Goal: Task Accomplishment & Management: Use online tool/utility

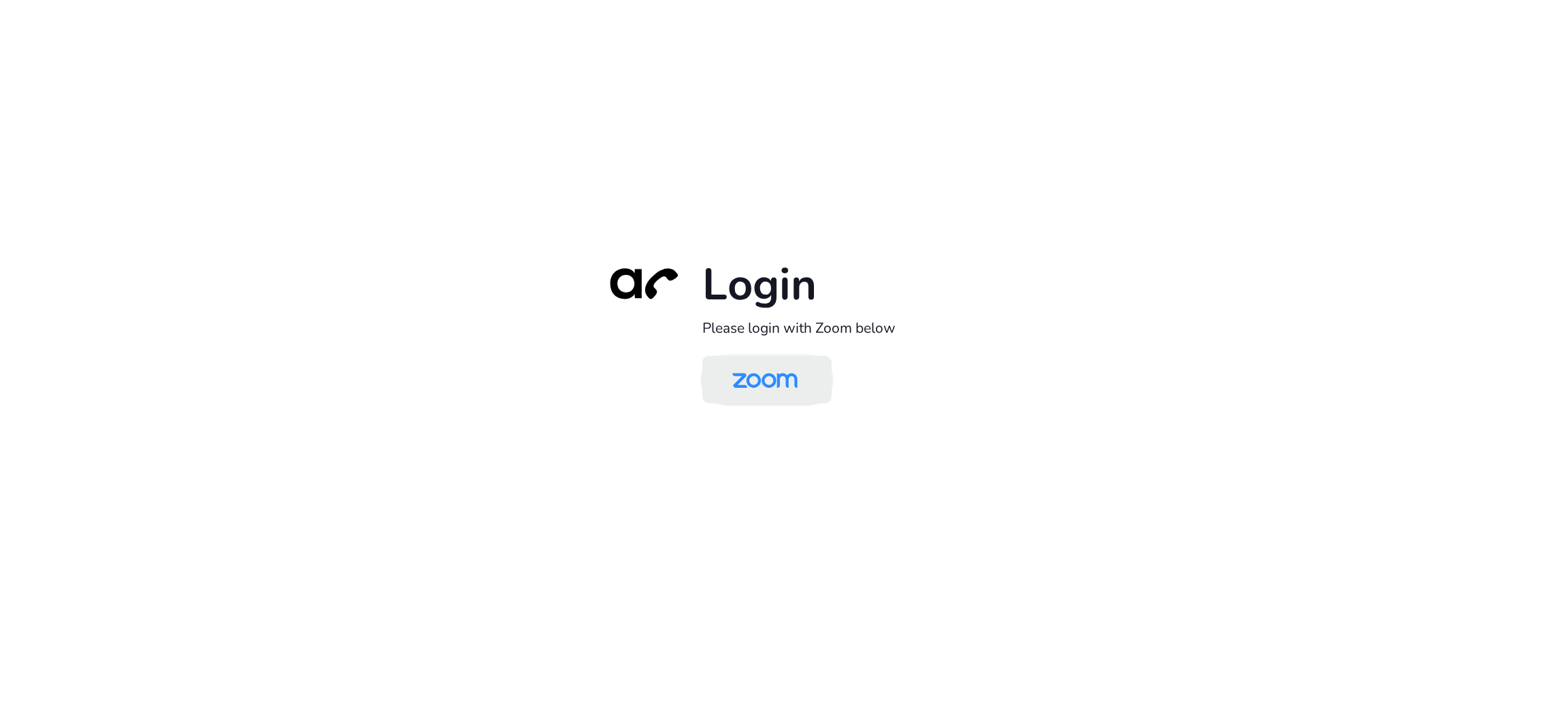
click at [765, 384] on img at bounding box center [765, 380] width 94 height 45
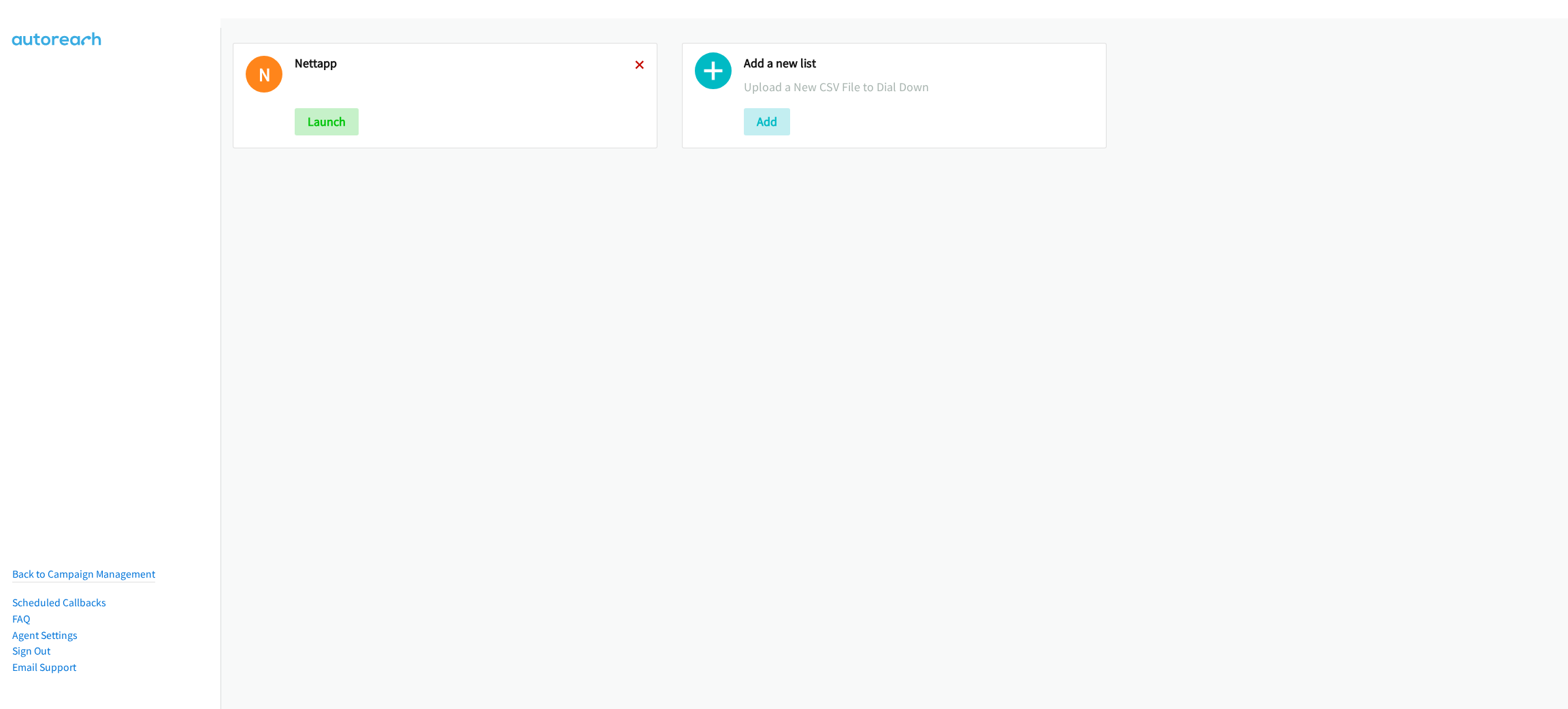
click at [635, 64] on icon at bounding box center [640, 66] width 10 height 10
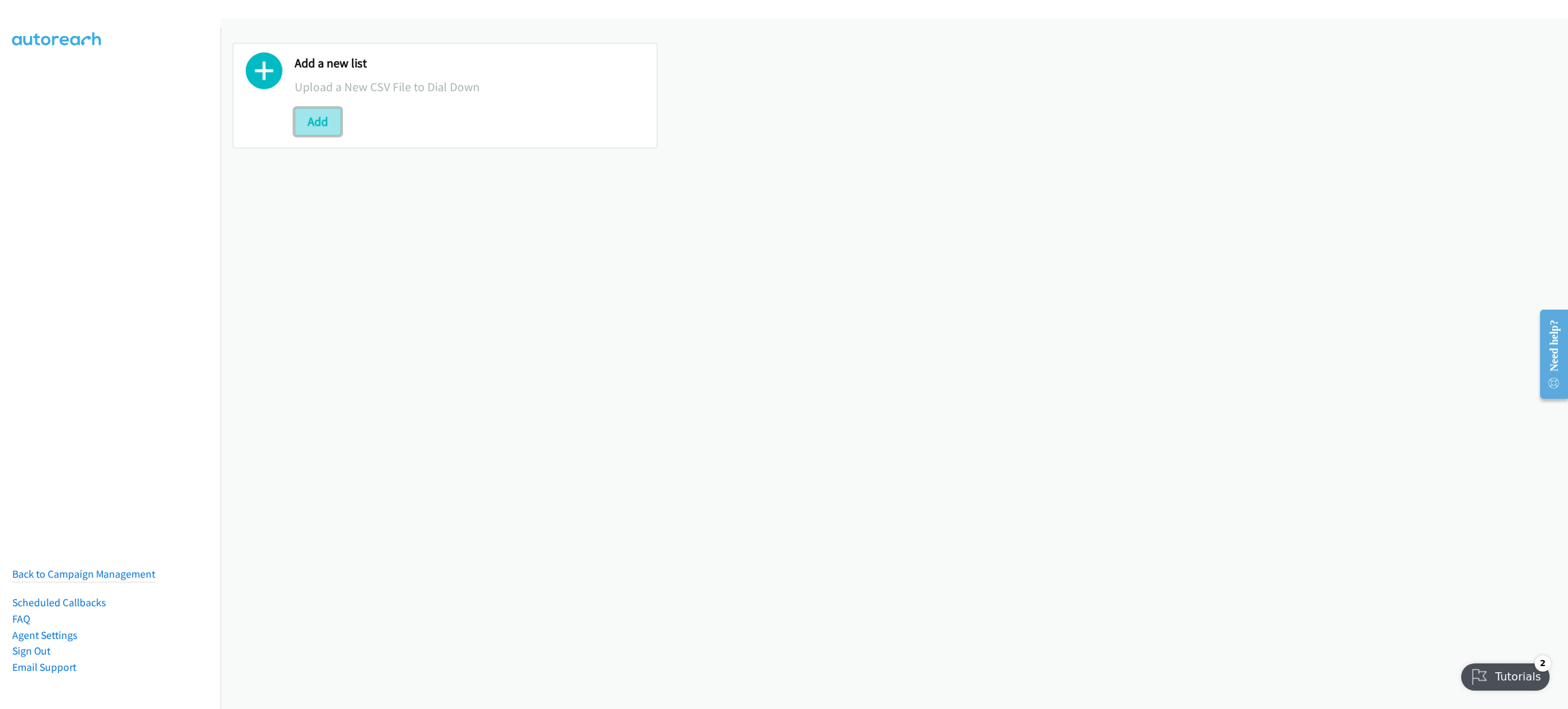
click at [329, 113] on button "Add" at bounding box center [318, 121] width 47 height 27
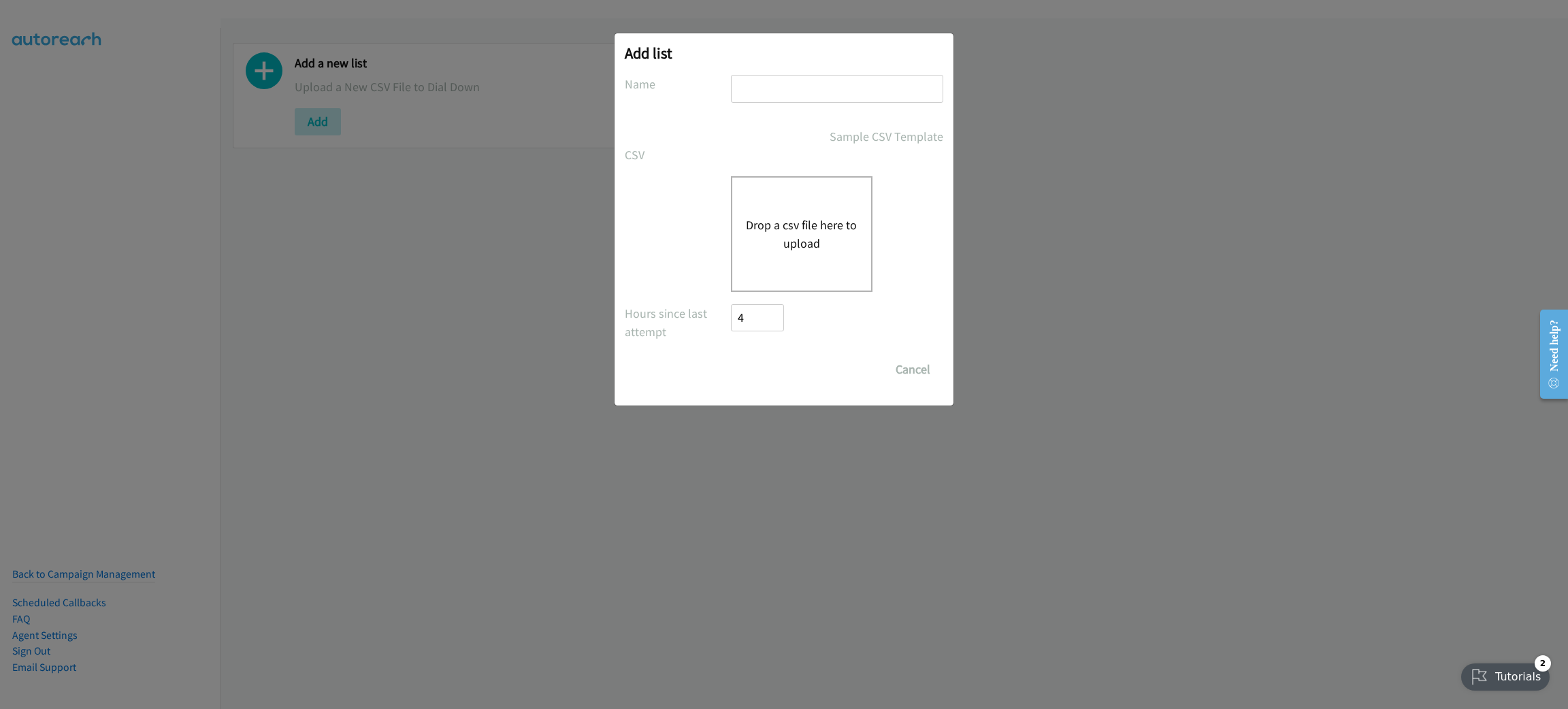
click at [823, 210] on div "Drop a csv file here to upload" at bounding box center [801, 234] width 142 height 116
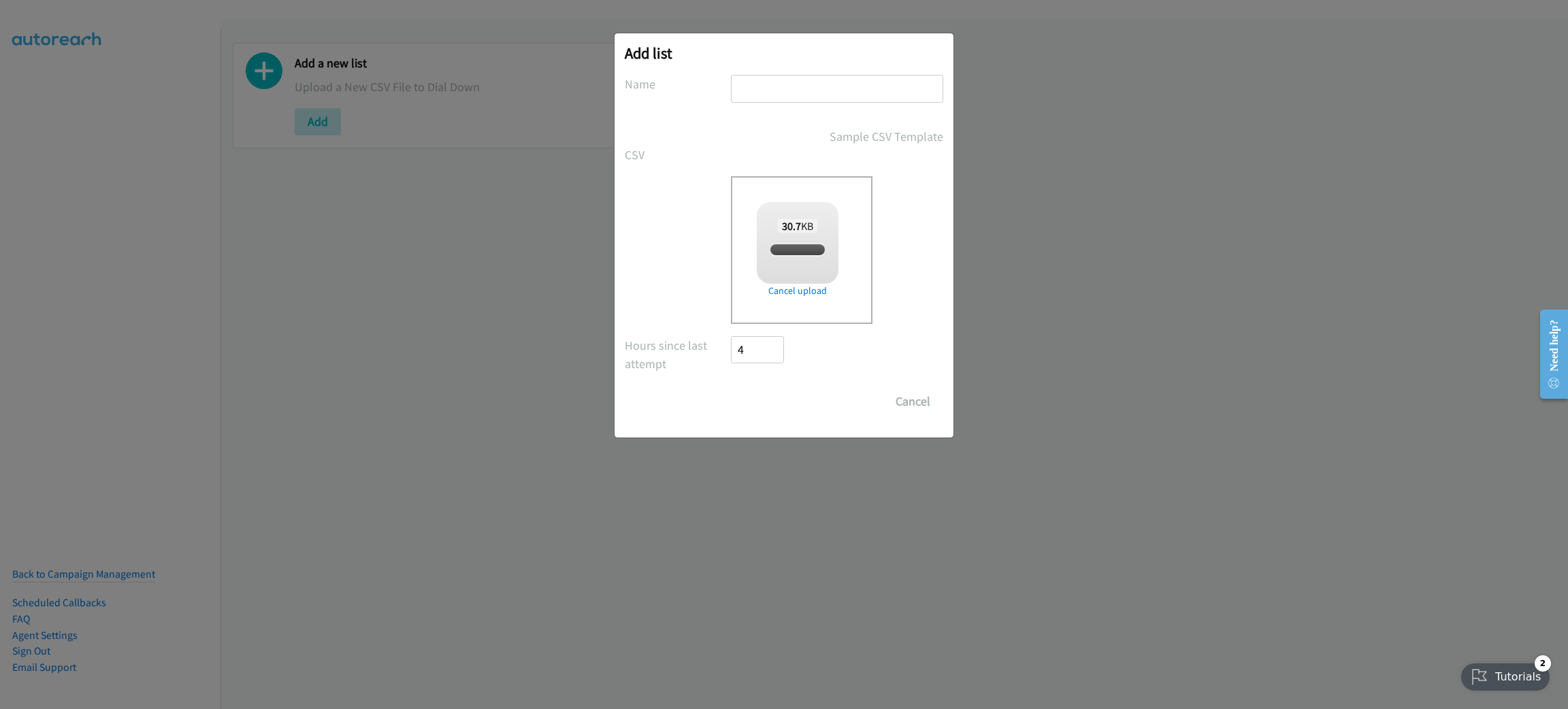
checkbox input "true"
click at [815, 88] on input "text" at bounding box center [837, 89] width 212 height 28
type input "LENOVO"
click at [782, 393] on input "Save List" at bounding box center [767, 401] width 71 height 27
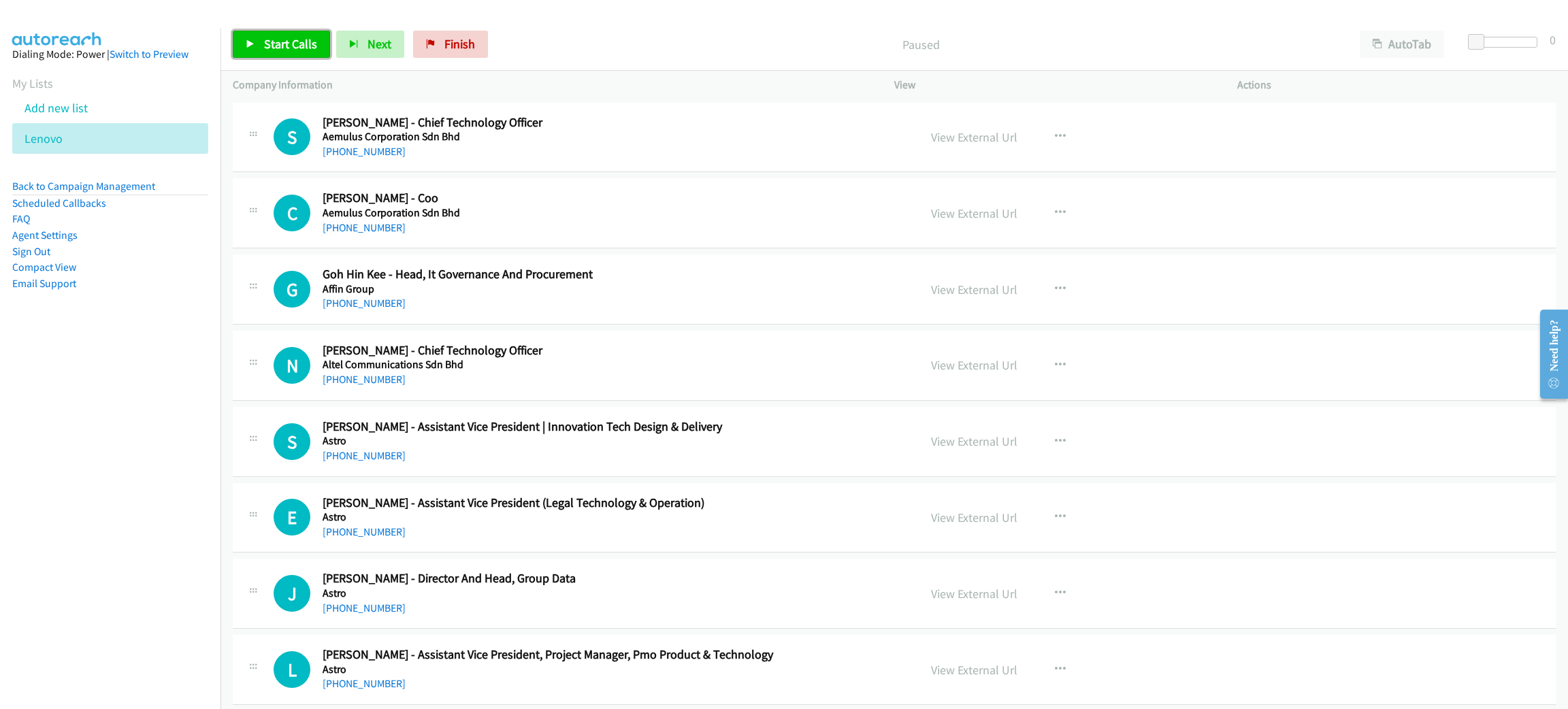
click at [297, 33] on link "Start Calls" at bounding box center [281, 44] width 97 height 27
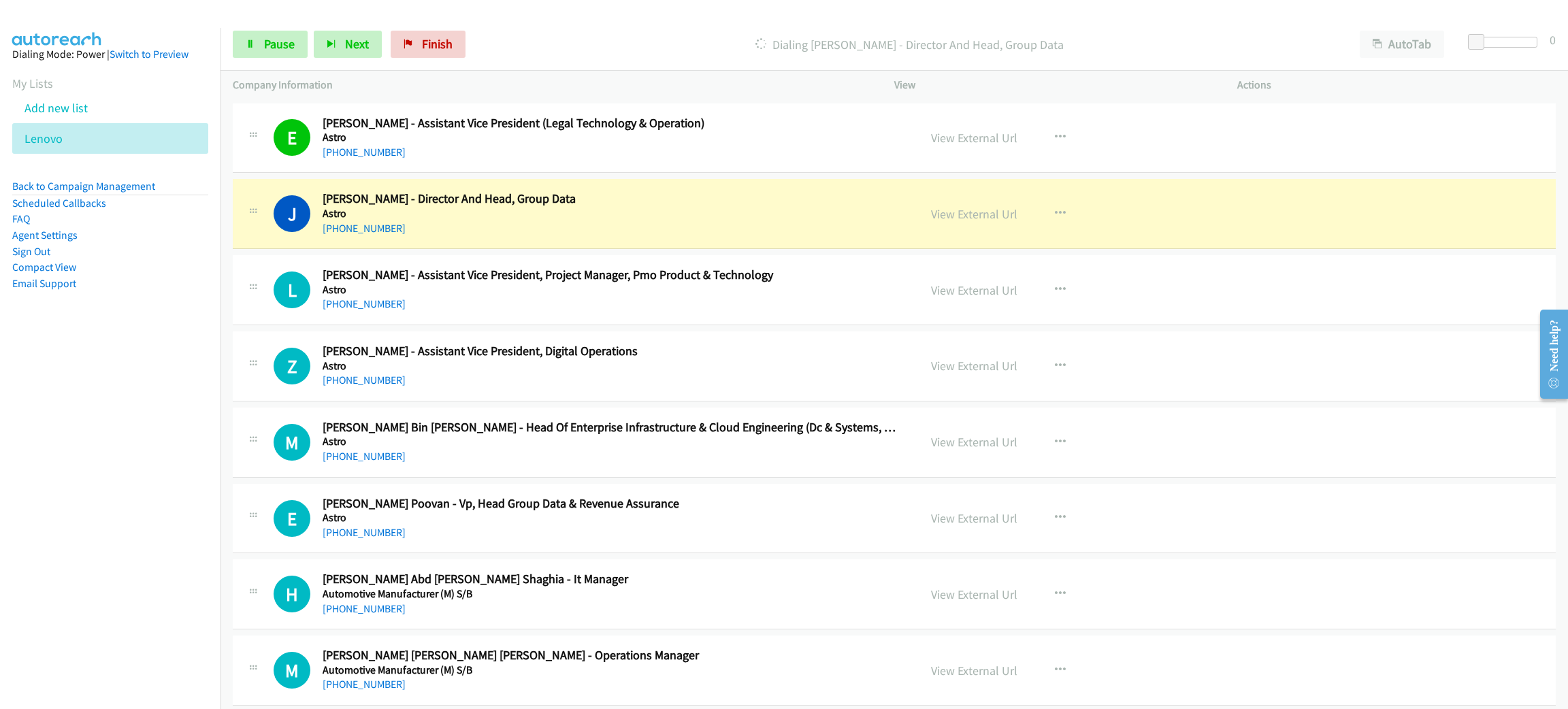
scroll to position [408, 0]
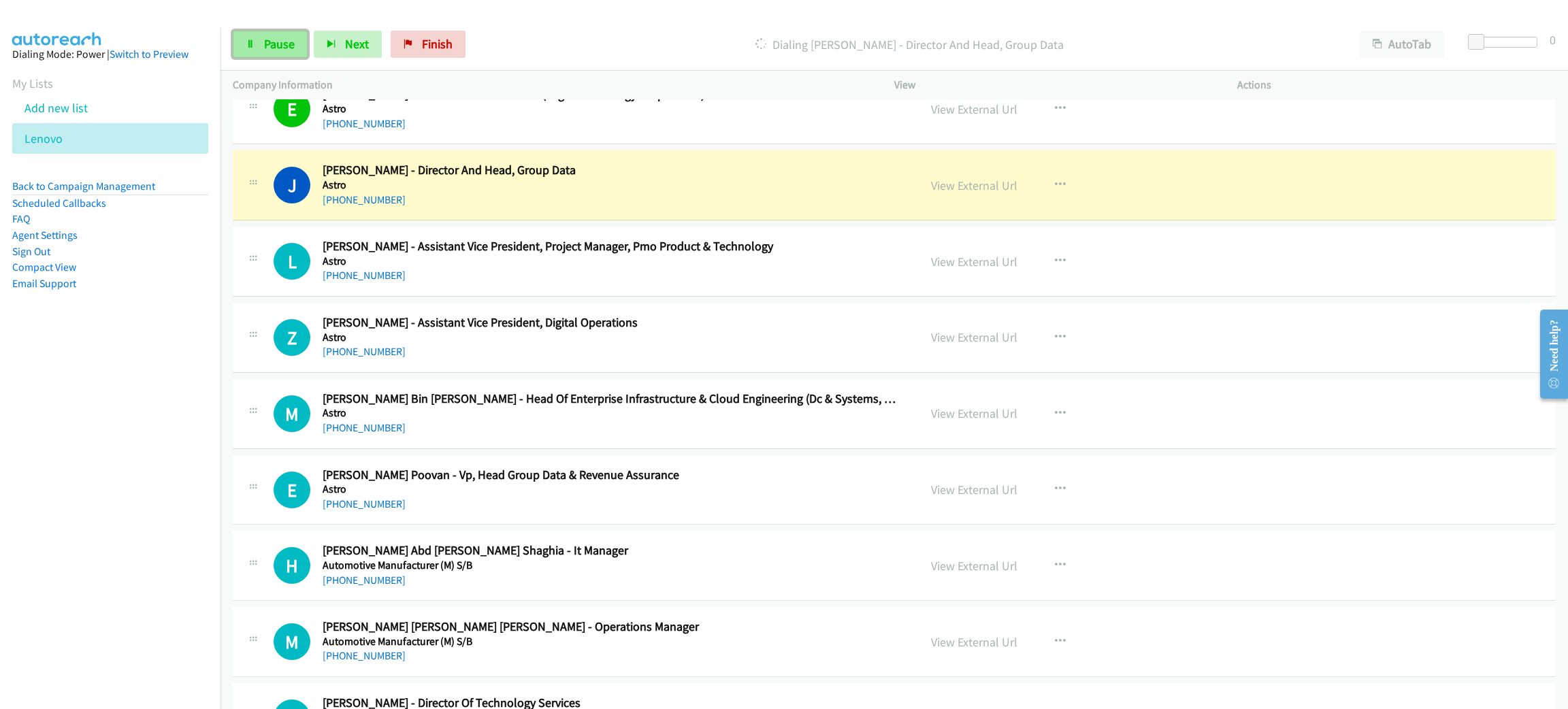
click at [279, 36] on span "Pause" at bounding box center [279, 44] width 31 height 16
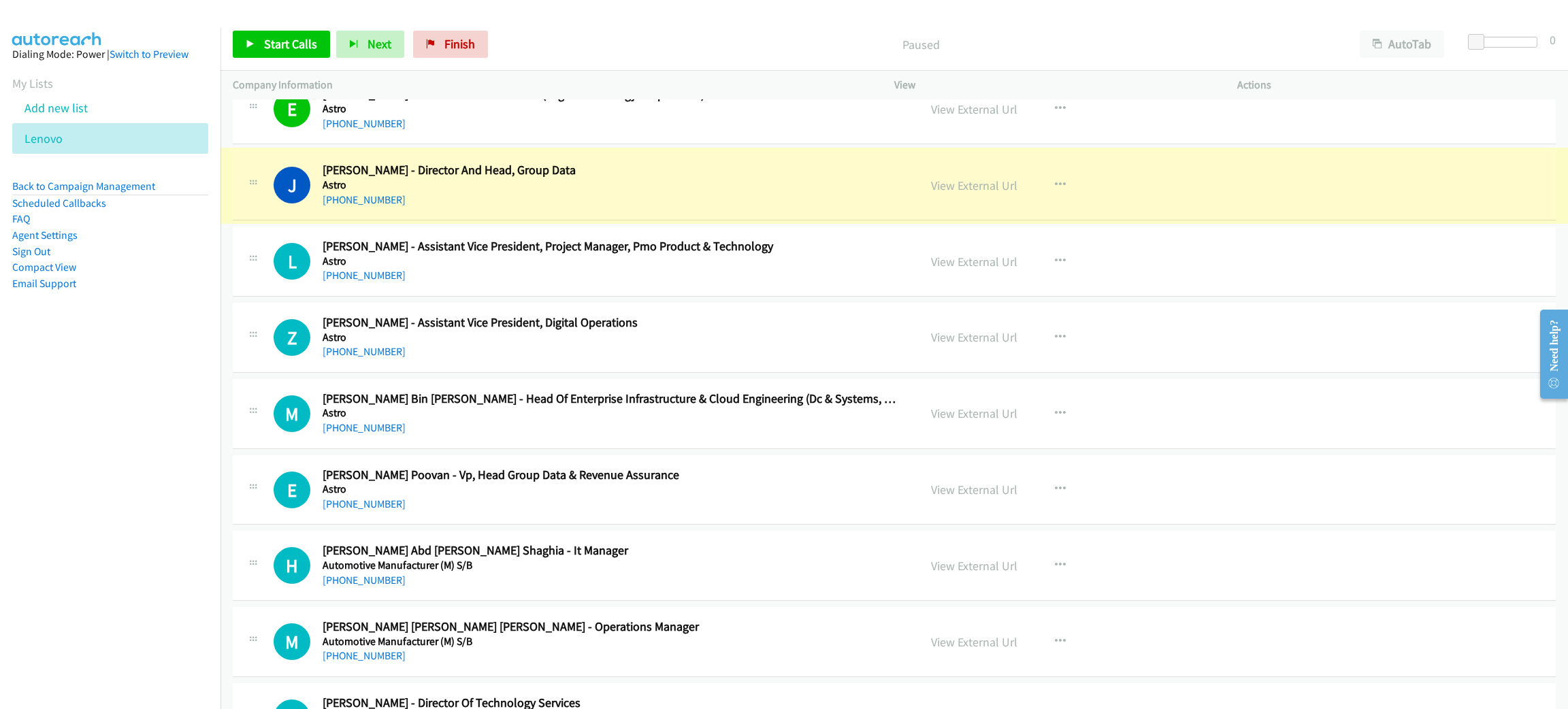
click at [983, 184] on link "View External Url" at bounding box center [974, 185] width 86 height 16
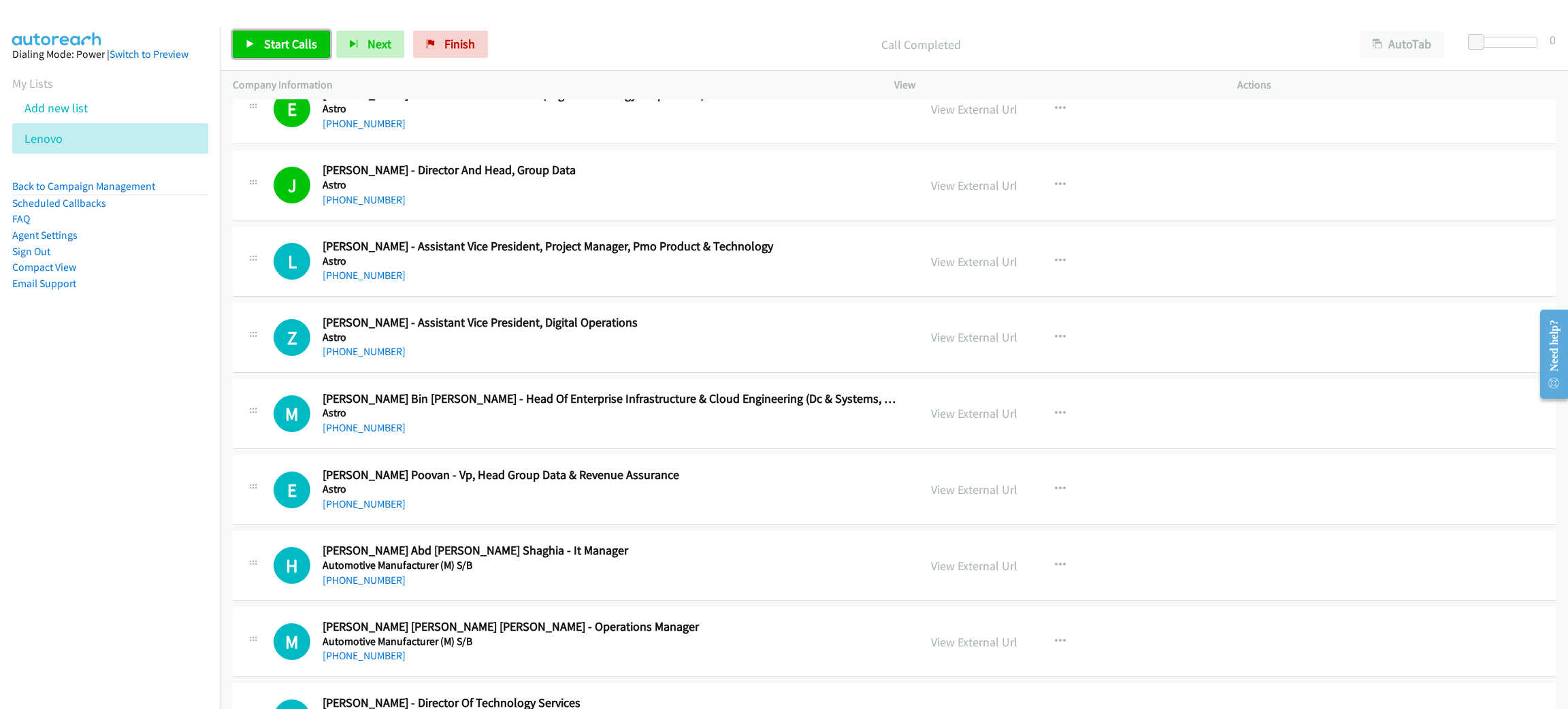
click at [283, 35] on link "Start Calls" at bounding box center [281, 44] width 97 height 27
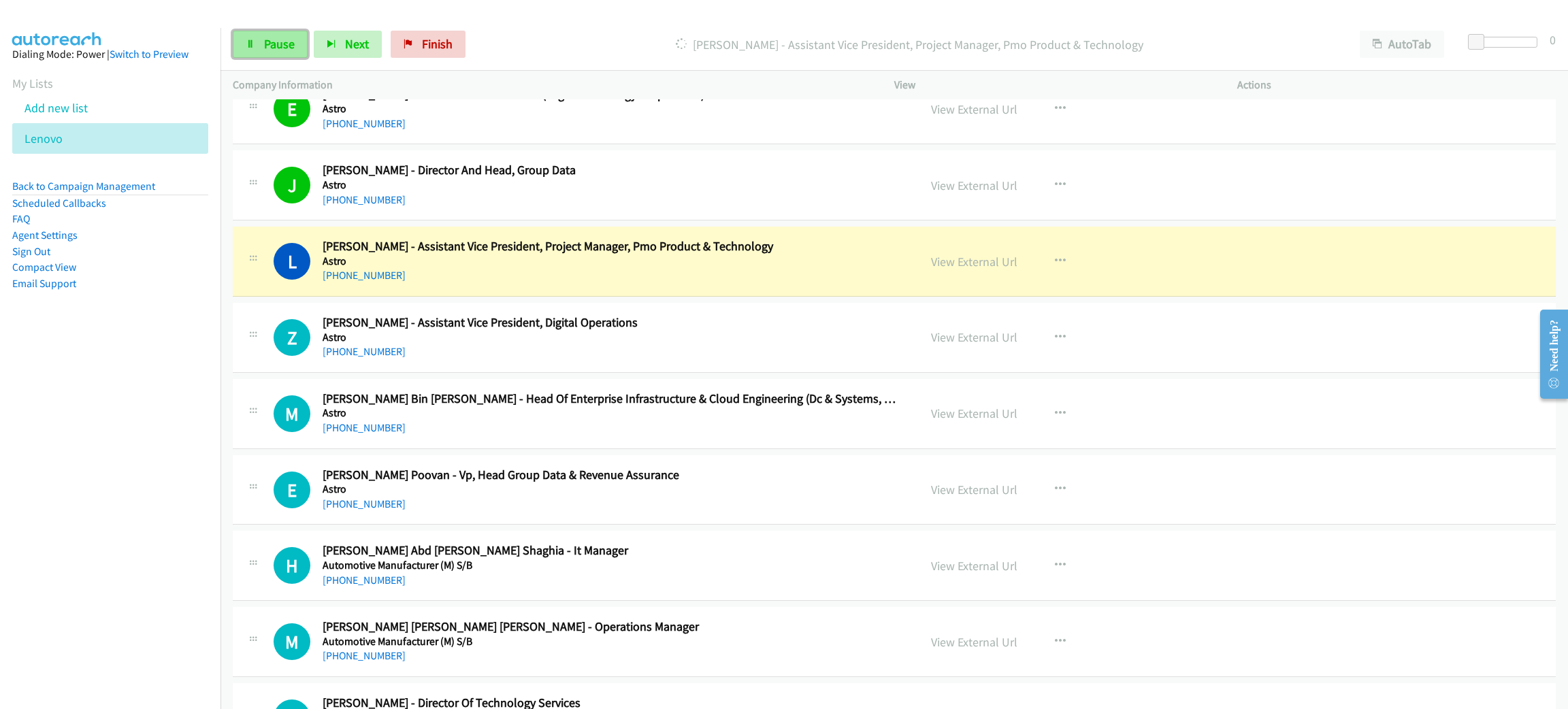
click at [270, 38] on span "Pause" at bounding box center [279, 44] width 31 height 16
click at [937, 261] on link "View External Url" at bounding box center [974, 261] width 86 height 16
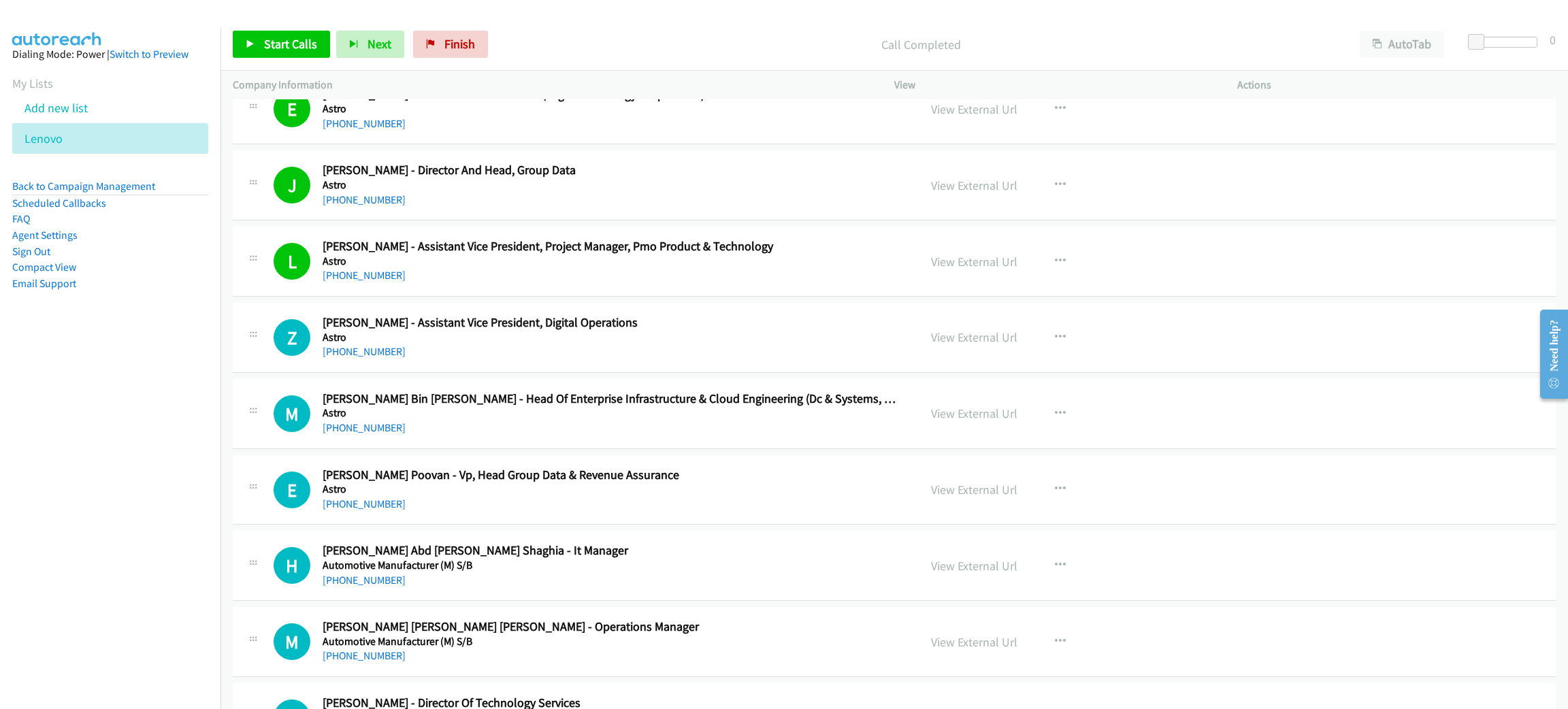
click at [670, 47] on p "Call Completed" at bounding box center [920, 45] width 829 height 19
click at [626, 43] on p "Call Completed" at bounding box center [920, 45] width 829 height 19
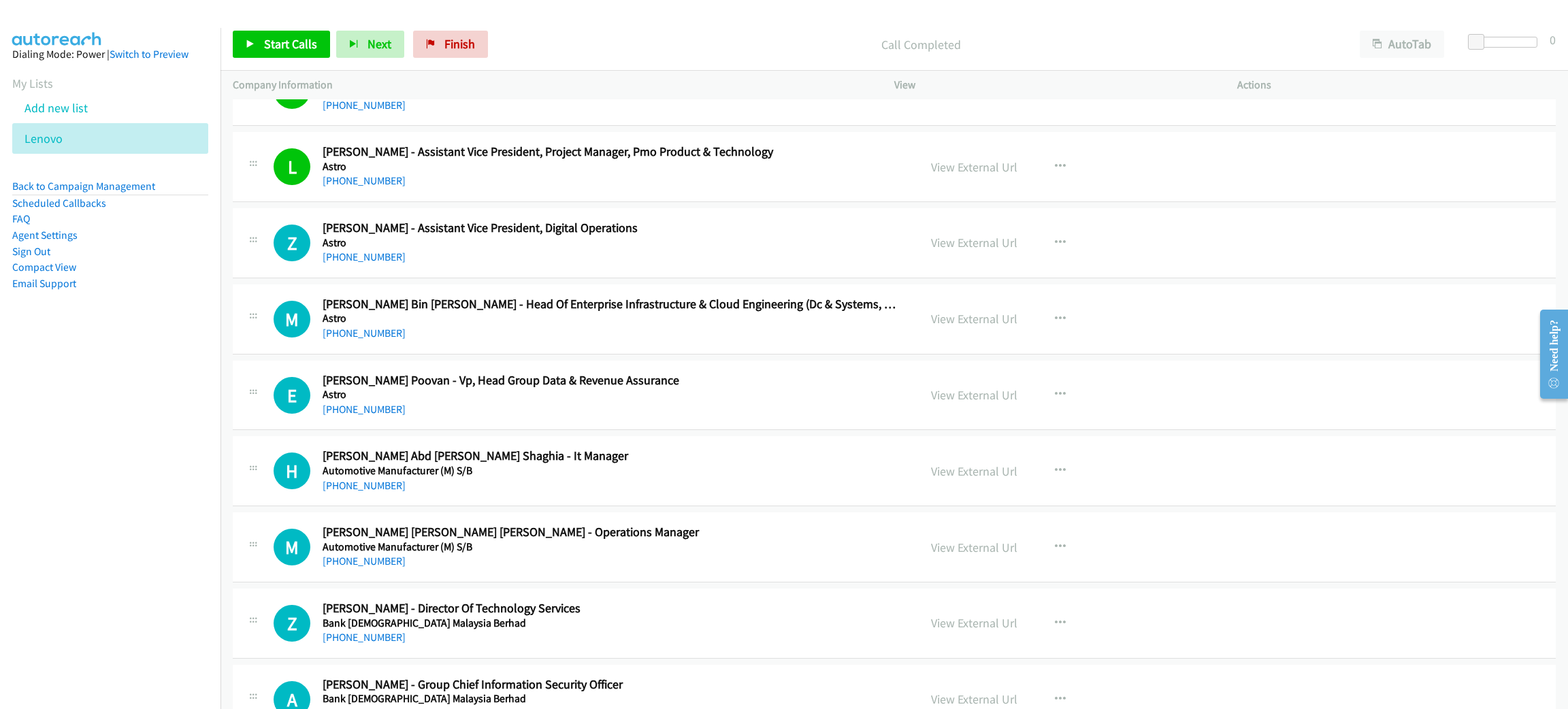
scroll to position [510, 0]
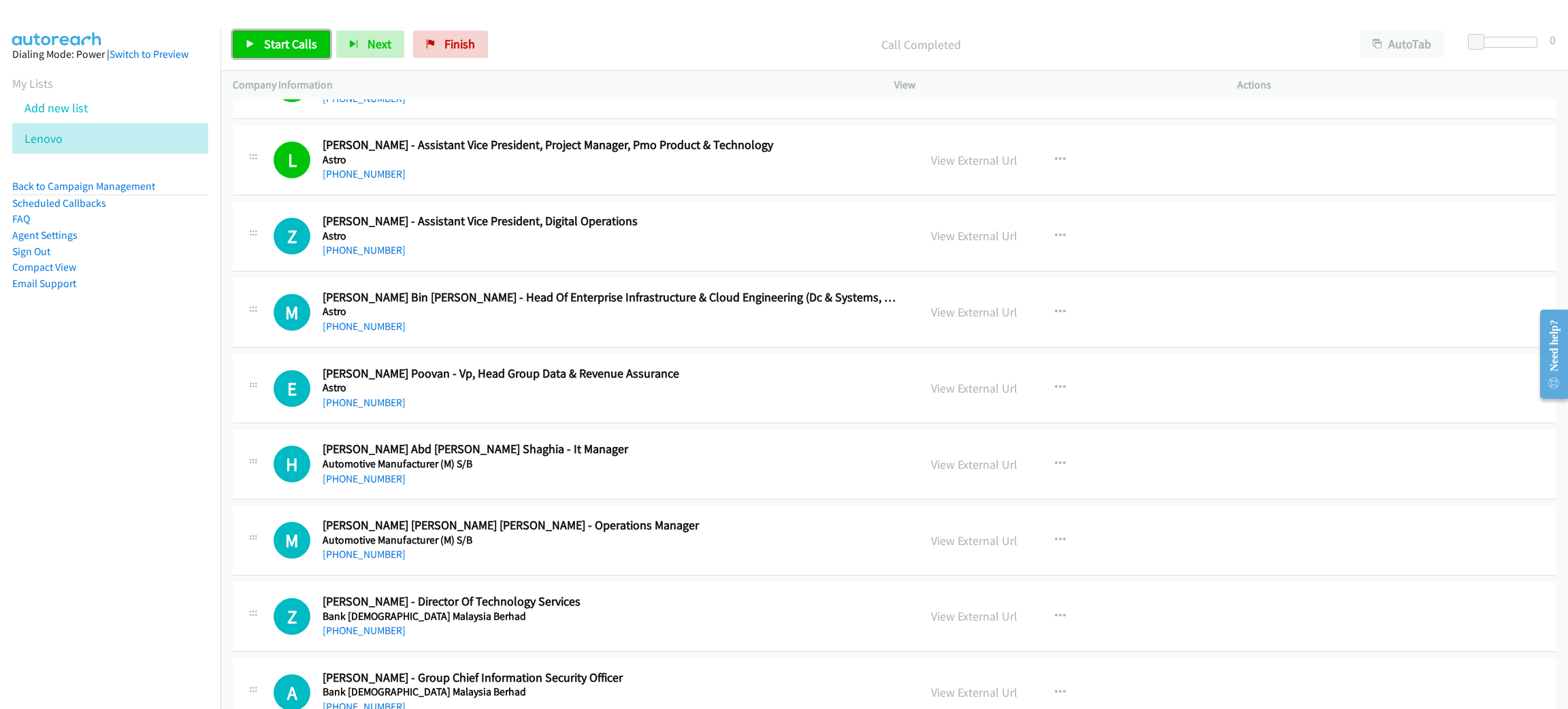
click at [301, 39] on span "Start Calls" at bounding box center [291, 44] width 53 height 16
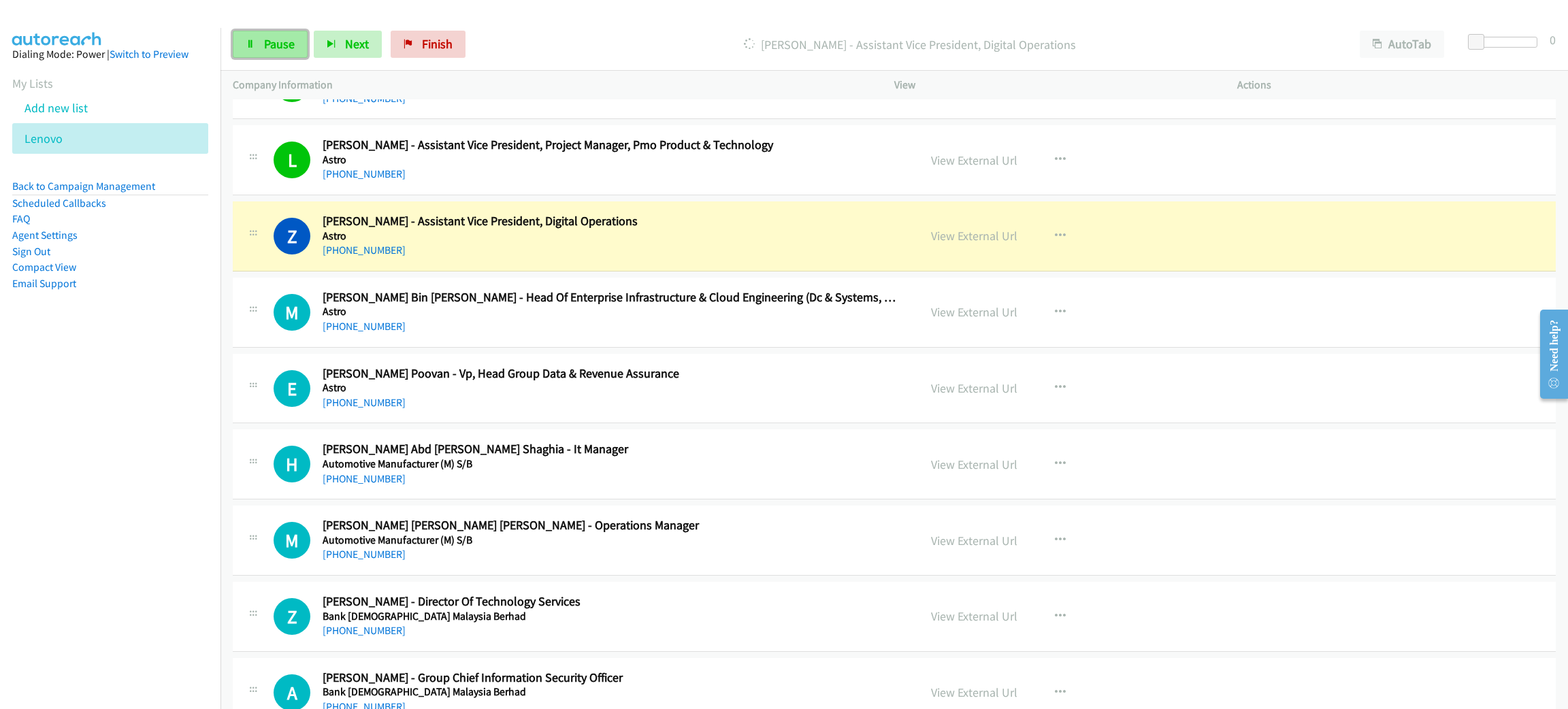
click at [284, 43] on span "Pause" at bounding box center [279, 44] width 31 height 16
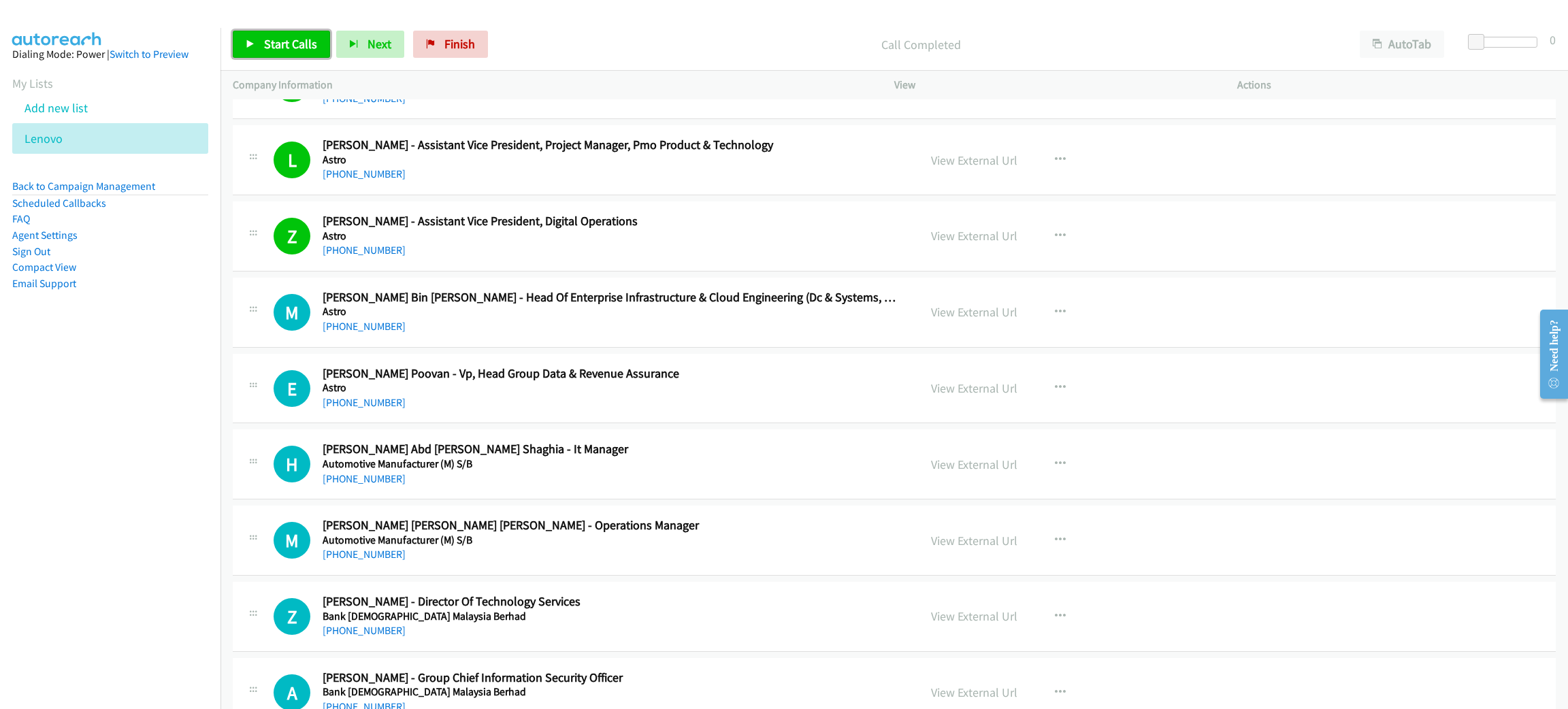
click at [236, 32] on link "Start Calls" at bounding box center [281, 44] width 97 height 27
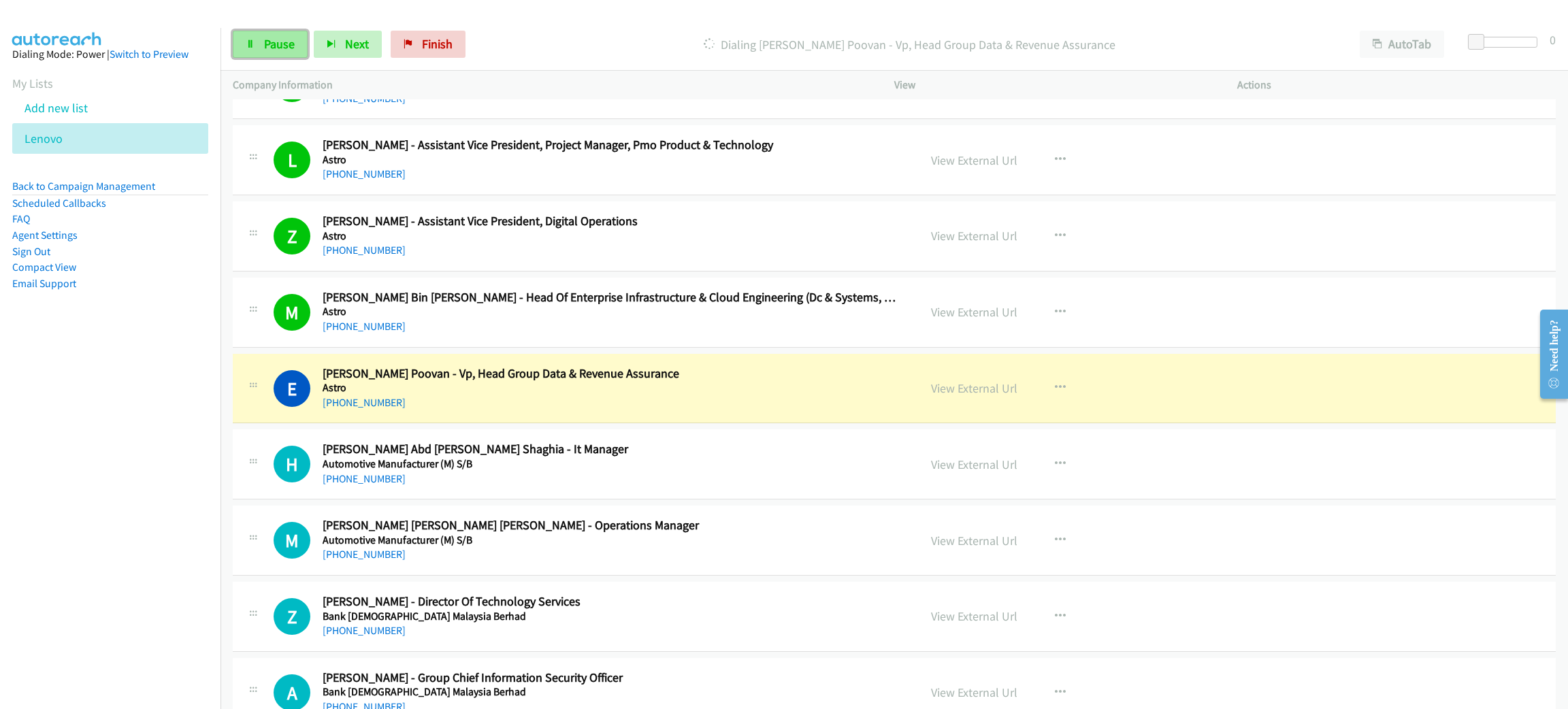
click at [290, 44] on span "Pause" at bounding box center [279, 44] width 31 height 16
click at [935, 390] on link "View External Url" at bounding box center [974, 388] width 86 height 16
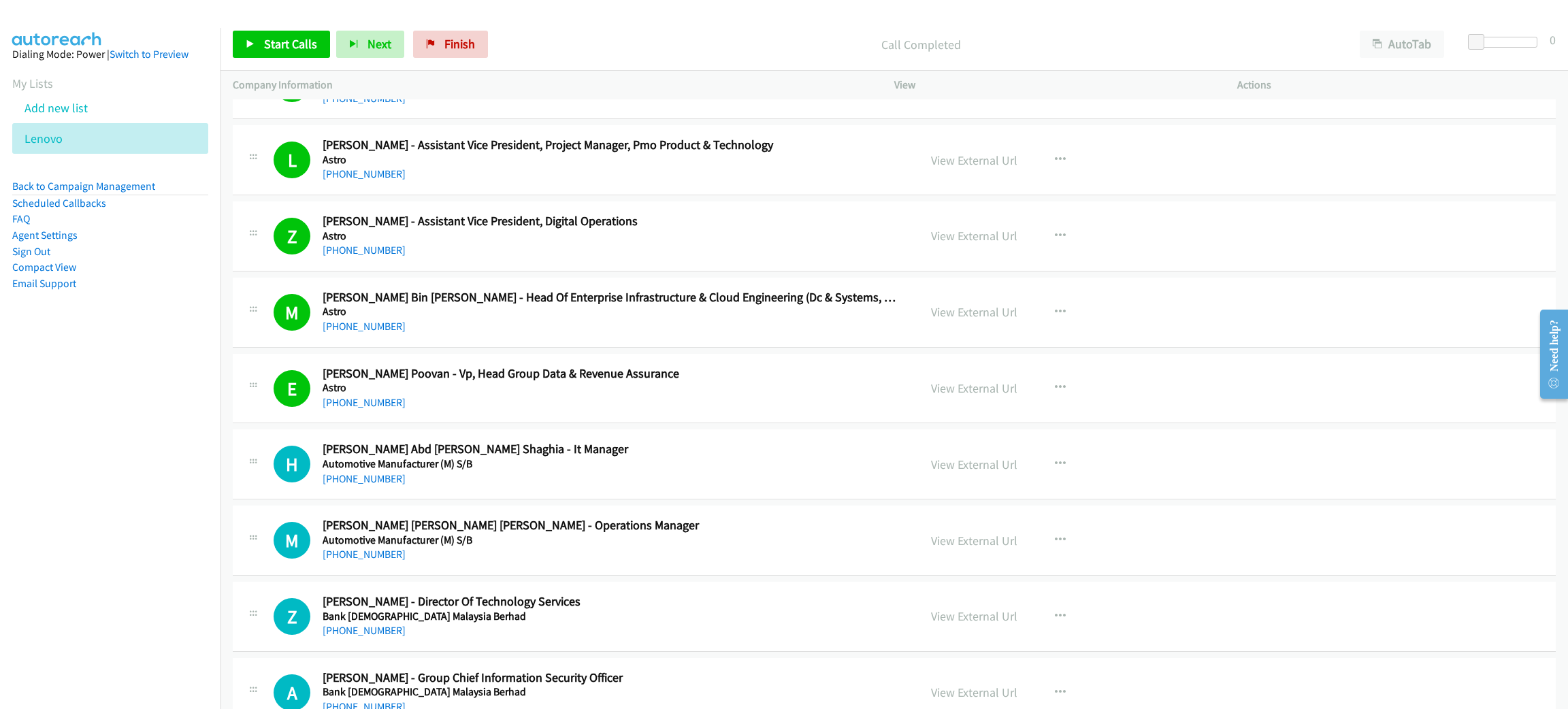
click at [275, 27] on div "Start Calls Pause Next Finish Call Completed AutoTab AutoTab 0" at bounding box center [894, 45] width 1348 height 52
click at [275, 39] on span "Start Calls" at bounding box center [291, 44] width 53 height 16
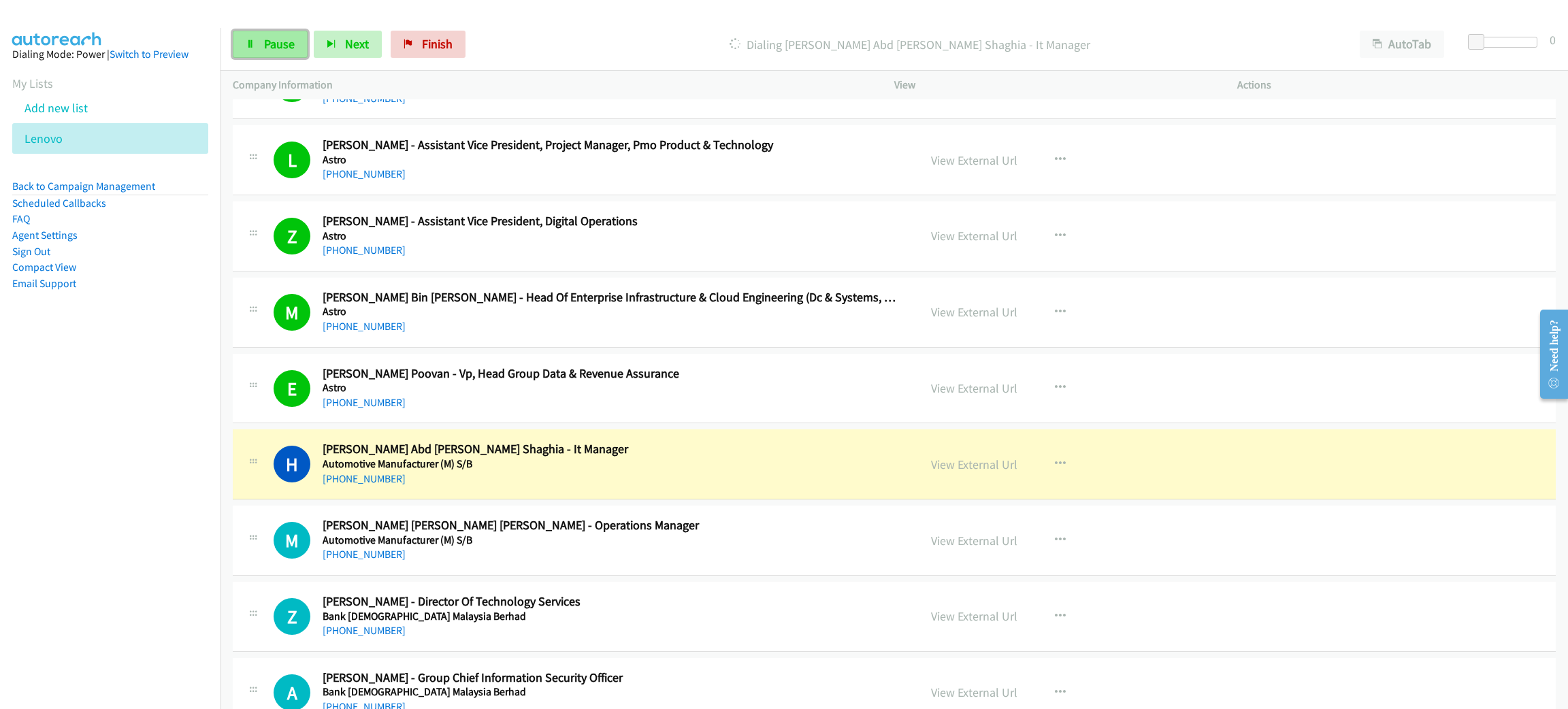
click at [277, 38] on span "Pause" at bounding box center [279, 44] width 31 height 16
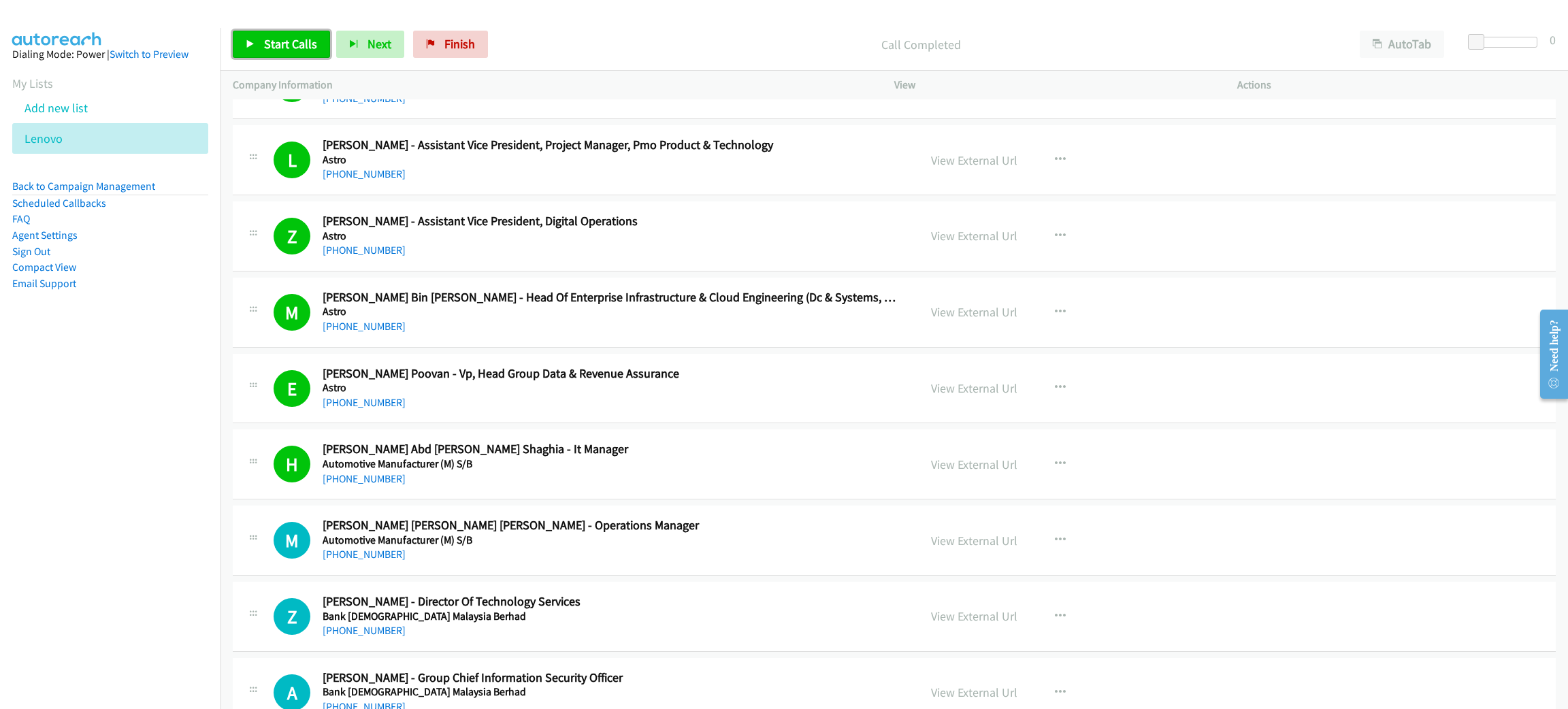
click at [276, 41] on span "Start Calls" at bounding box center [291, 44] width 53 height 16
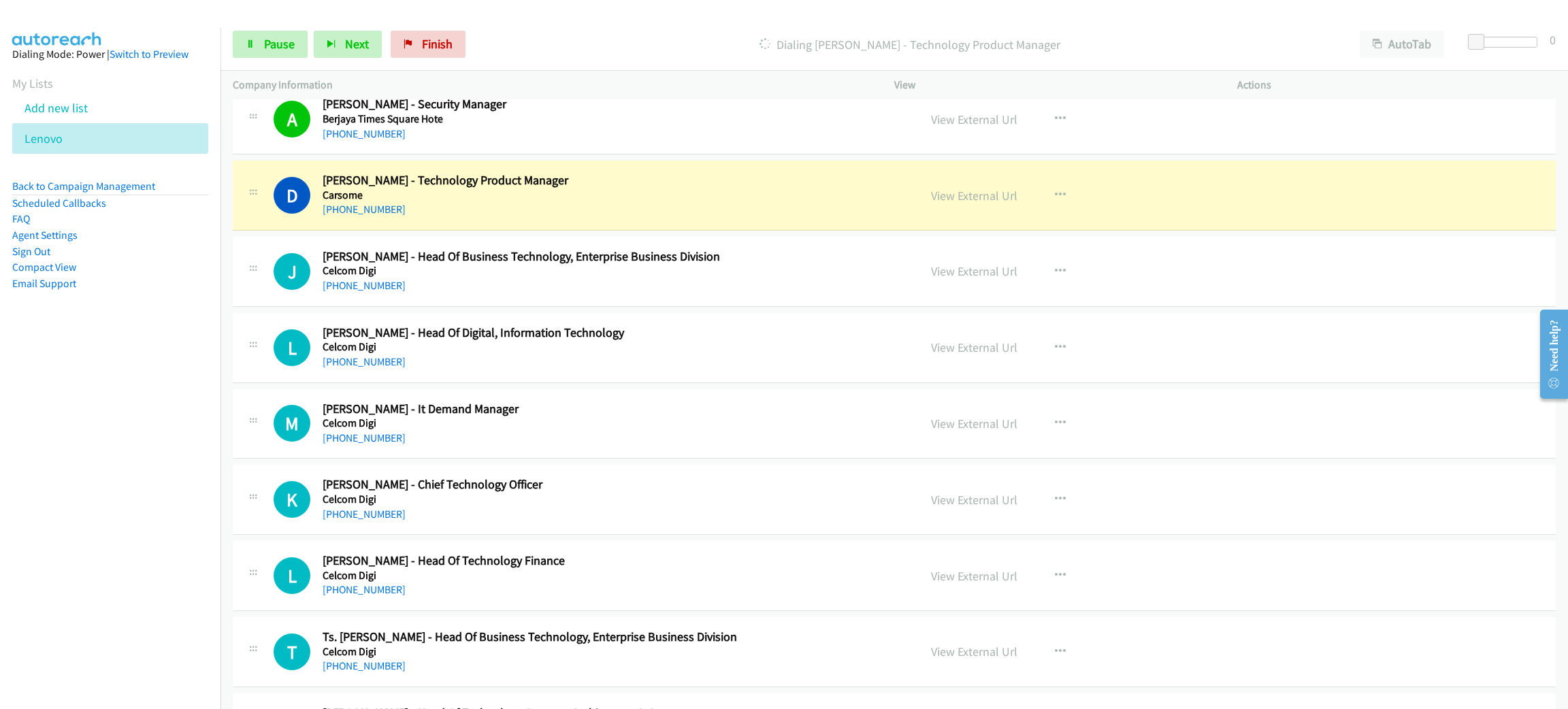
scroll to position [1326, 0]
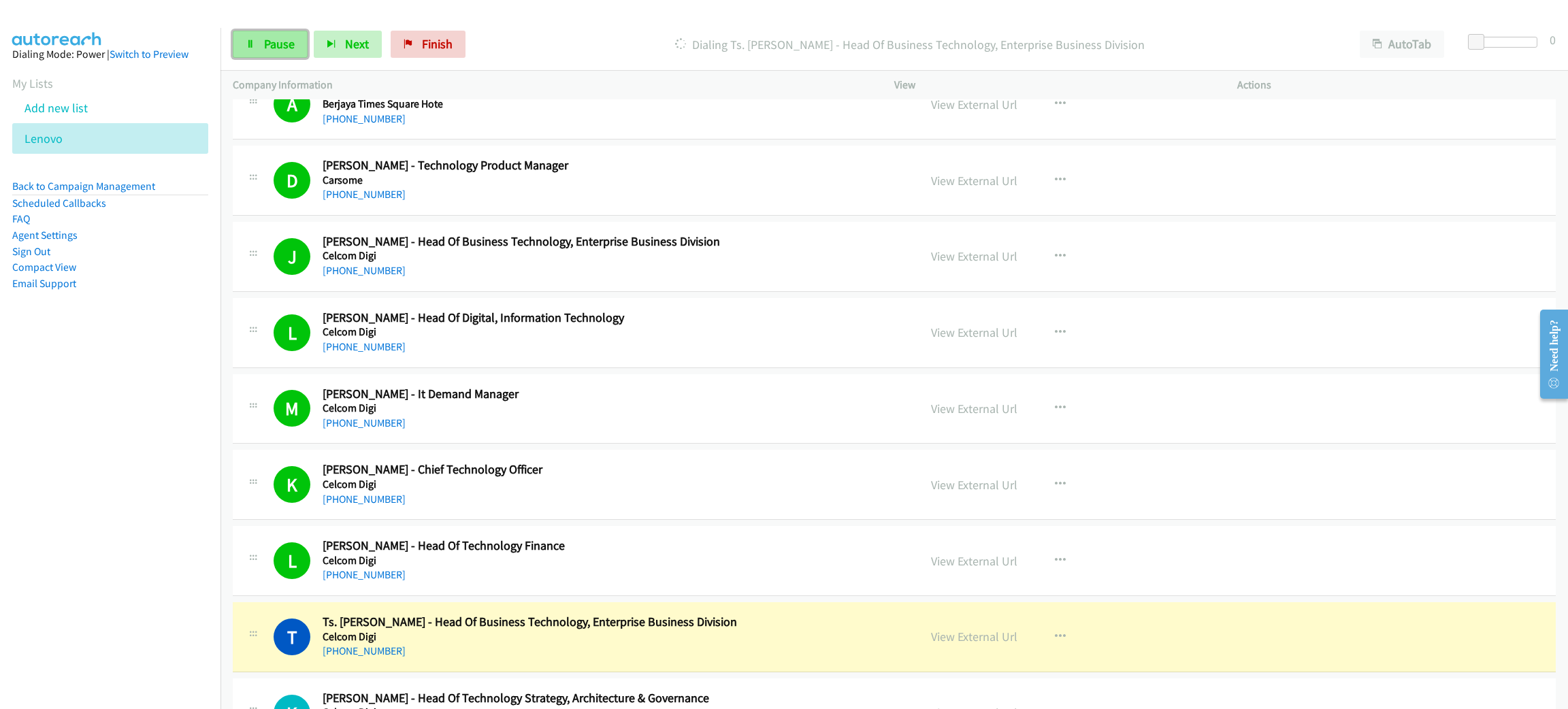
click at [261, 38] on link "Pause" at bounding box center [270, 44] width 75 height 27
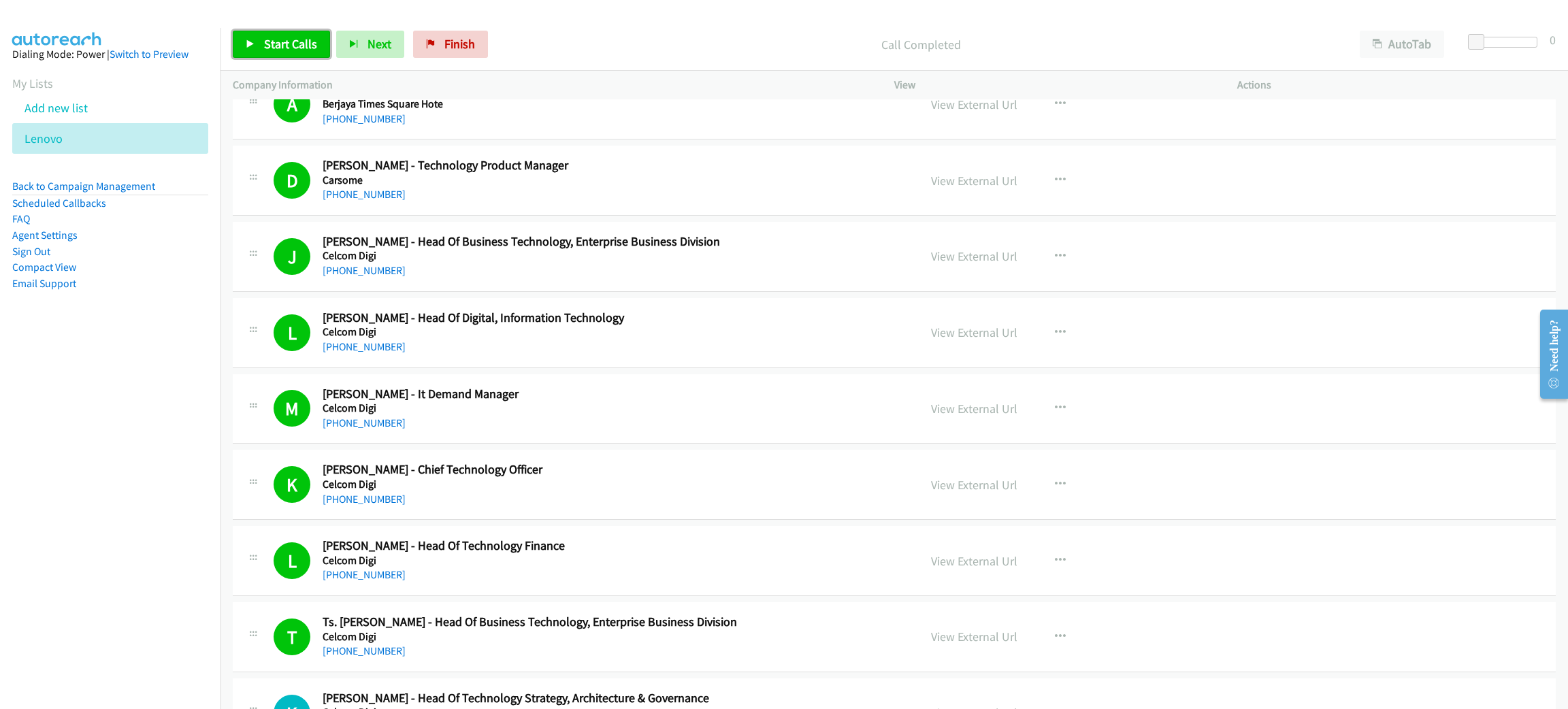
click at [270, 48] on span "Start Calls" at bounding box center [291, 44] width 53 height 16
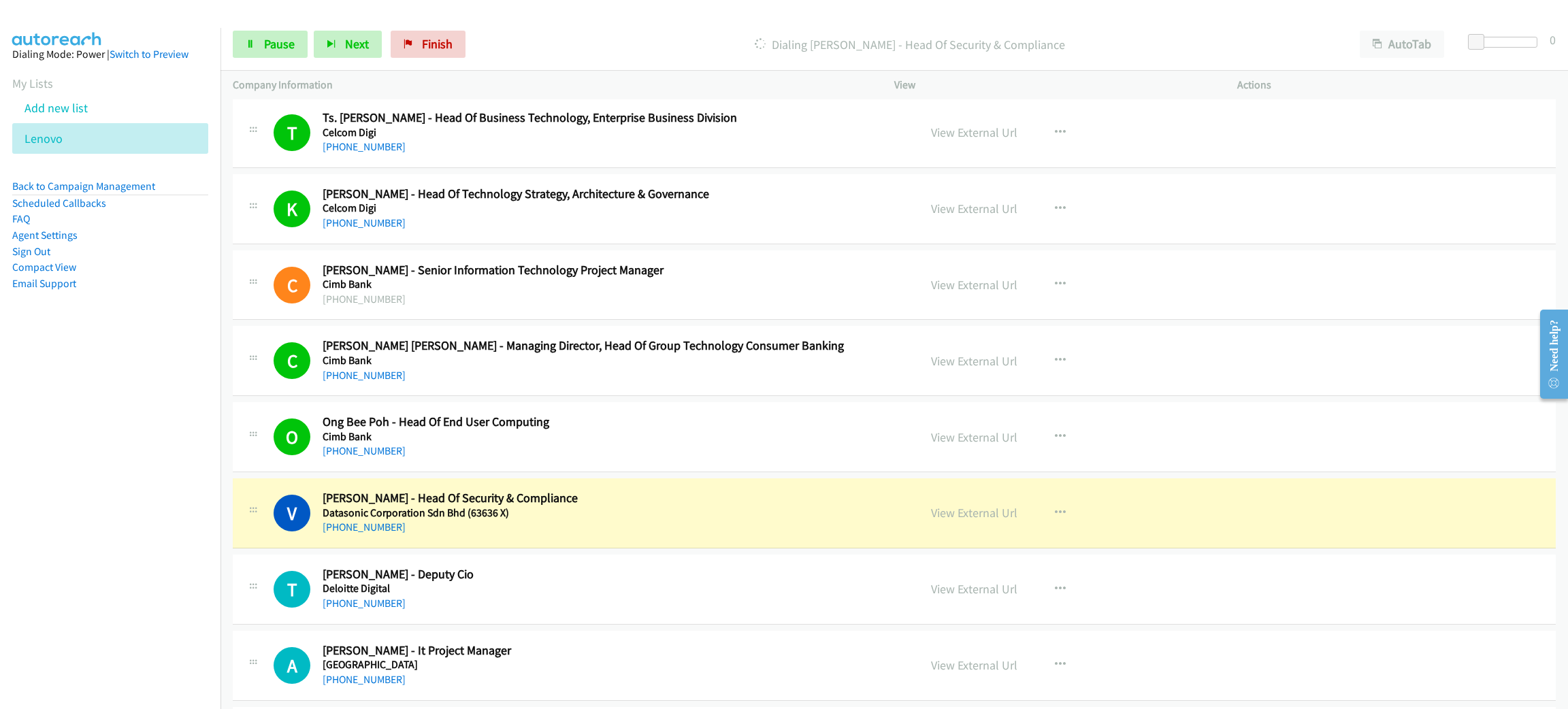
scroll to position [1837, 0]
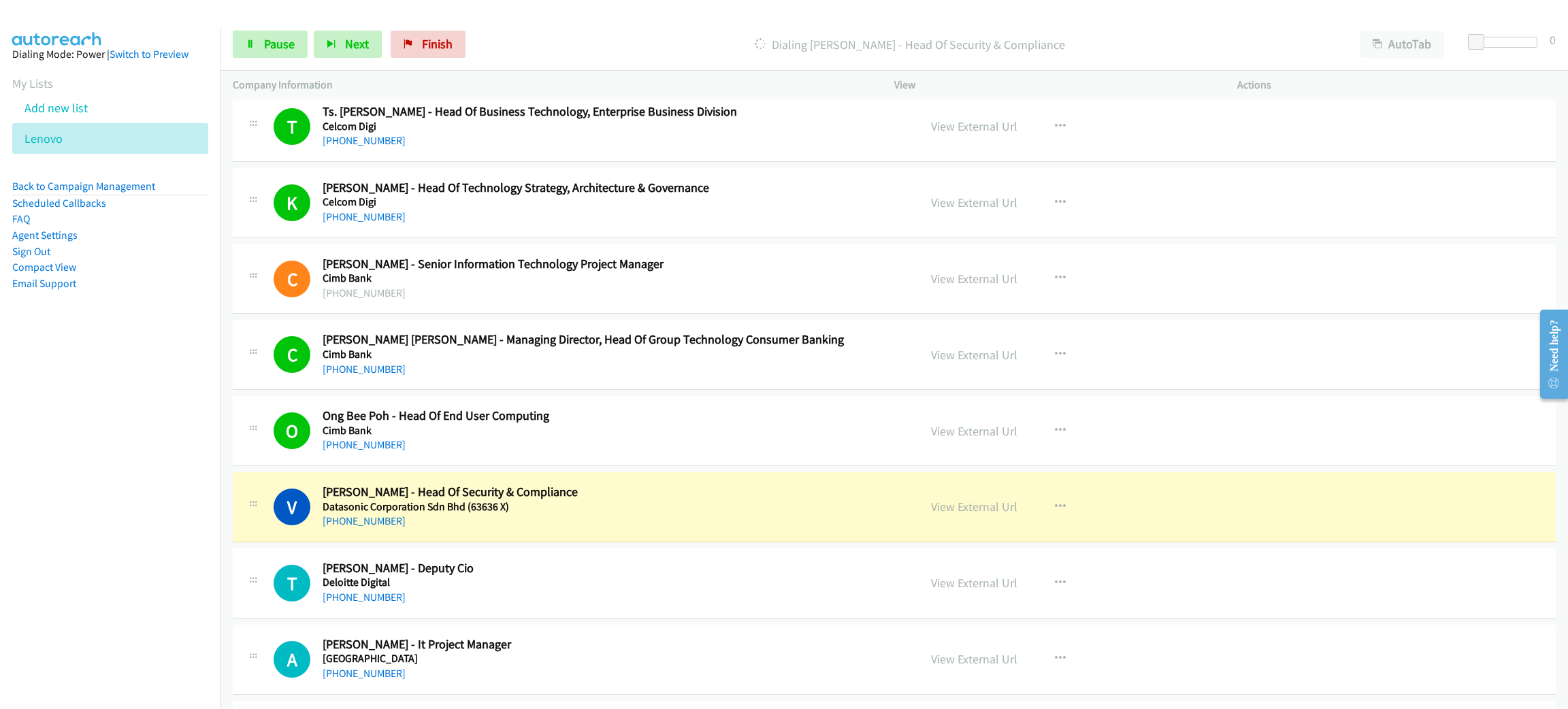
click at [589, 488] on h2 "[PERSON_NAME] - Head Of Security & Compliance" at bounding box center [611, 492] width 576 height 16
click at [247, 53] on link "Pause" at bounding box center [270, 44] width 75 height 27
click at [990, 509] on link "View External Url" at bounding box center [974, 507] width 86 height 16
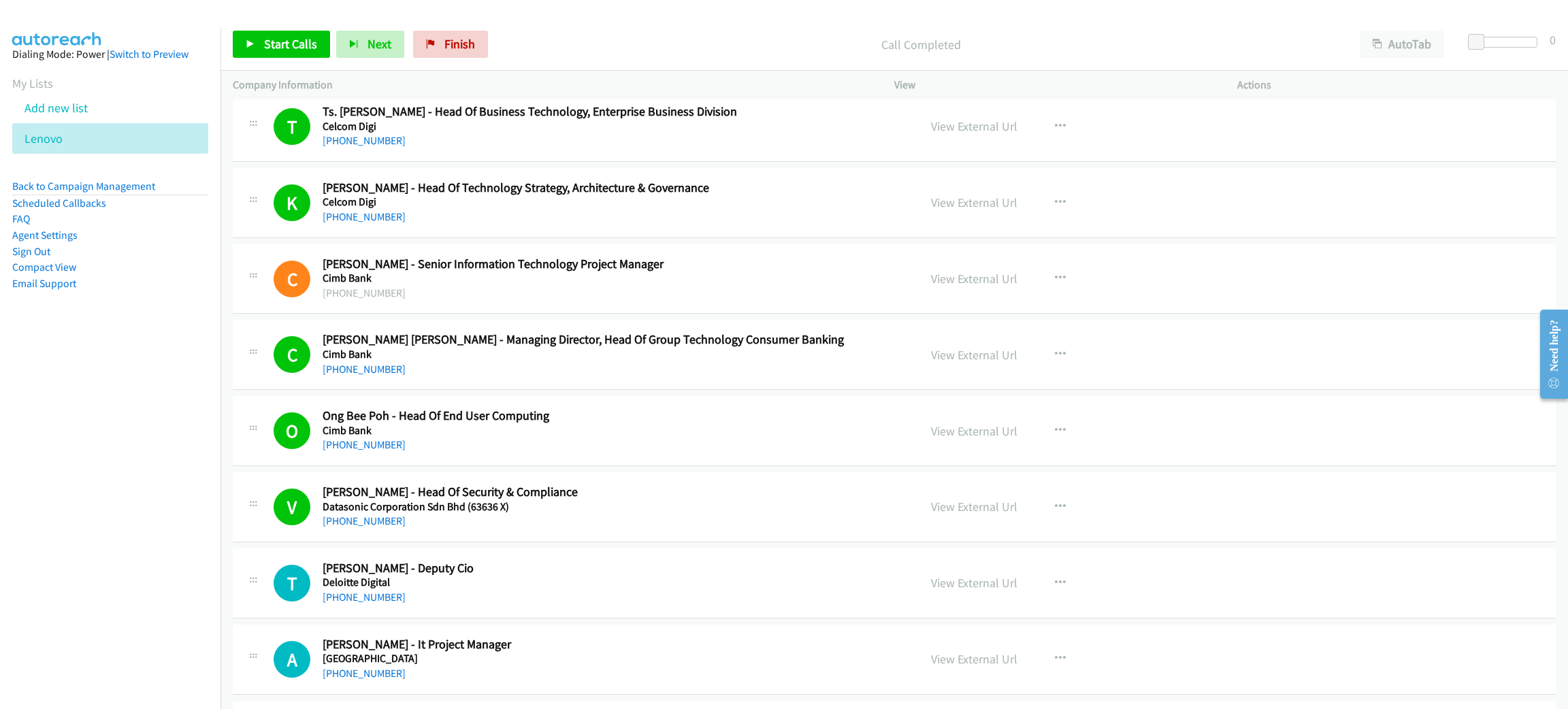
drag, startPoint x: 296, startPoint y: 19, endPoint x: 295, endPoint y: 29, distance: 10.0
click at [295, 20] on div "Start Calls Pause Next Finish Call Completed AutoTab AutoTab 0" at bounding box center [894, 45] width 1348 height 52
click at [295, 31] on div "Start Calls Pause Next Finish" at bounding box center [364, 44] width 261 height 27
click at [295, 43] on span "Start Calls" at bounding box center [291, 44] width 53 height 16
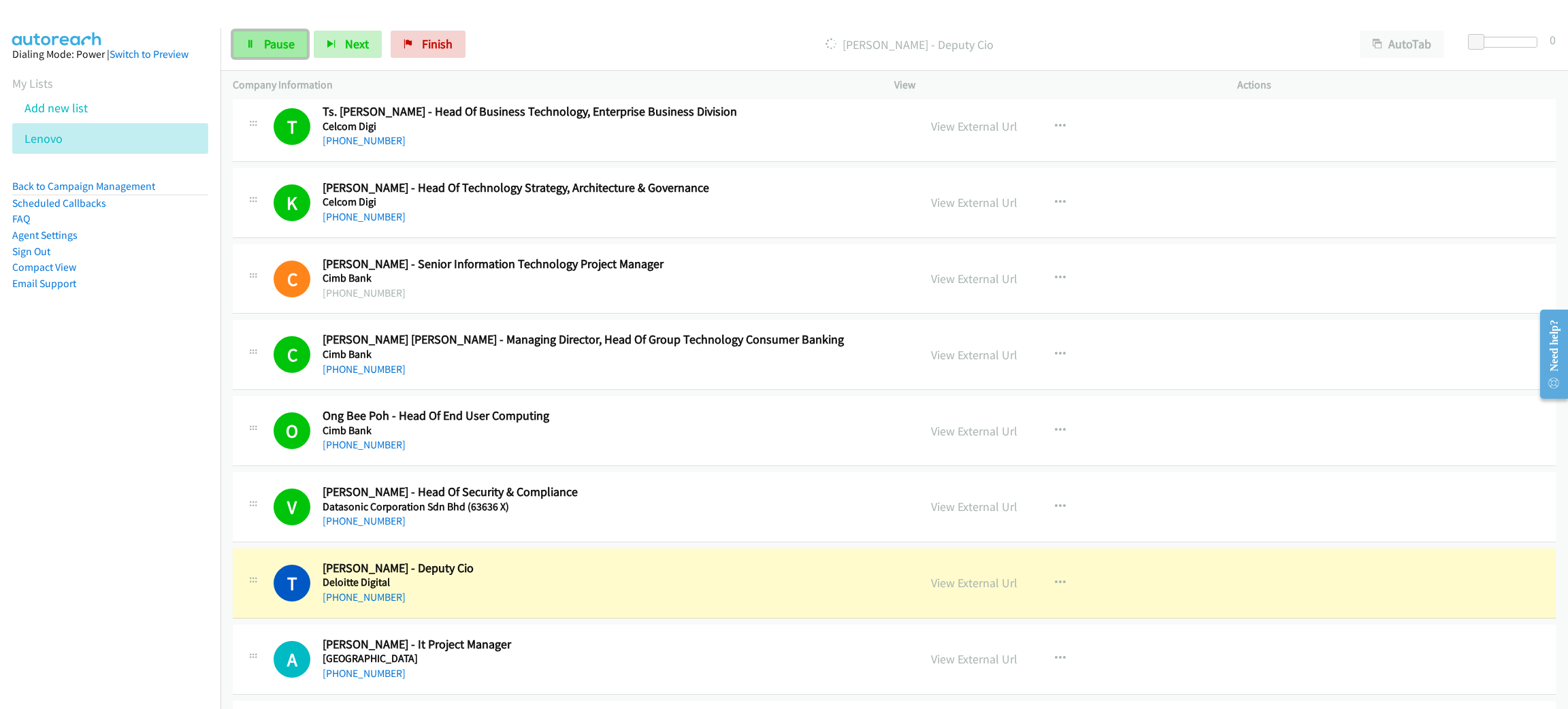
click at [276, 36] on span "Pause" at bounding box center [279, 44] width 31 height 16
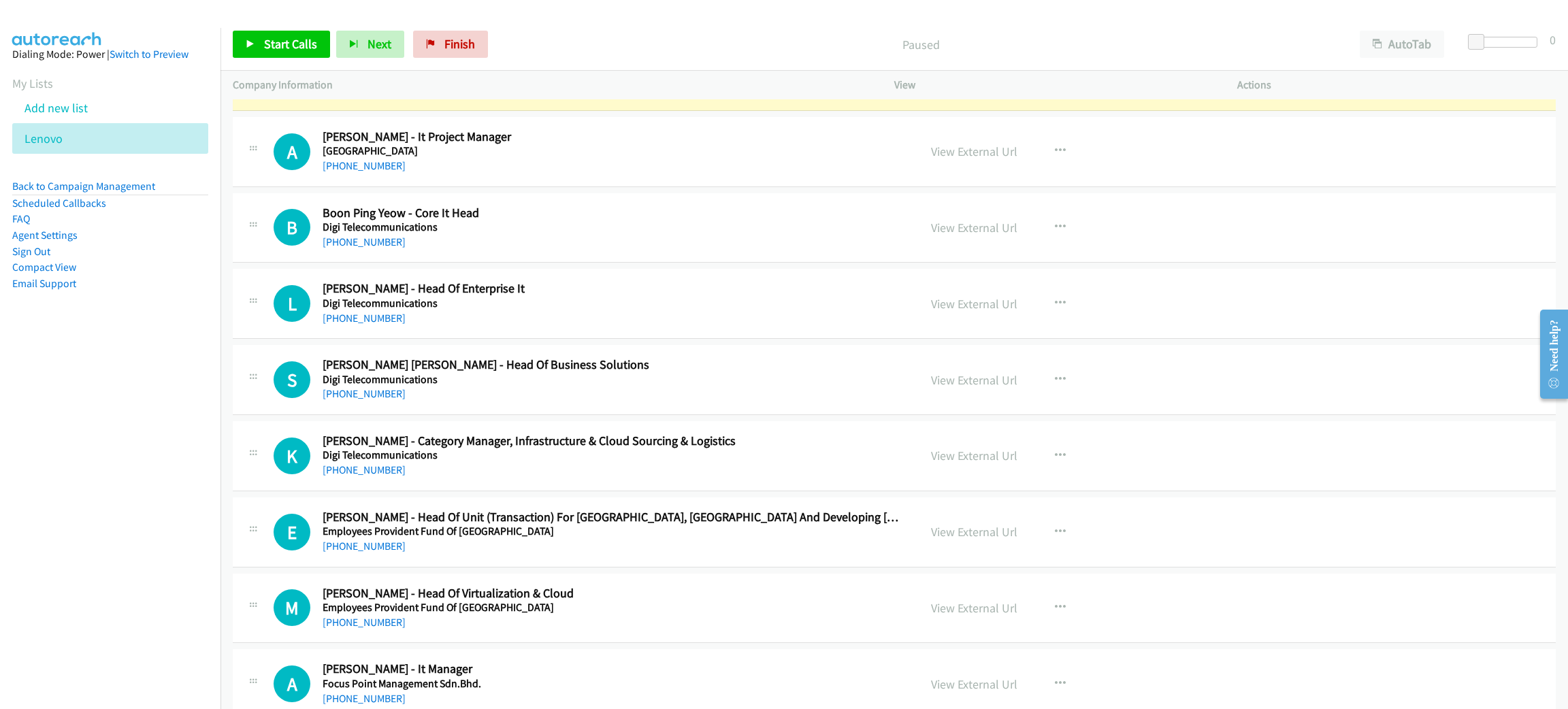
scroll to position [2347, 0]
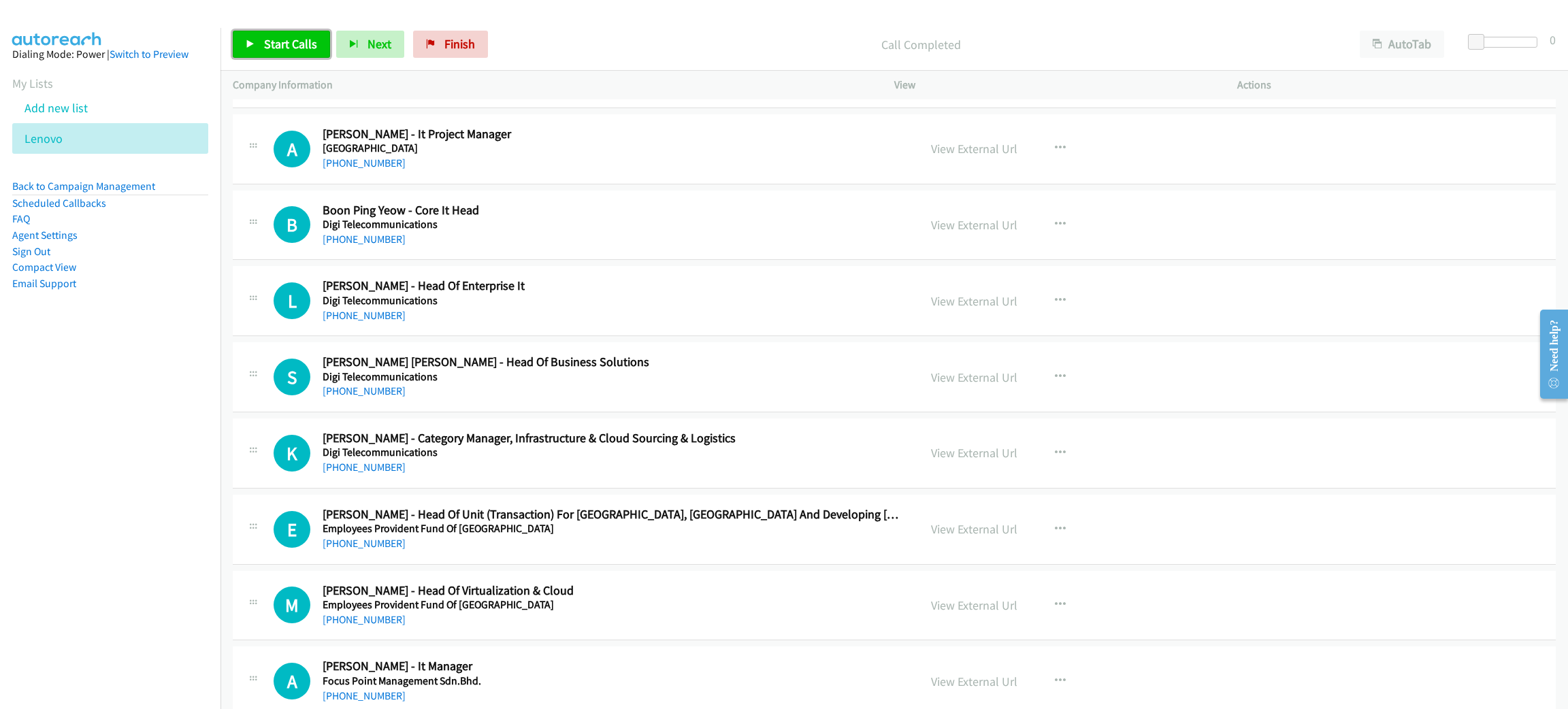
click at [297, 39] on span "Start Calls" at bounding box center [291, 44] width 53 height 16
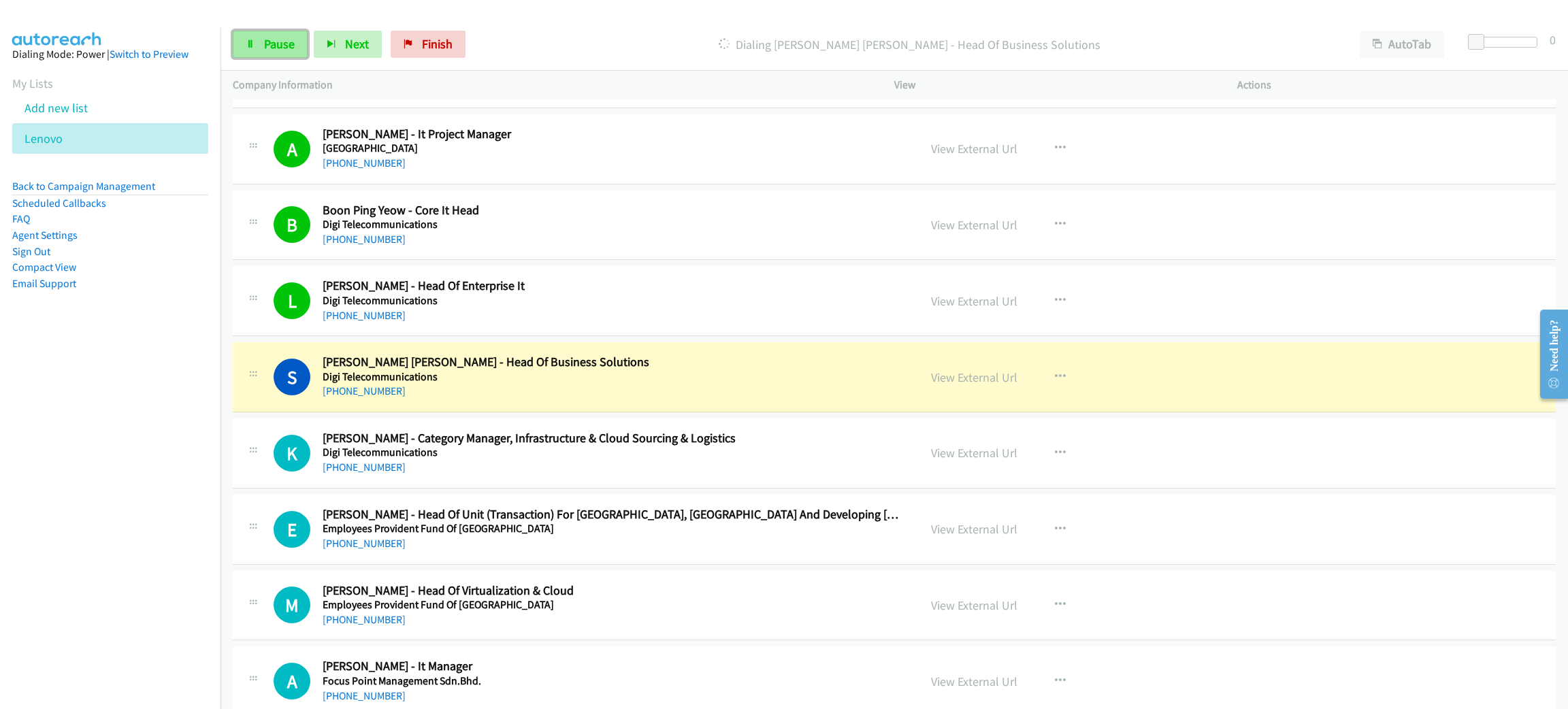
click at [266, 45] on span "Pause" at bounding box center [279, 44] width 31 height 16
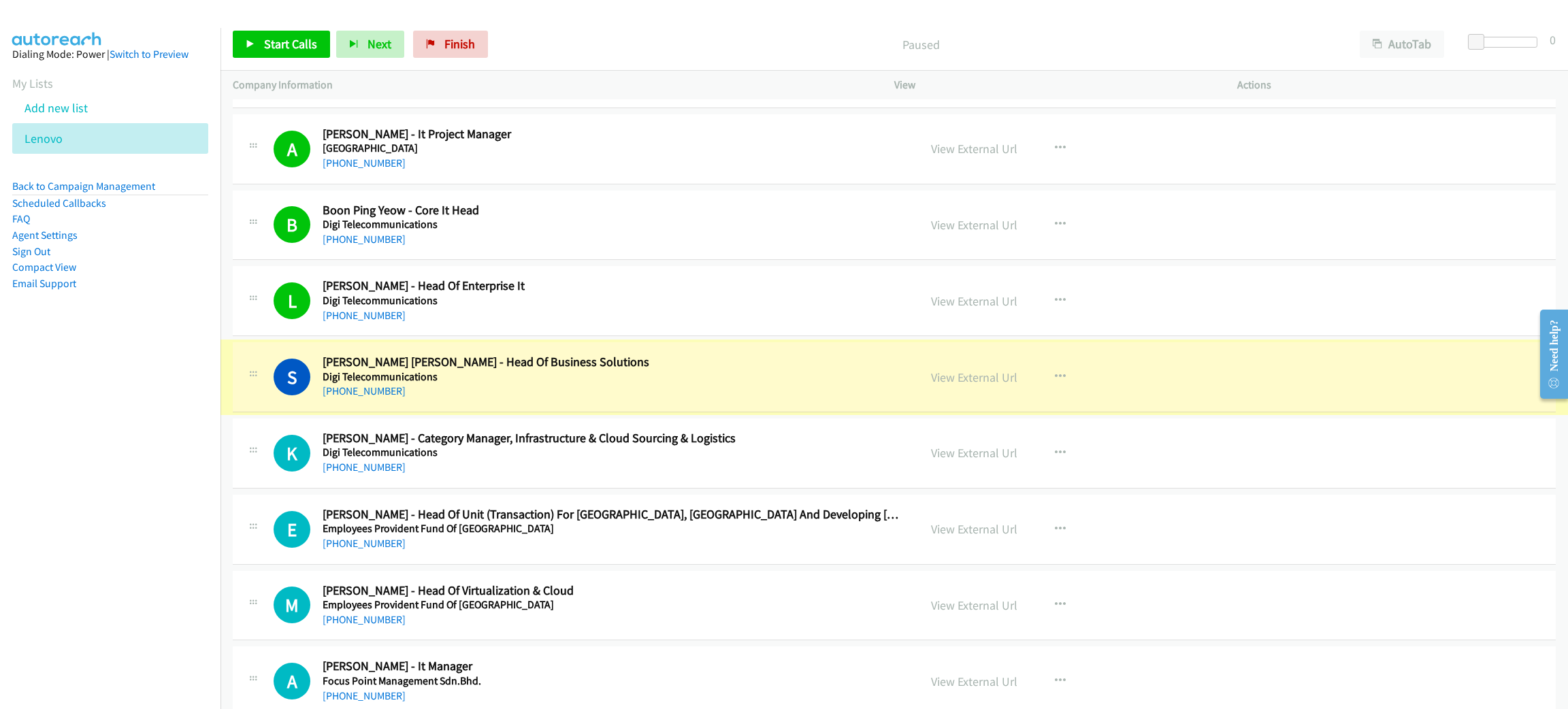
click at [963, 382] on link "View External Url" at bounding box center [974, 377] width 86 height 16
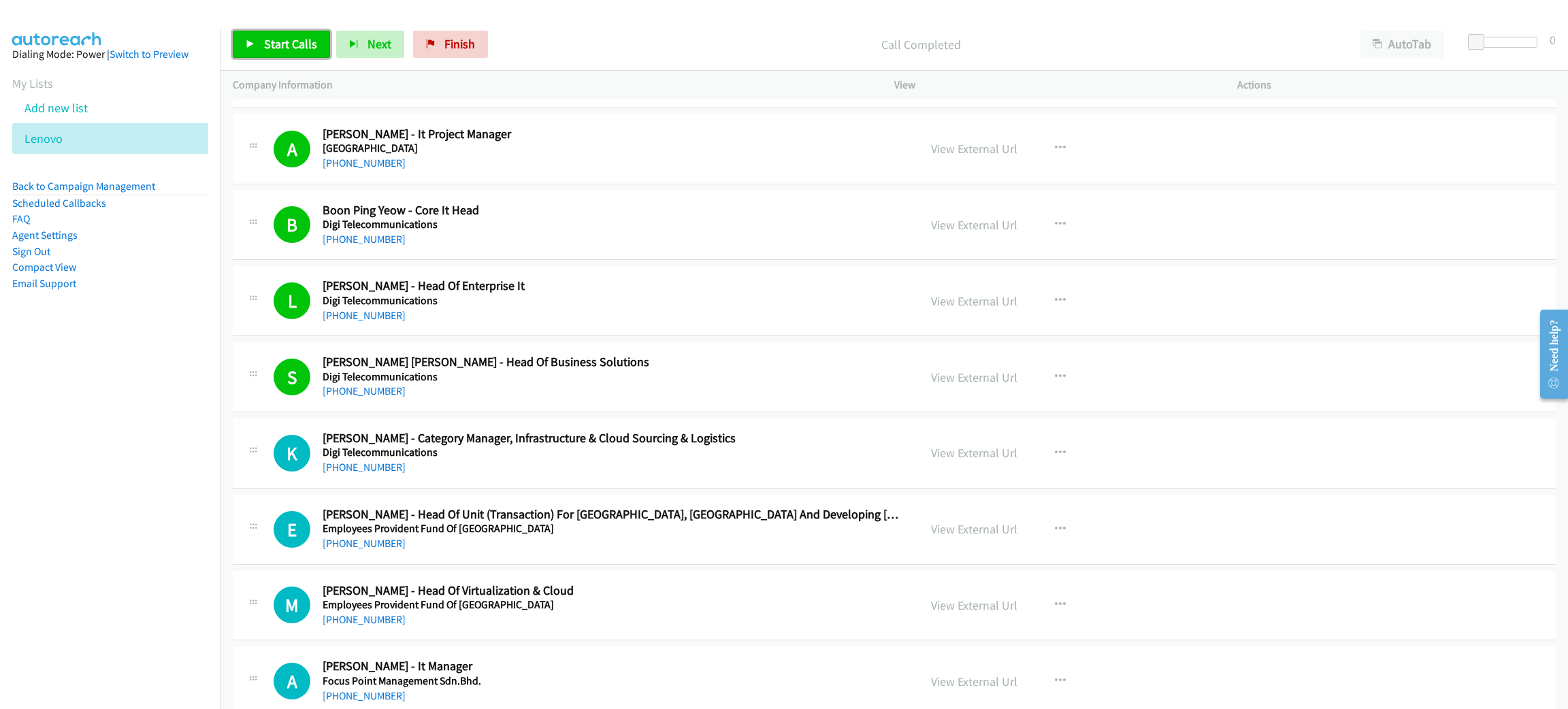
click at [310, 38] on span "Start Calls" at bounding box center [291, 44] width 53 height 16
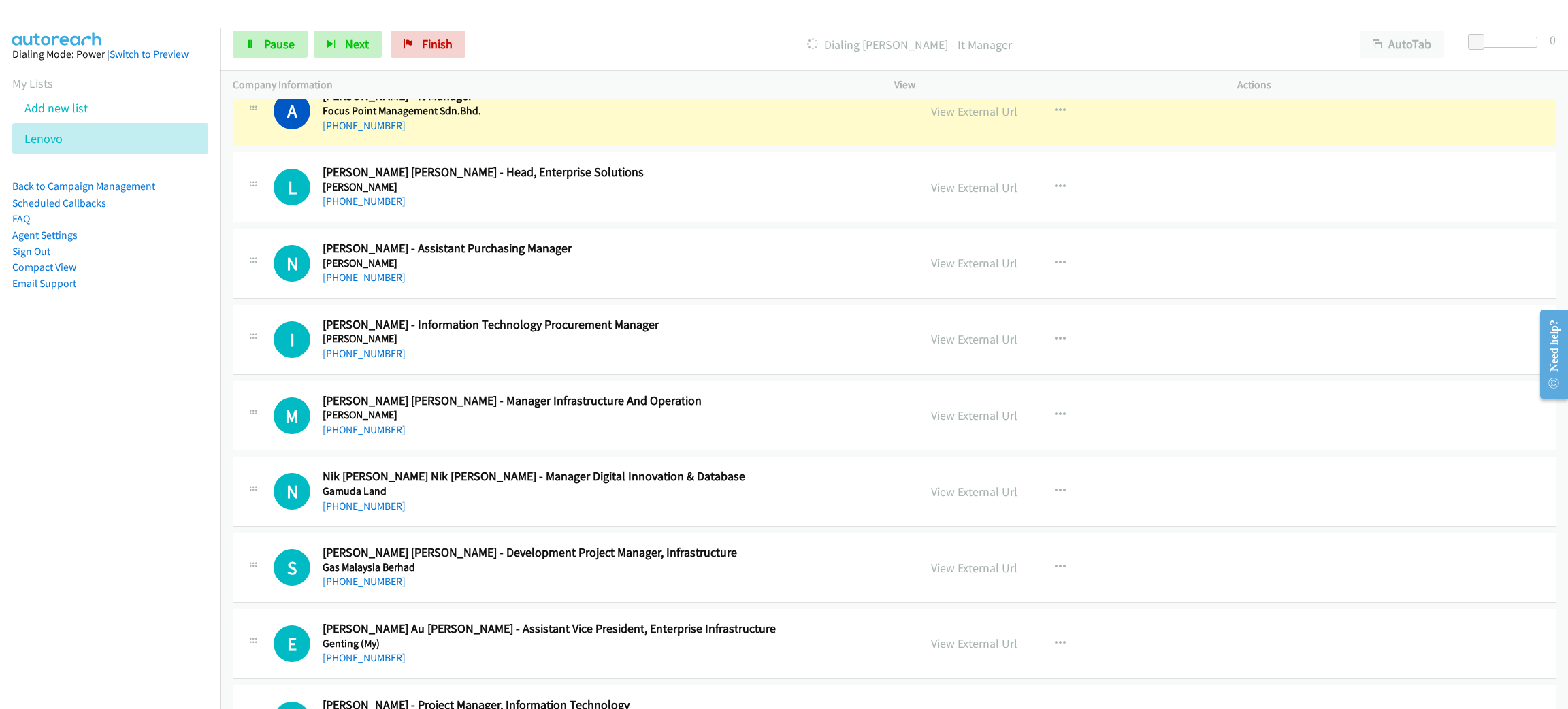
scroll to position [2858, 0]
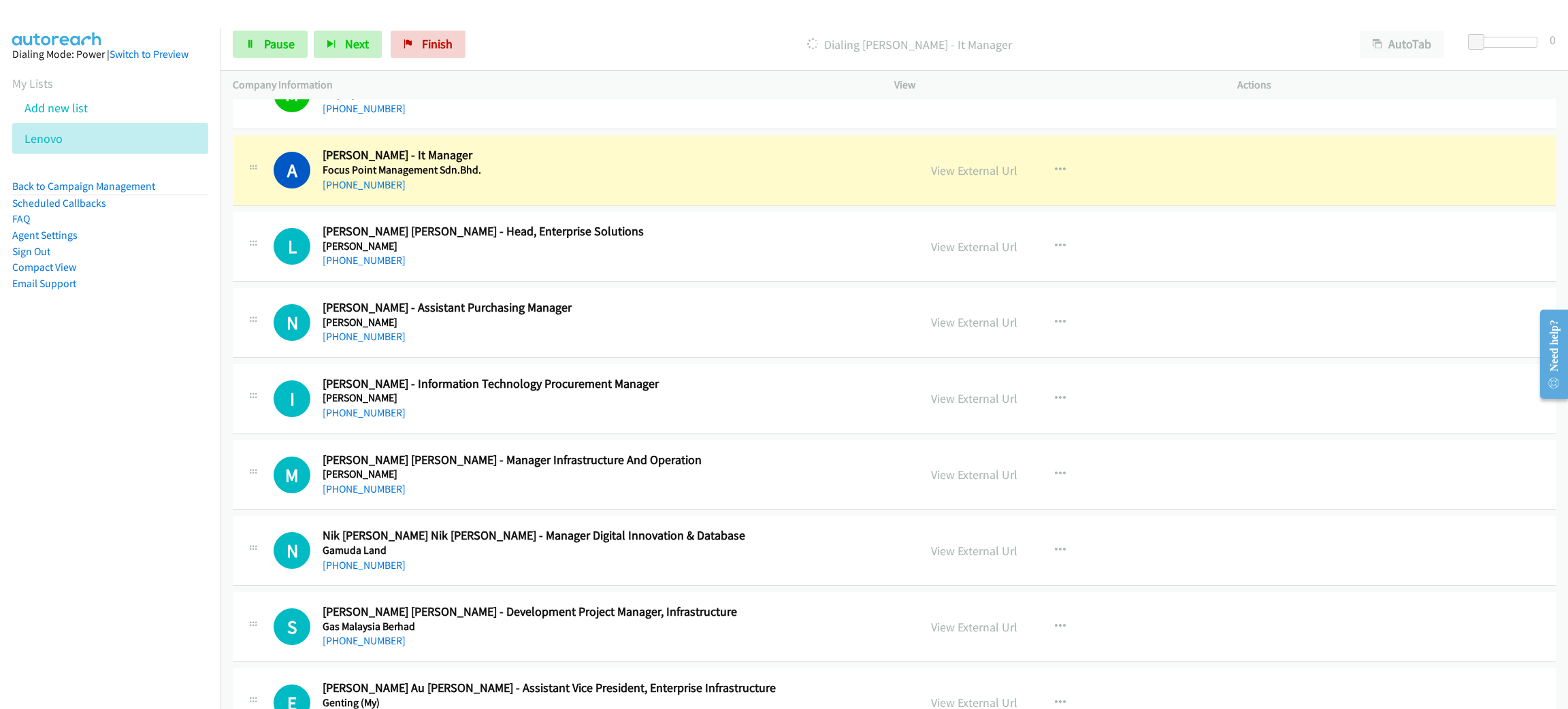
click at [282, 31] on div "Start Calls Pause Next Finish" at bounding box center [352, 44] width 239 height 27
click at [281, 32] on link "Pause" at bounding box center [270, 44] width 75 height 27
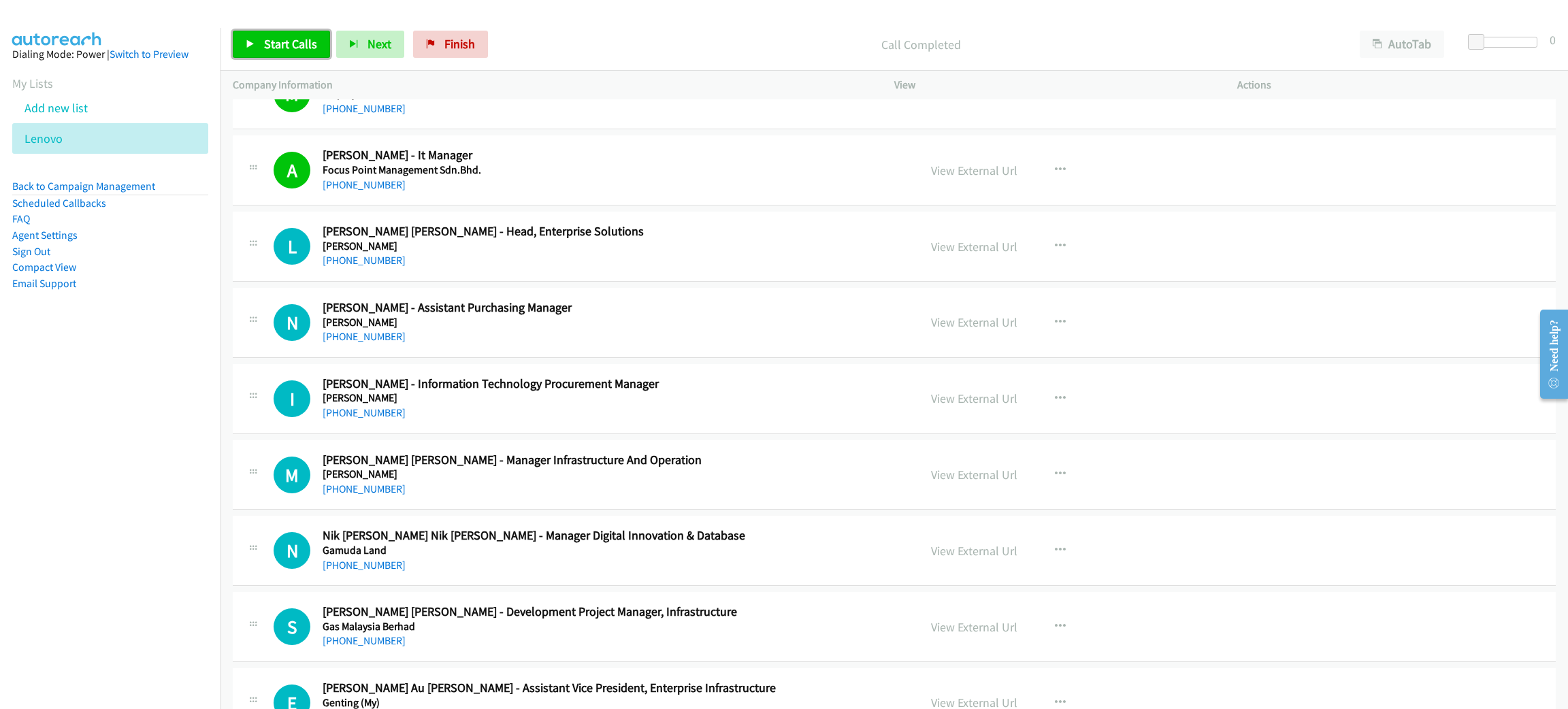
click at [312, 43] on span "Start Calls" at bounding box center [291, 44] width 53 height 16
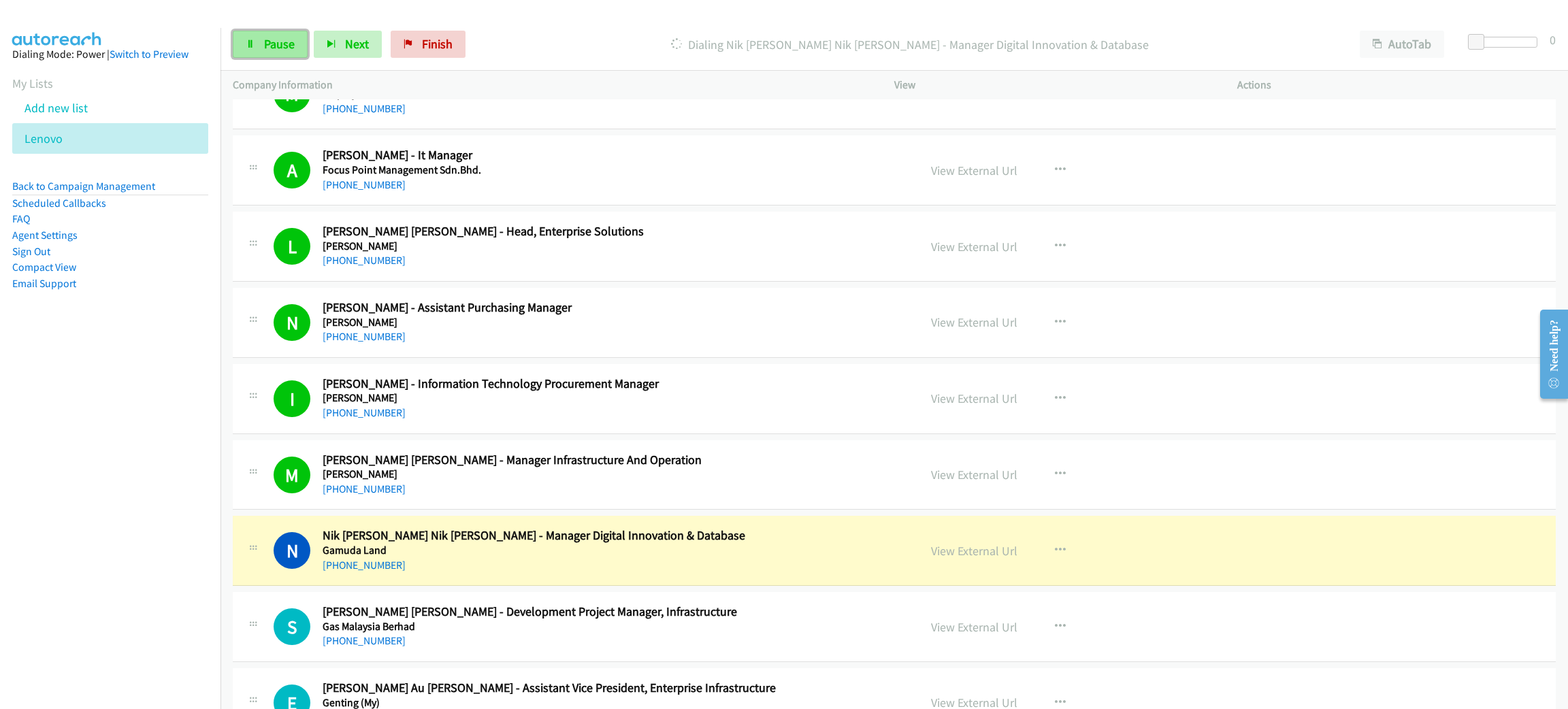
click at [288, 47] on span "Pause" at bounding box center [279, 44] width 31 height 16
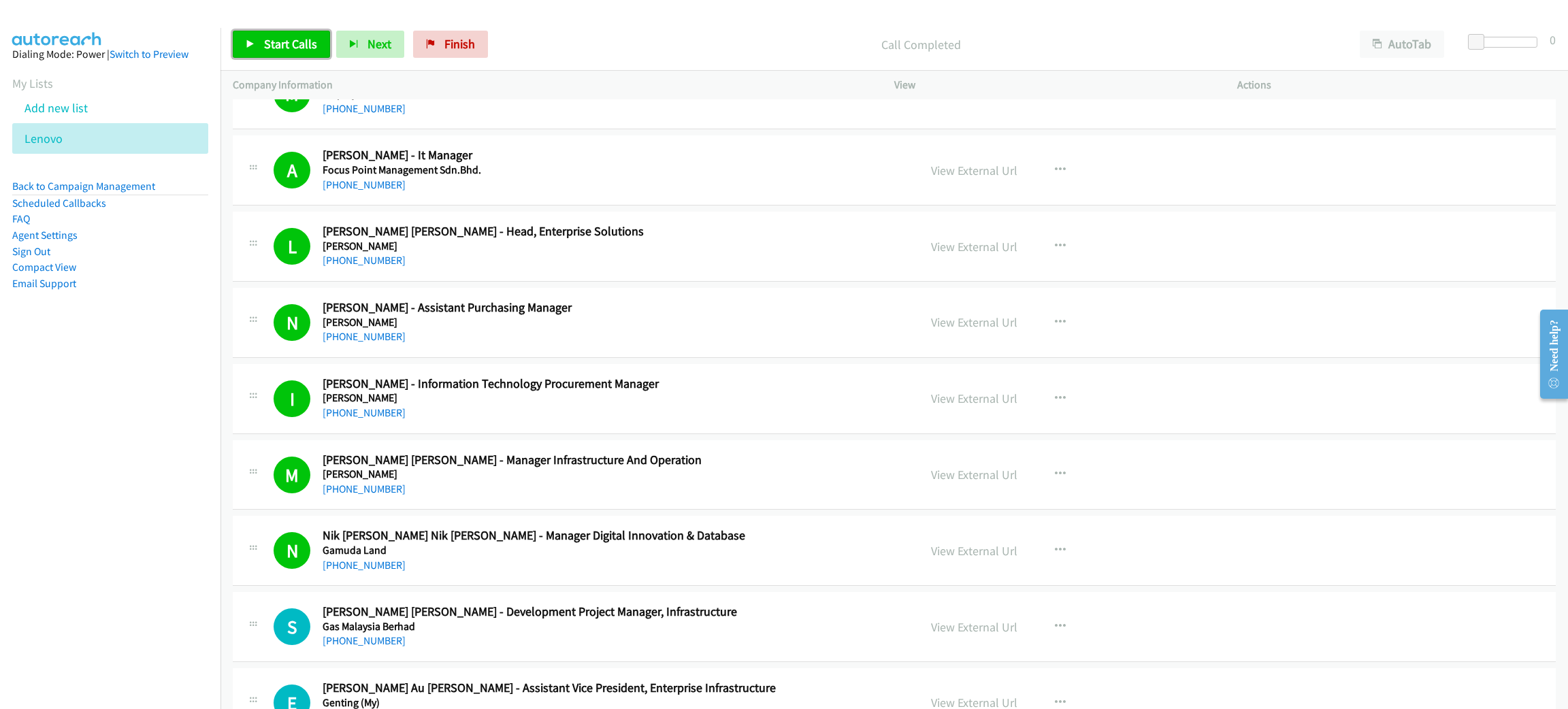
click at [299, 43] on span "Start Calls" at bounding box center [291, 44] width 53 height 16
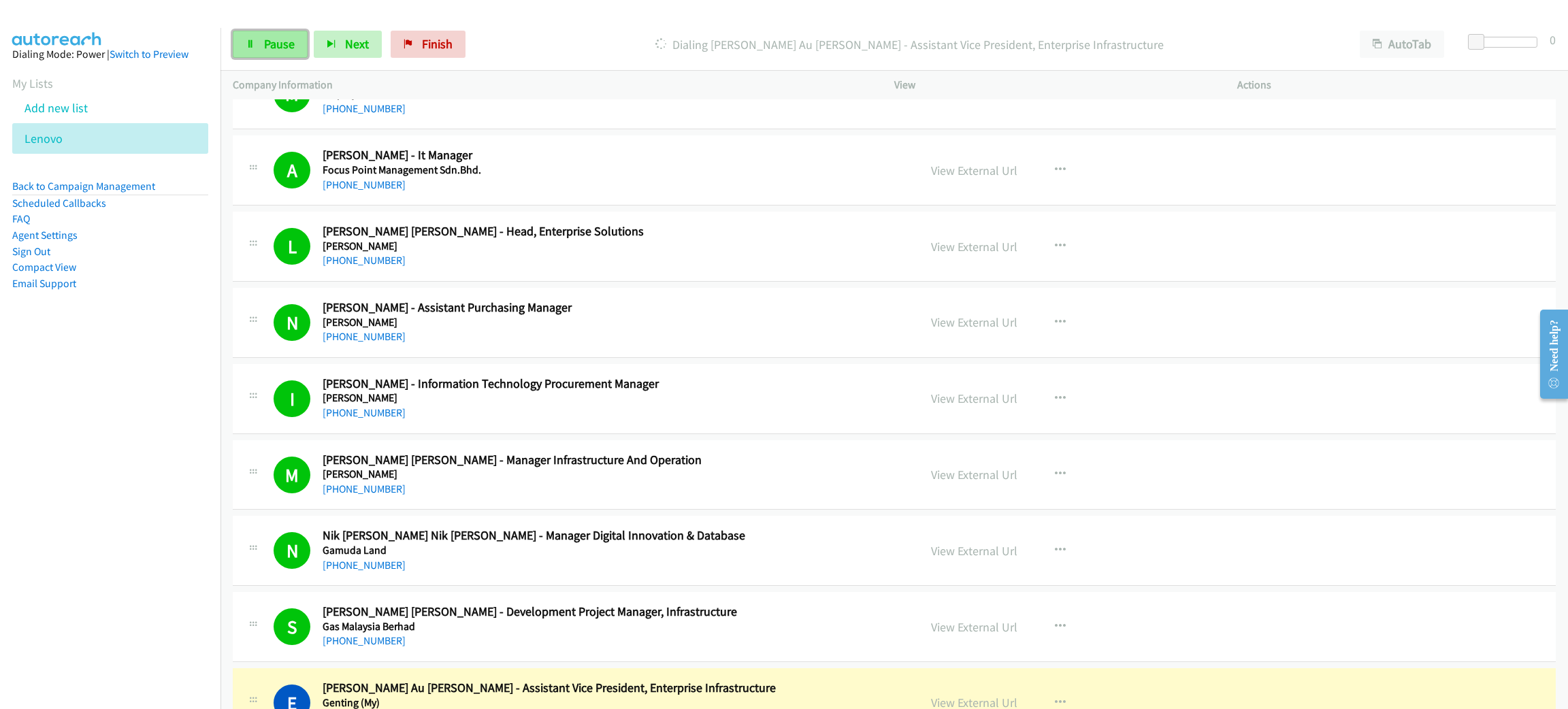
click at [282, 41] on span "Pause" at bounding box center [279, 44] width 31 height 16
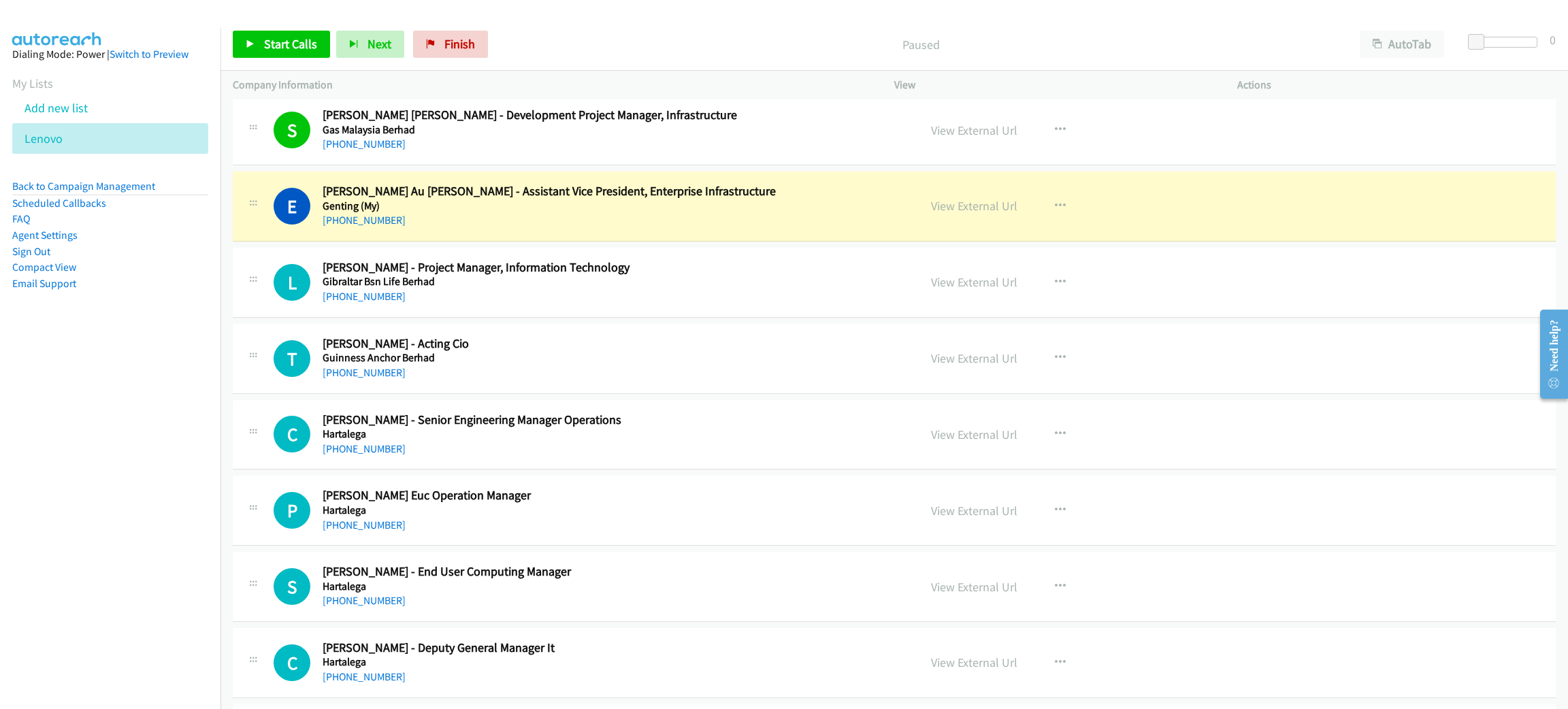
scroll to position [3369, 0]
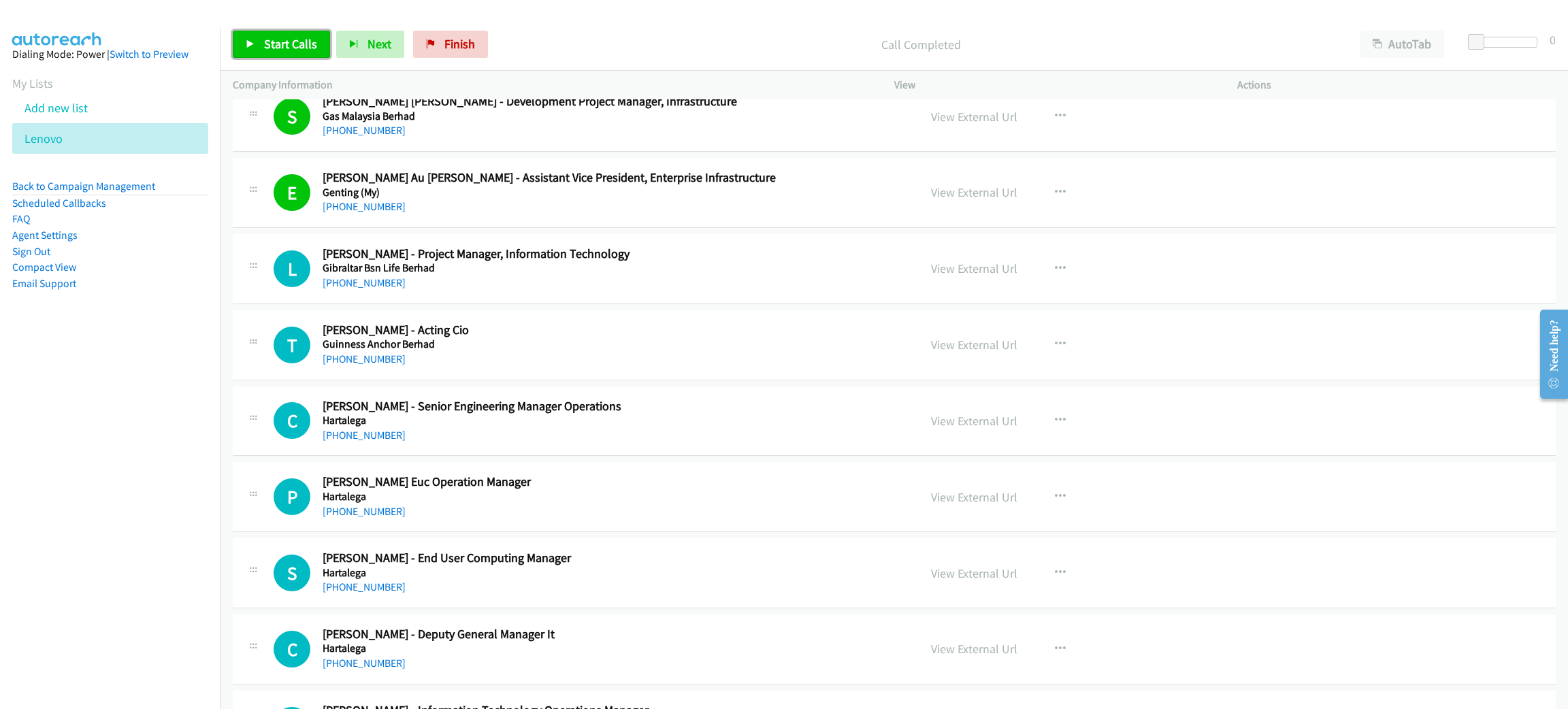
click at [279, 47] on span "Start Calls" at bounding box center [291, 44] width 53 height 16
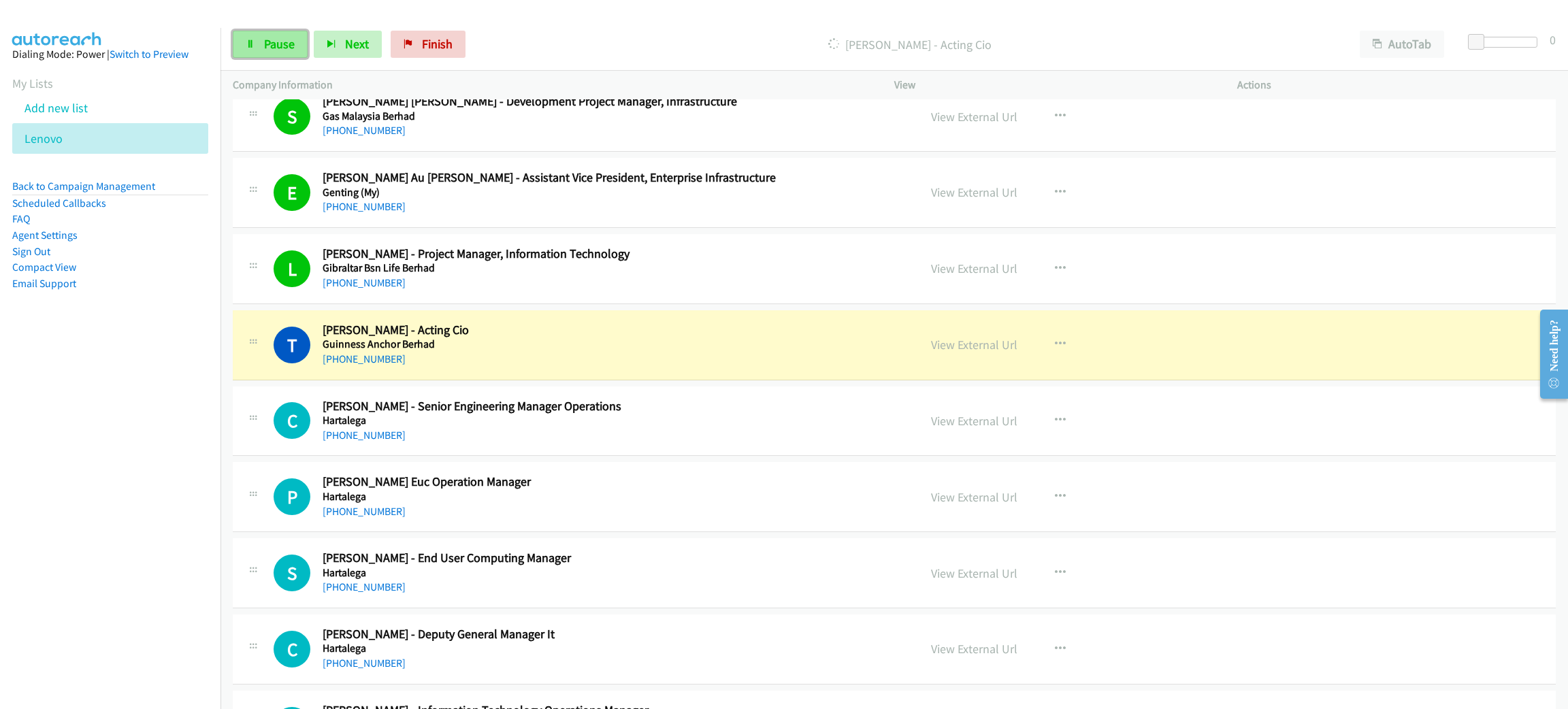
click at [284, 51] on link "Pause" at bounding box center [270, 44] width 75 height 27
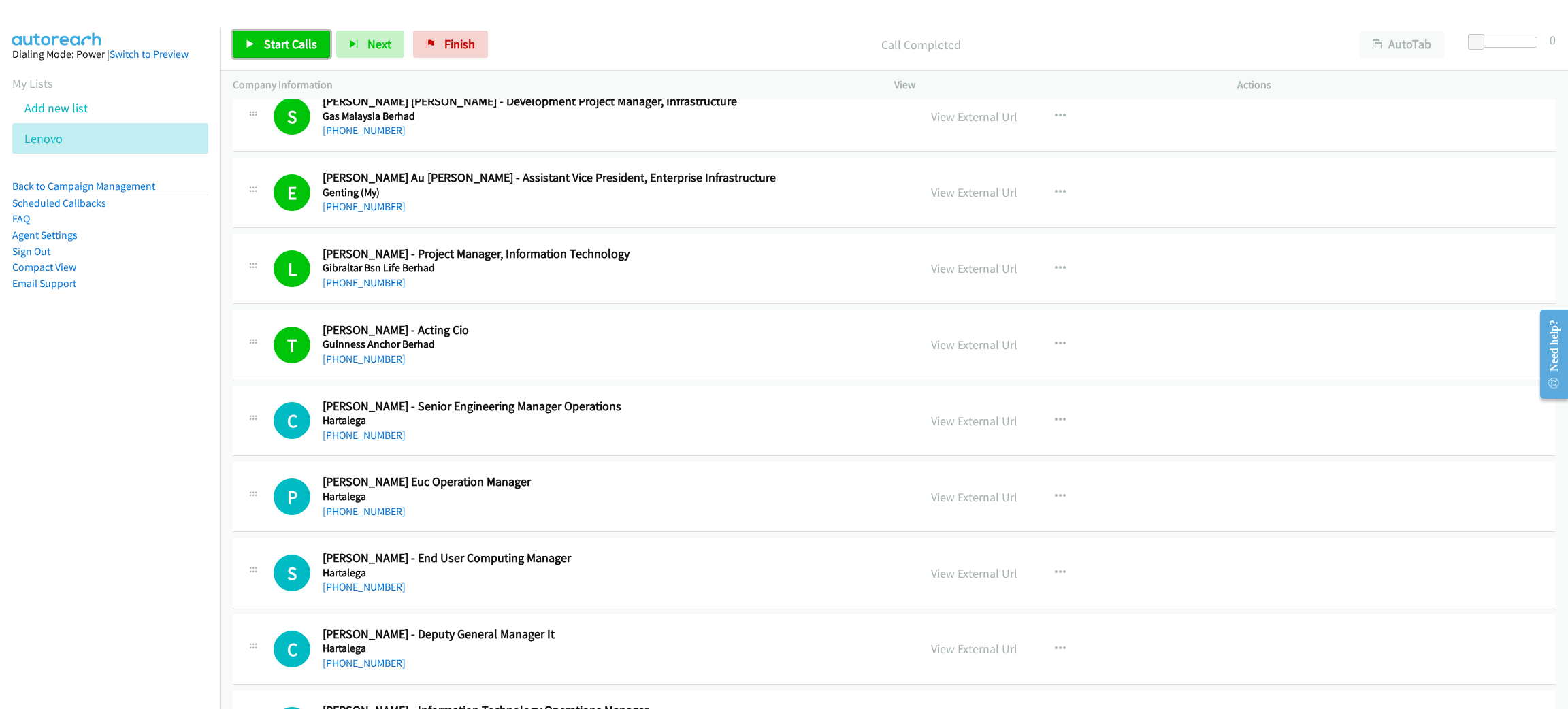
click at [299, 43] on span "Start Calls" at bounding box center [291, 44] width 53 height 16
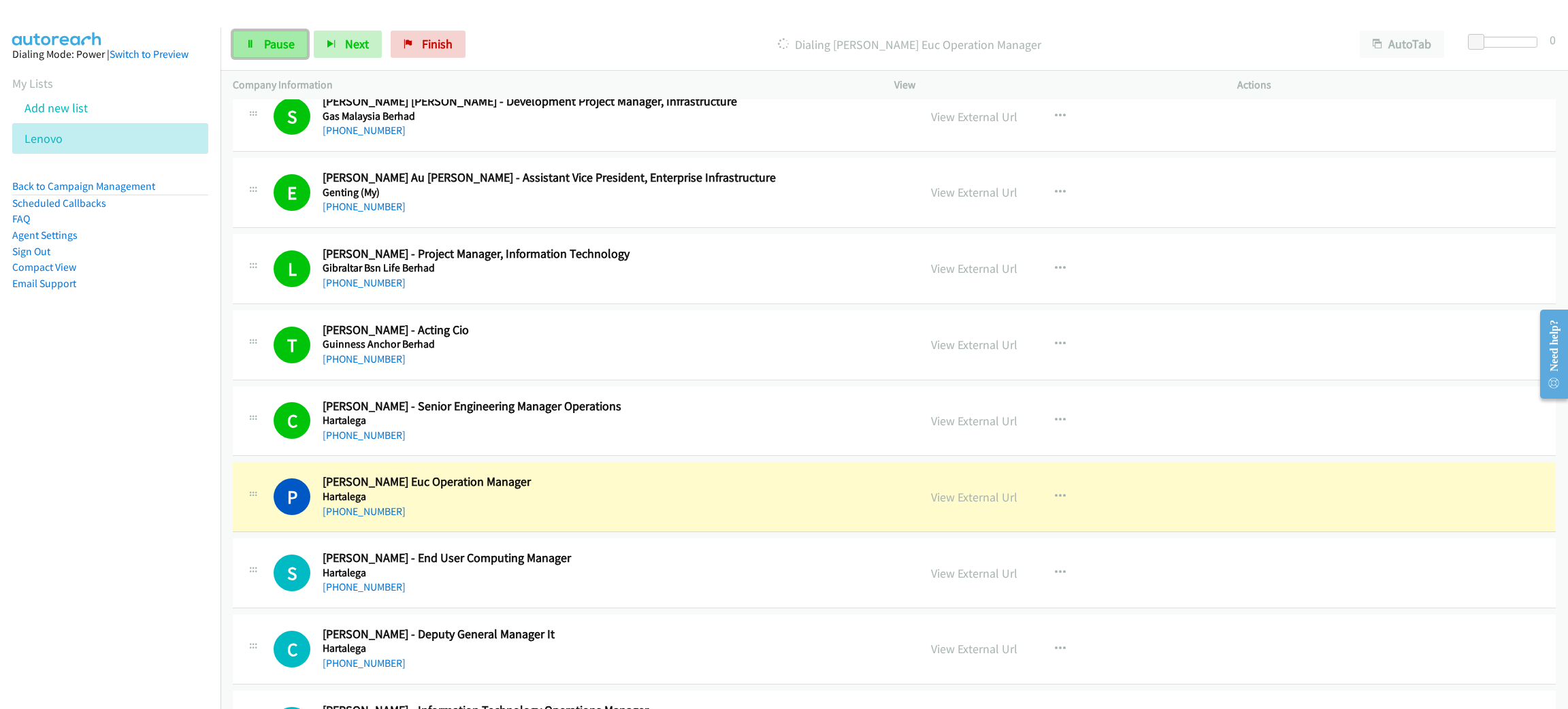
click at [279, 34] on link "Pause" at bounding box center [270, 44] width 75 height 27
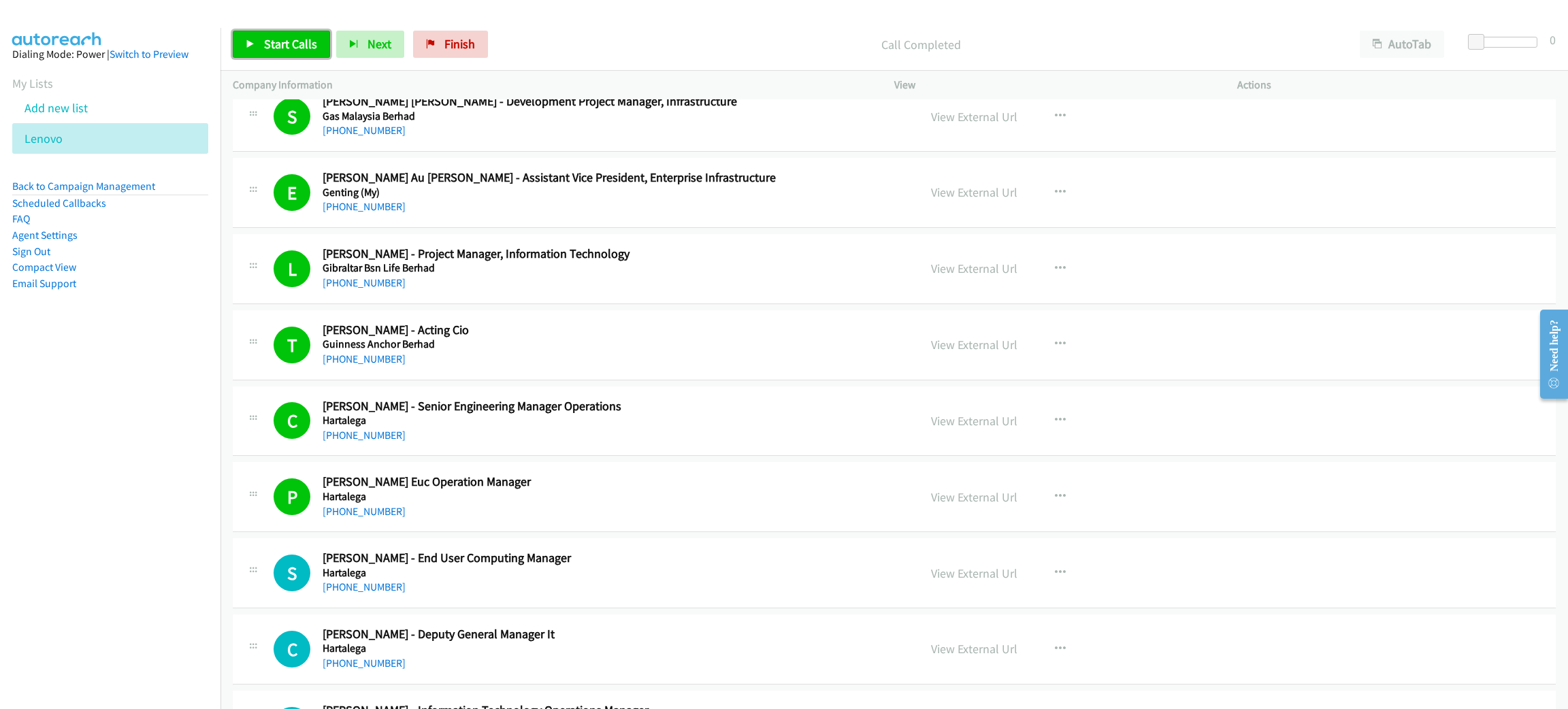
click at [310, 51] on span "Start Calls" at bounding box center [291, 44] width 53 height 16
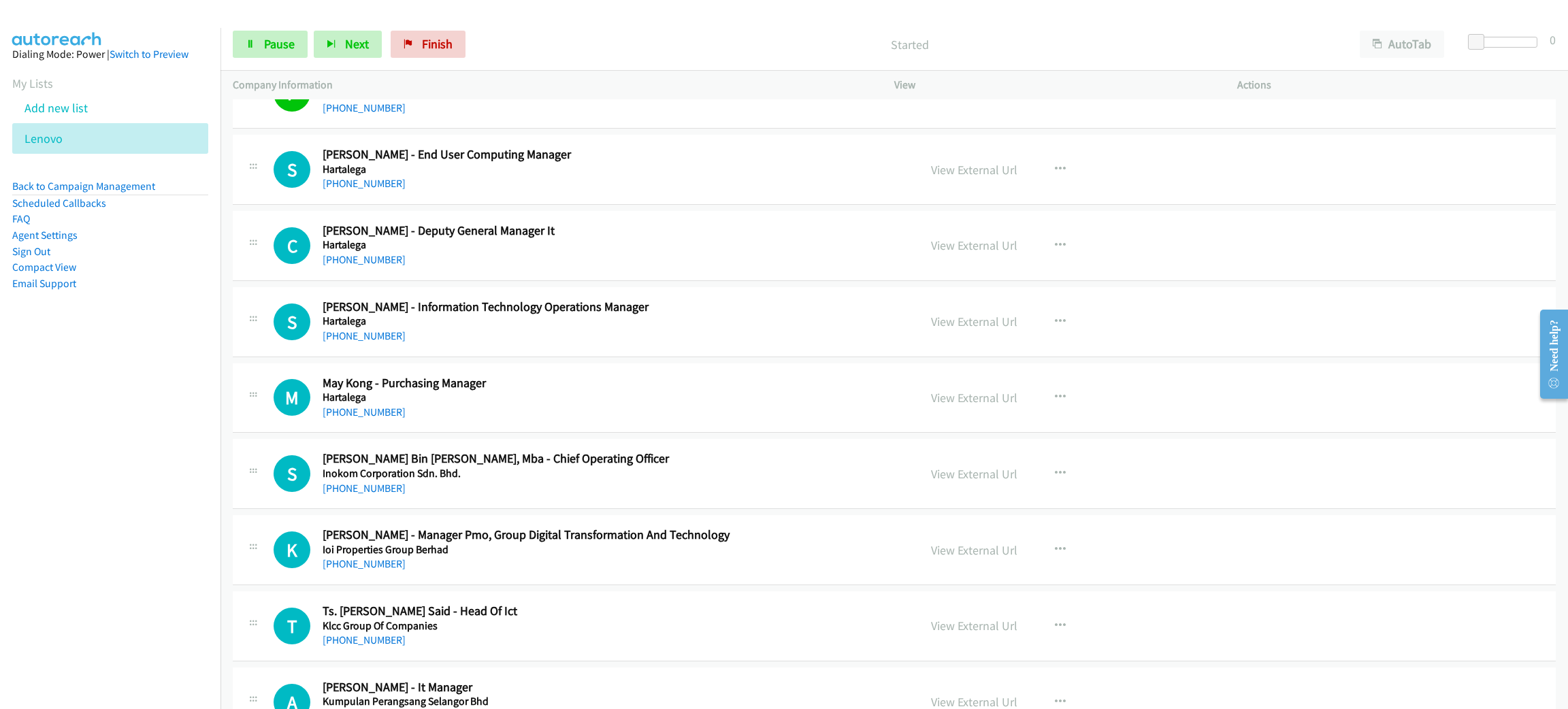
scroll to position [3777, 0]
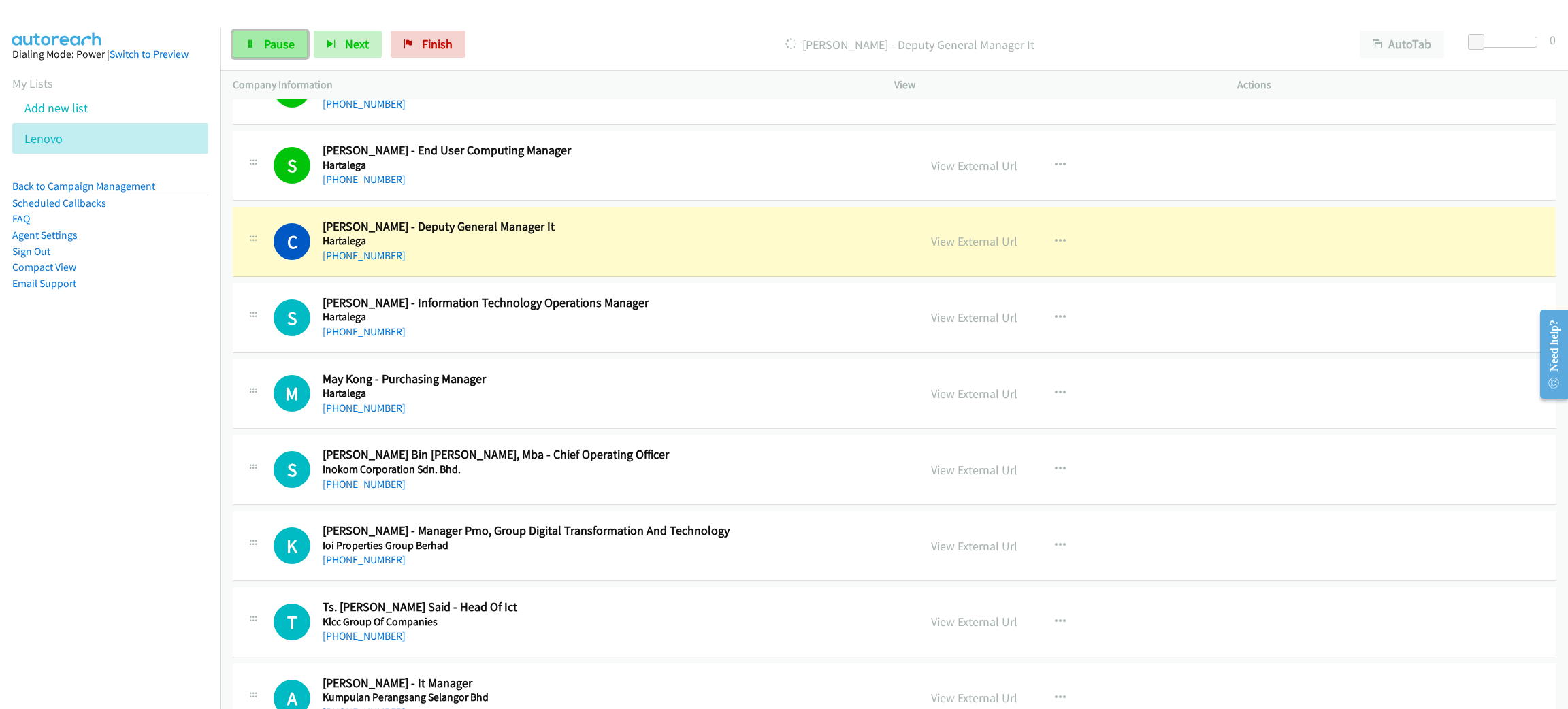
click at [286, 52] on link "Pause" at bounding box center [270, 44] width 75 height 27
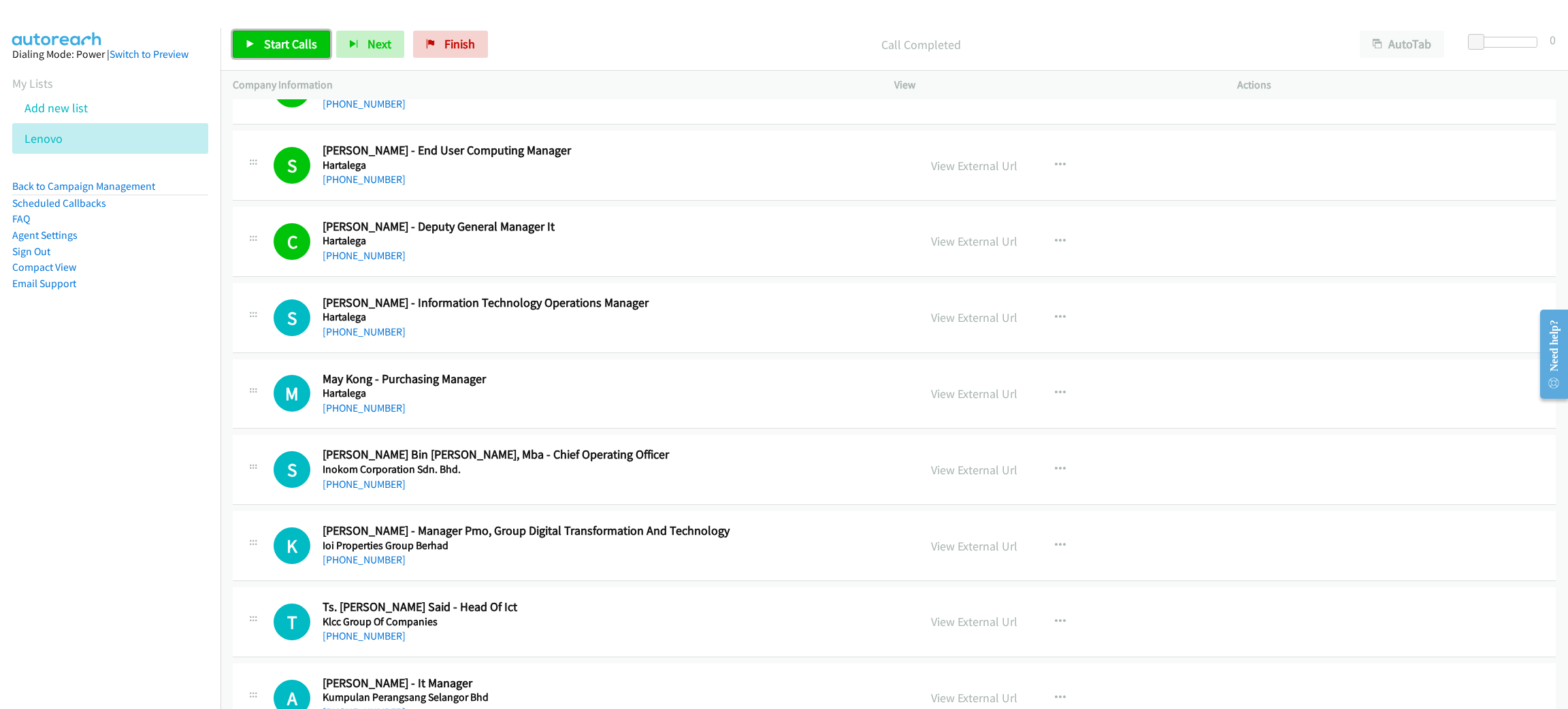
click at [299, 41] on span "Start Calls" at bounding box center [291, 44] width 53 height 16
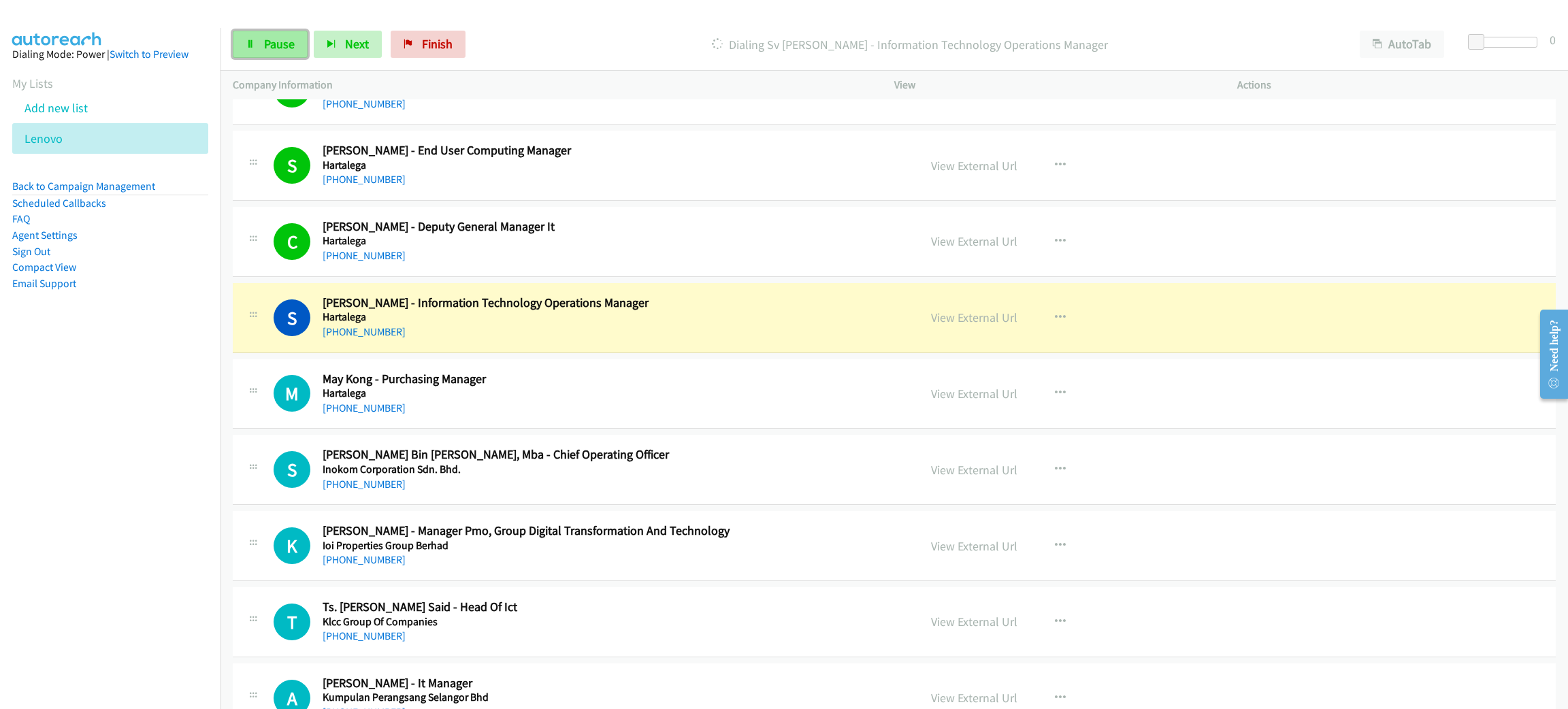
click at [277, 43] on span "Pause" at bounding box center [279, 44] width 31 height 16
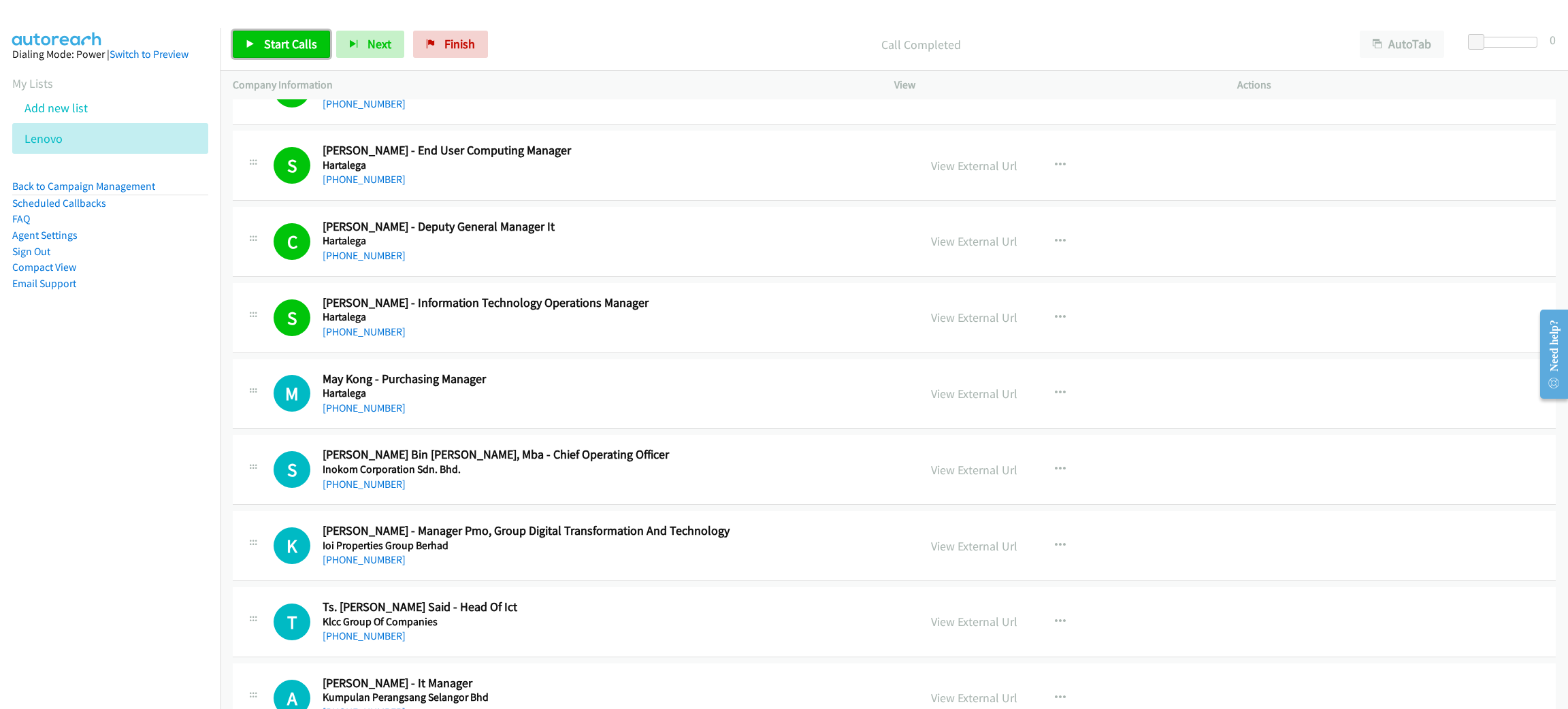
click at [283, 43] on span "Start Calls" at bounding box center [291, 44] width 53 height 16
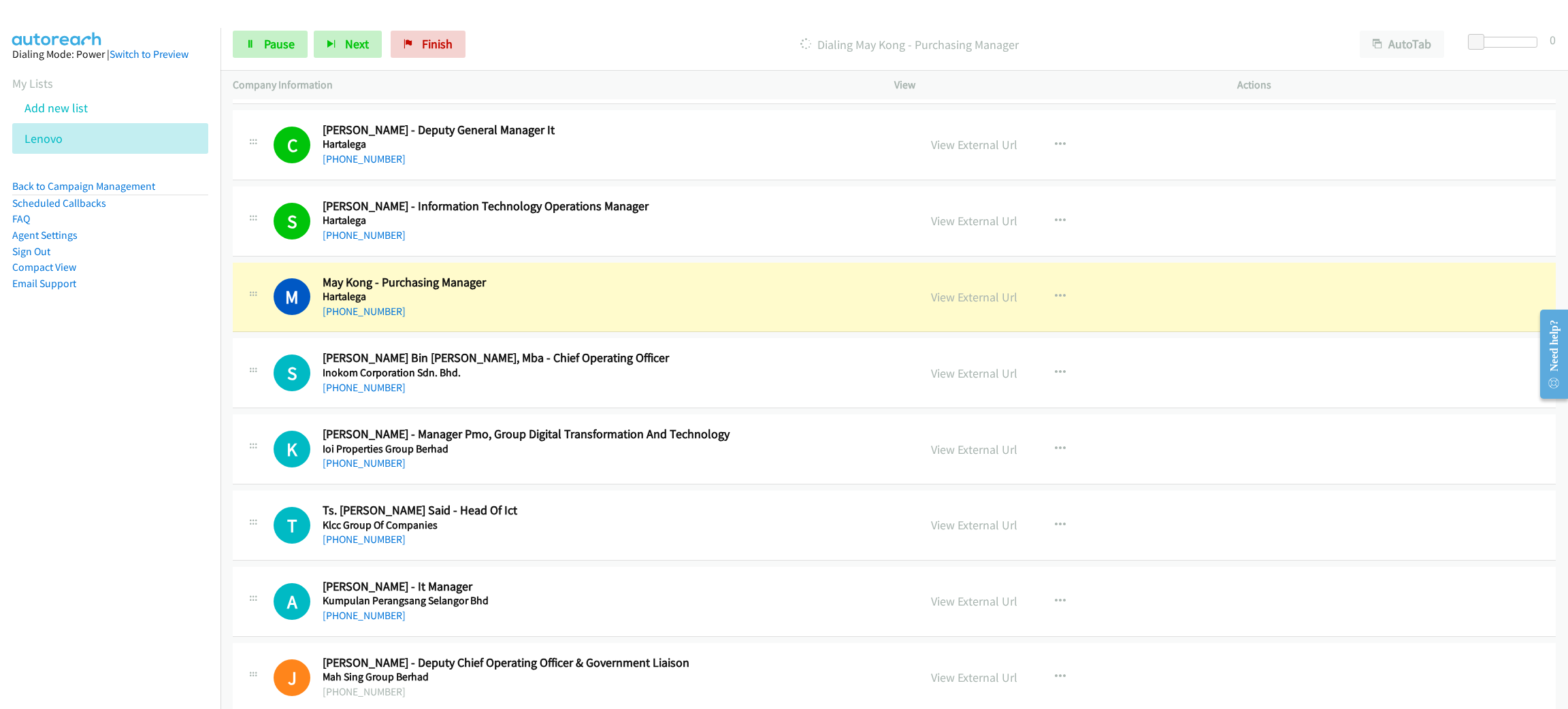
scroll to position [3879, 0]
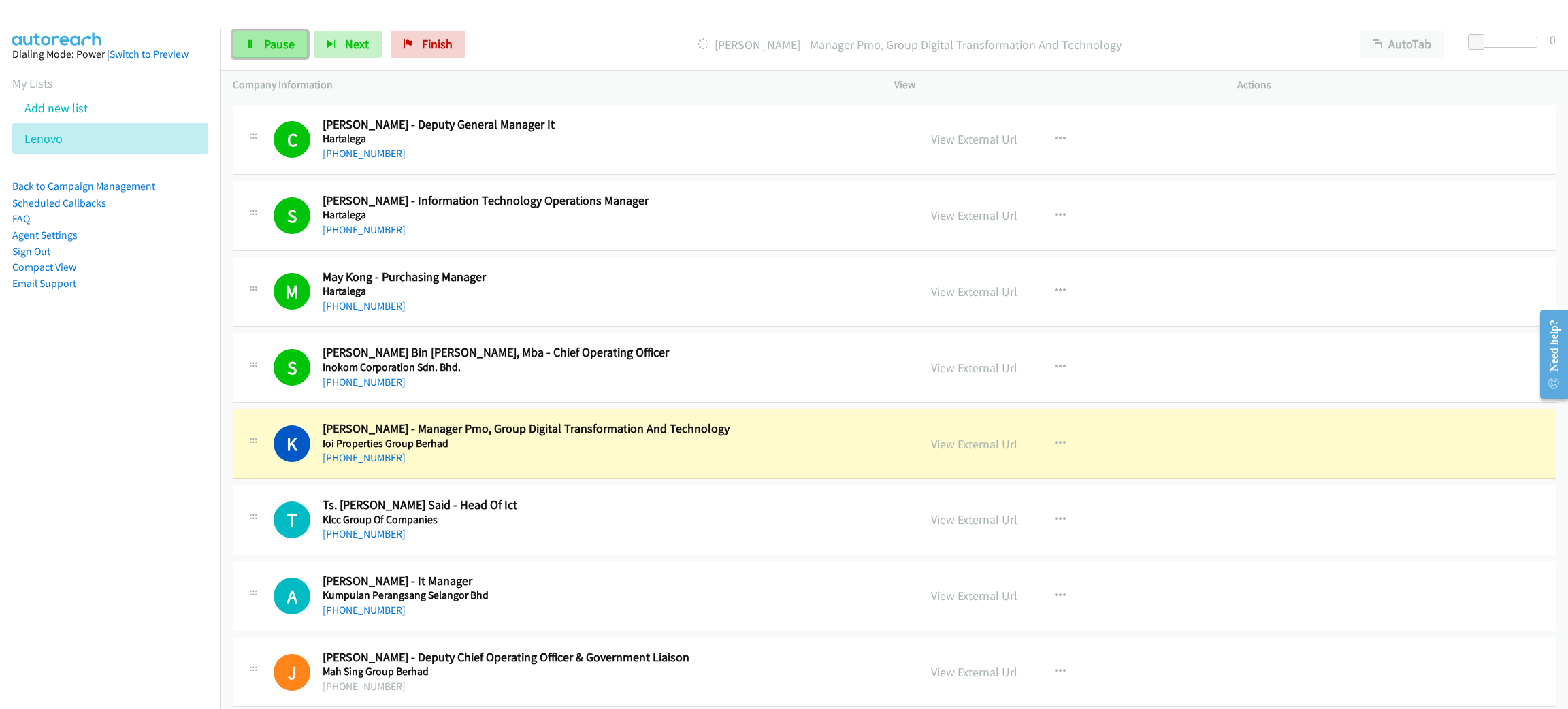
click at [283, 41] on span "Pause" at bounding box center [279, 44] width 31 height 16
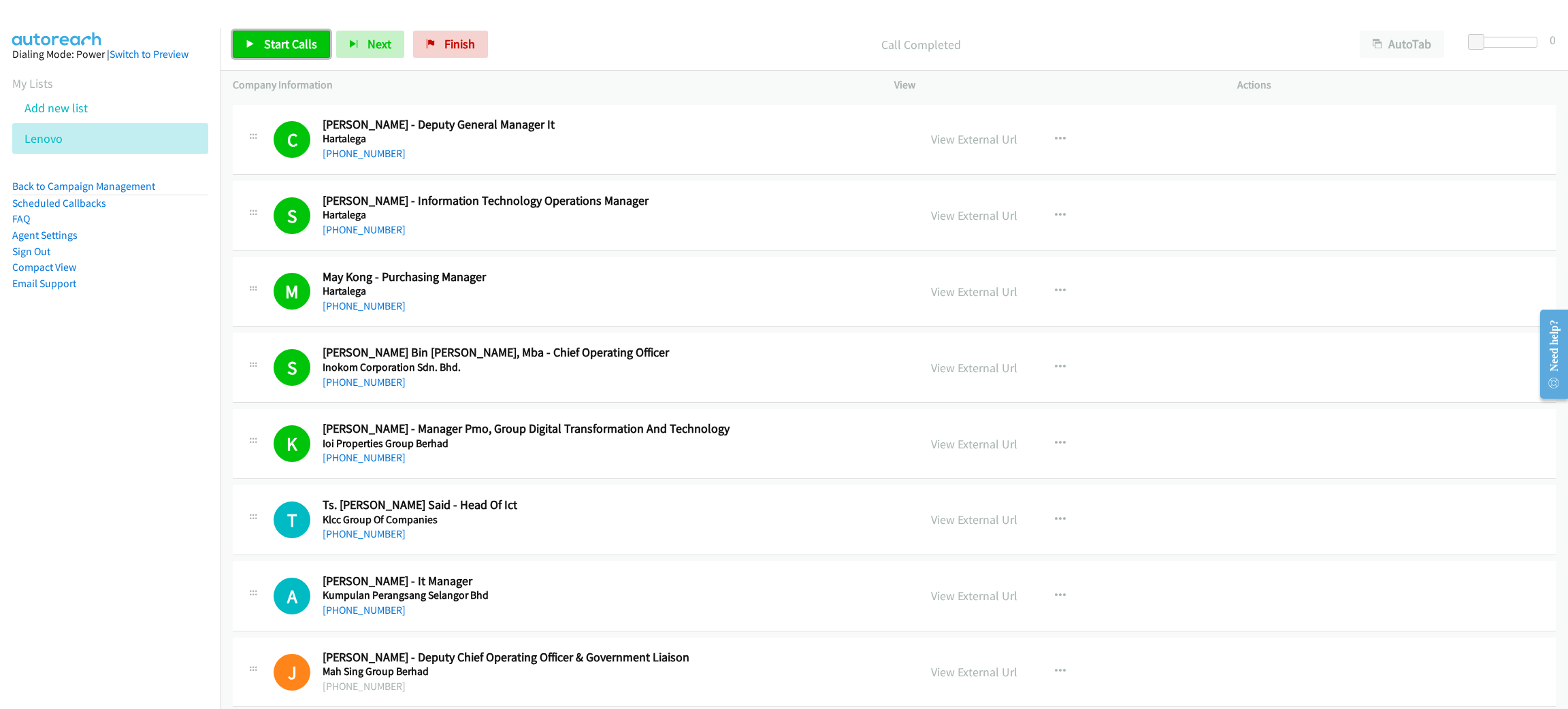
click at [278, 44] on span "Start Calls" at bounding box center [291, 44] width 53 height 16
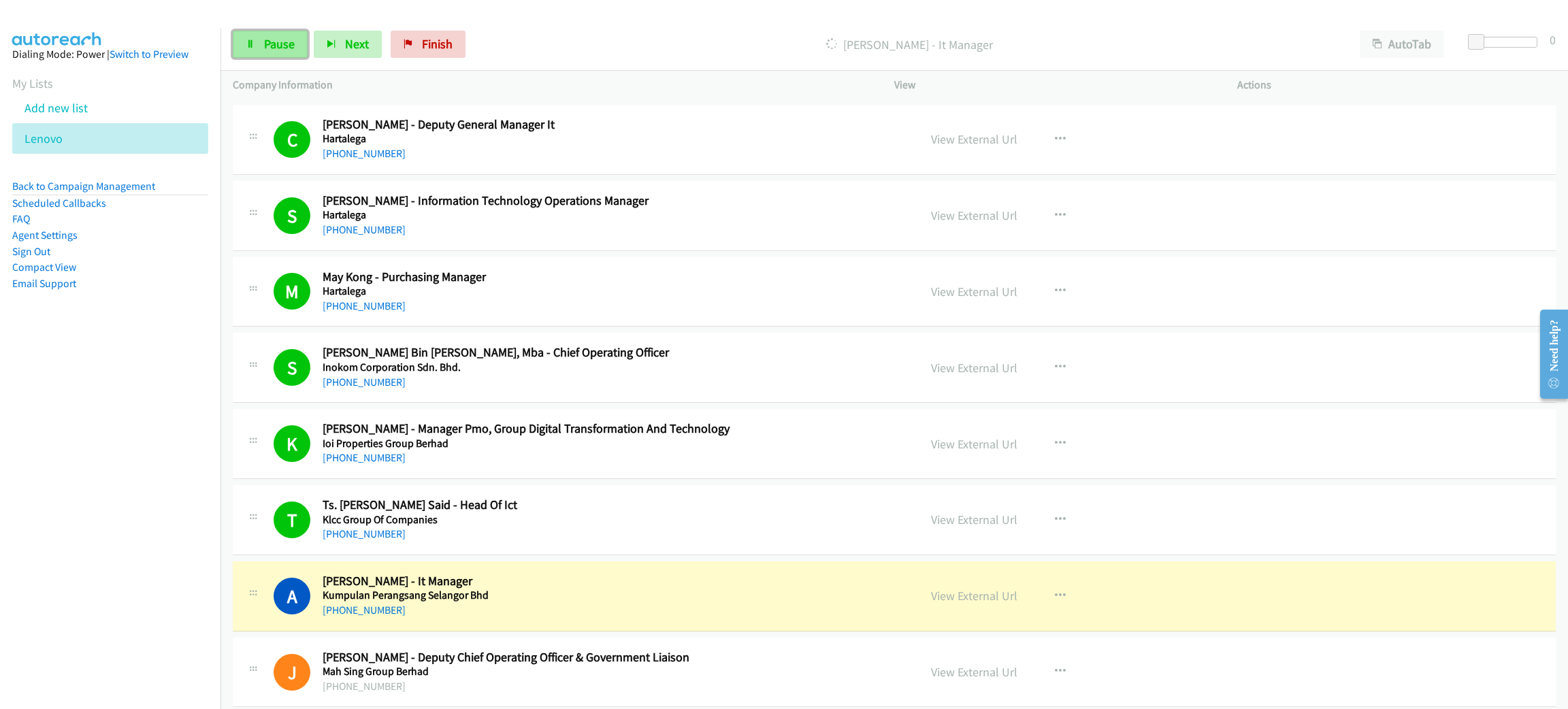
click at [259, 45] on link "Pause" at bounding box center [270, 44] width 75 height 27
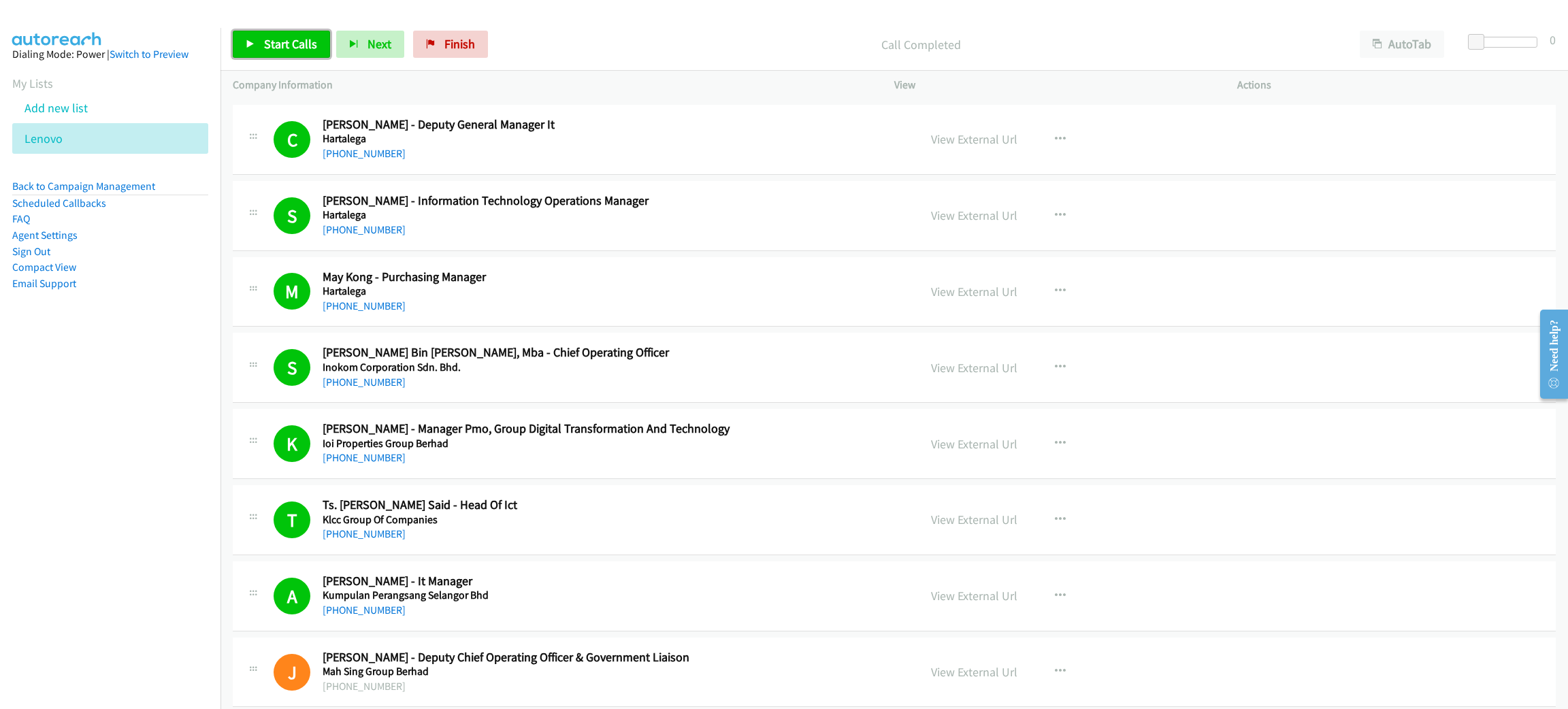
click at [296, 51] on link "Start Calls" at bounding box center [281, 44] width 97 height 27
click at [292, 35] on link "Pause" at bounding box center [270, 44] width 75 height 27
click at [299, 33] on link "Start Calls" at bounding box center [281, 44] width 97 height 27
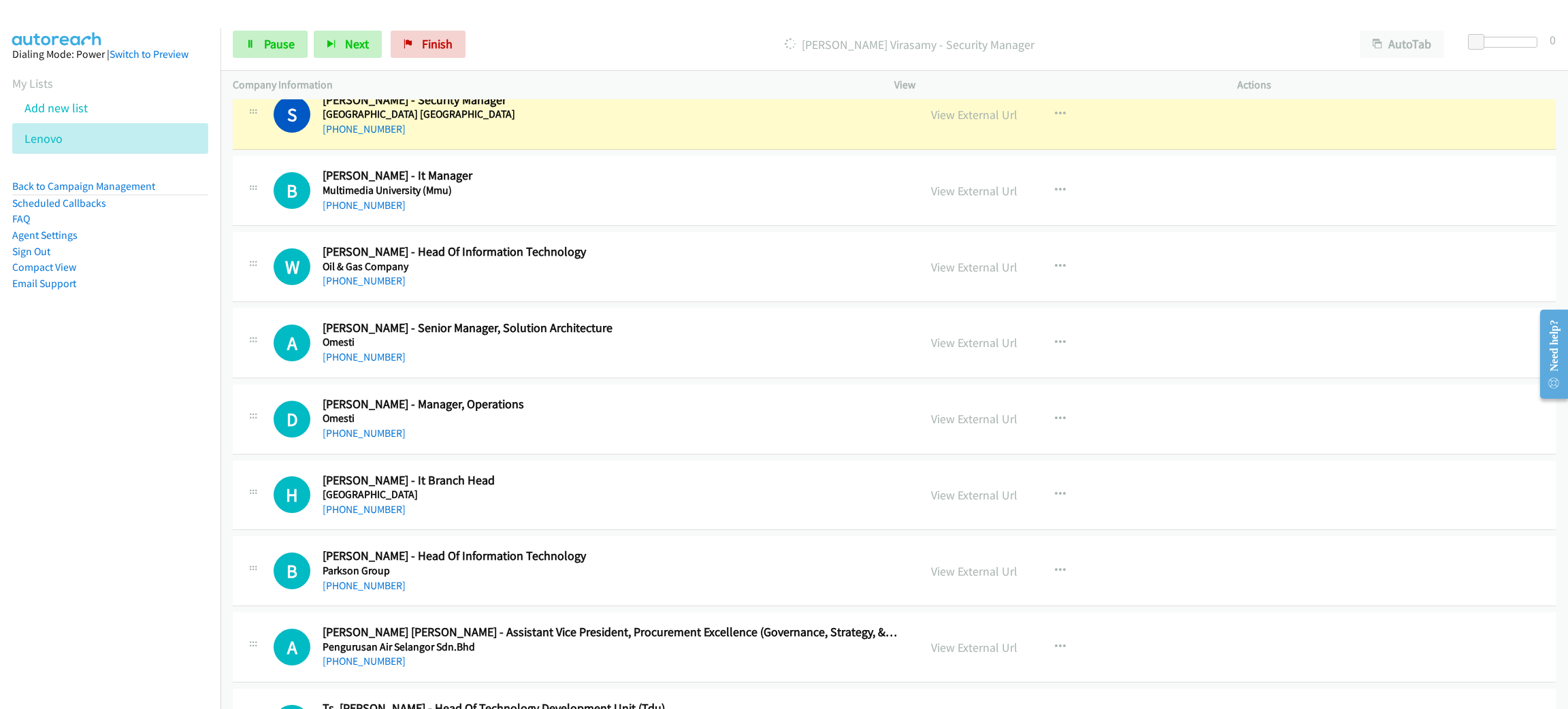
scroll to position [4900, 0]
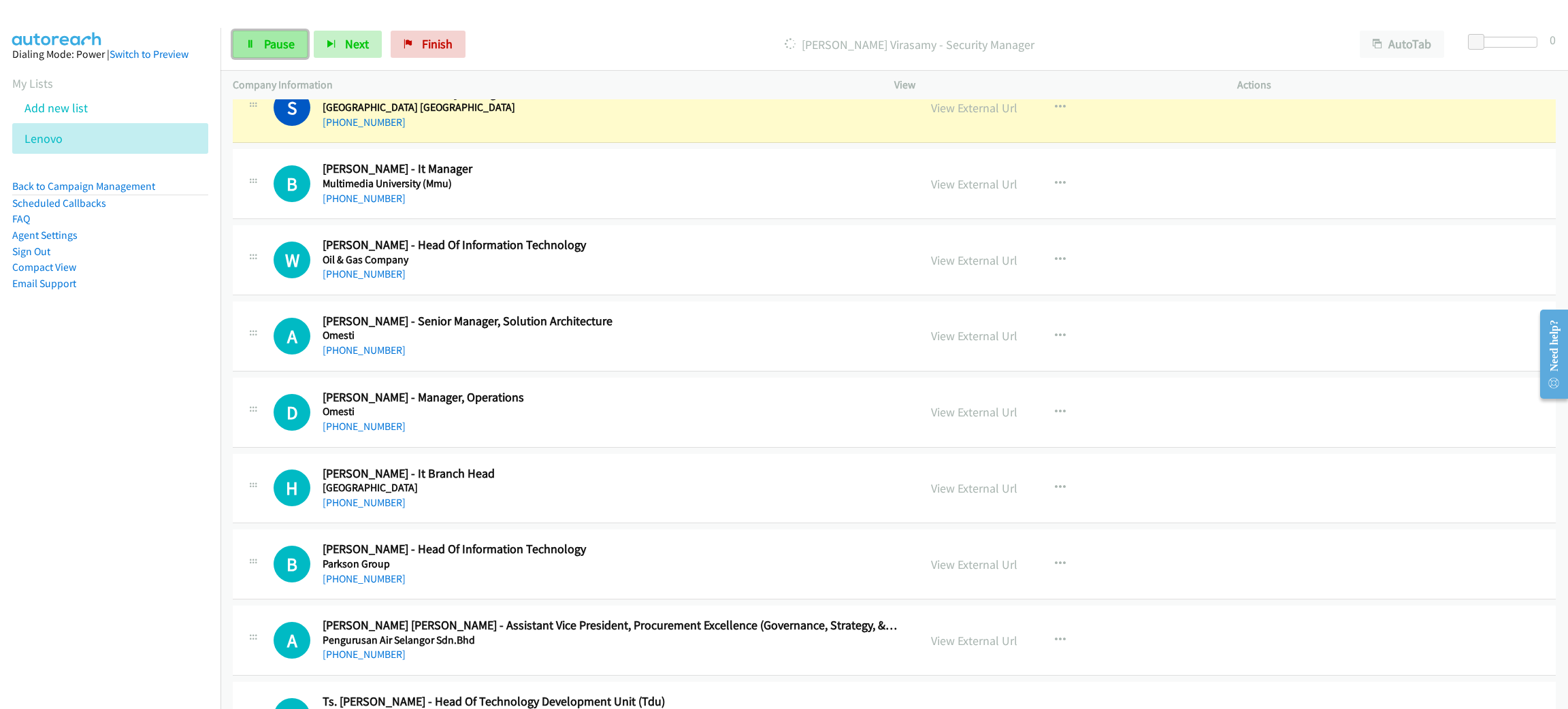
click at [282, 45] on span "Pause" at bounding box center [279, 44] width 31 height 16
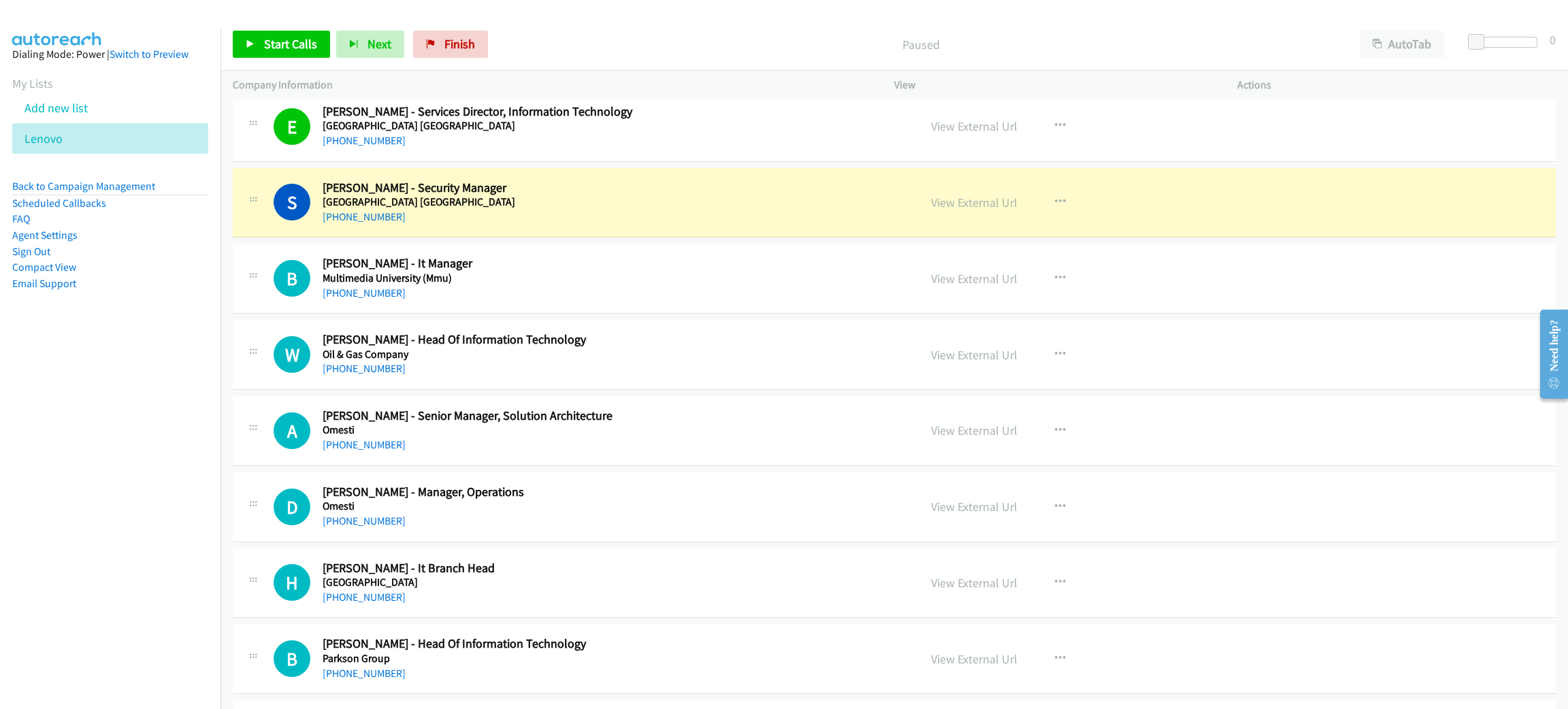
scroll to position [4797, 0]
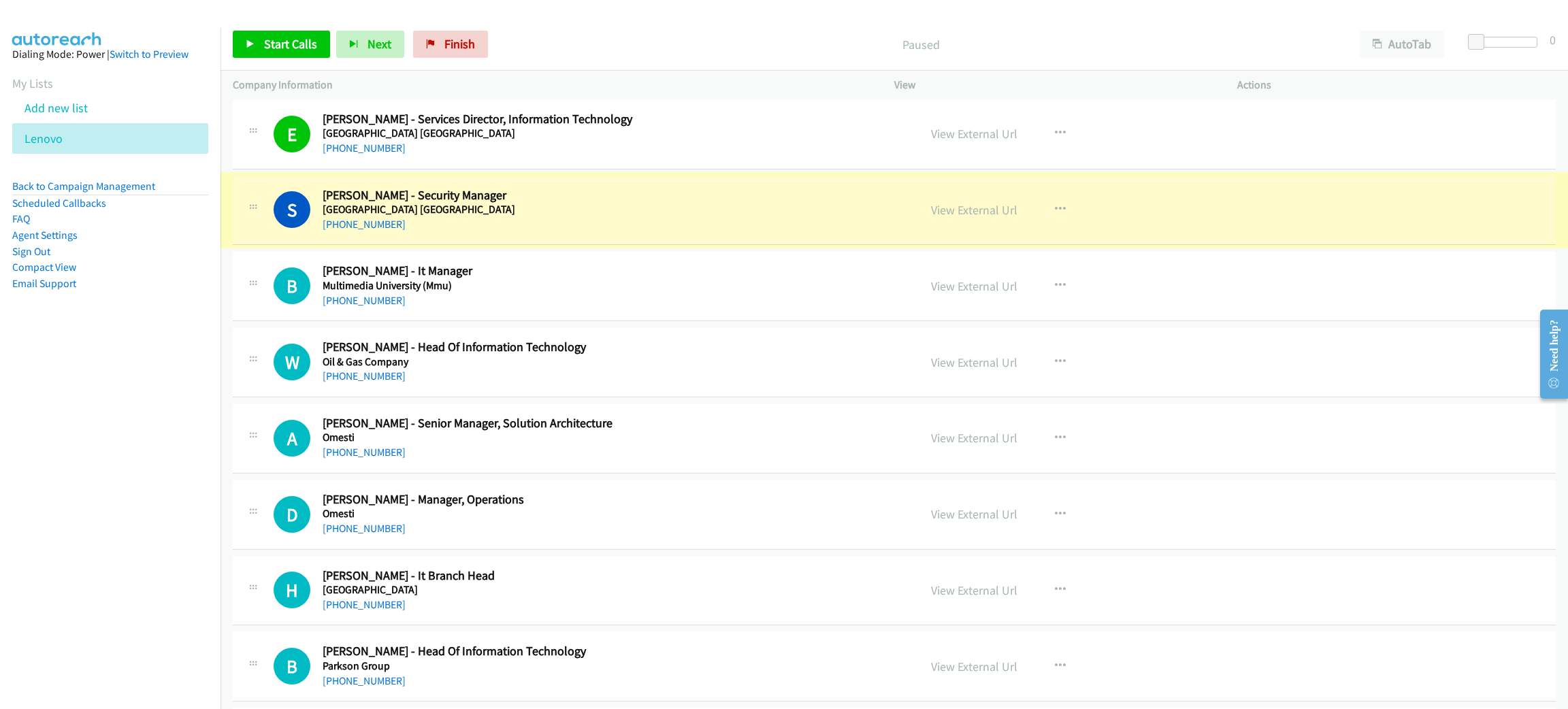
click at [931, 218] on link "View External Url" at bounding box center [974, 210] width 86 height 16
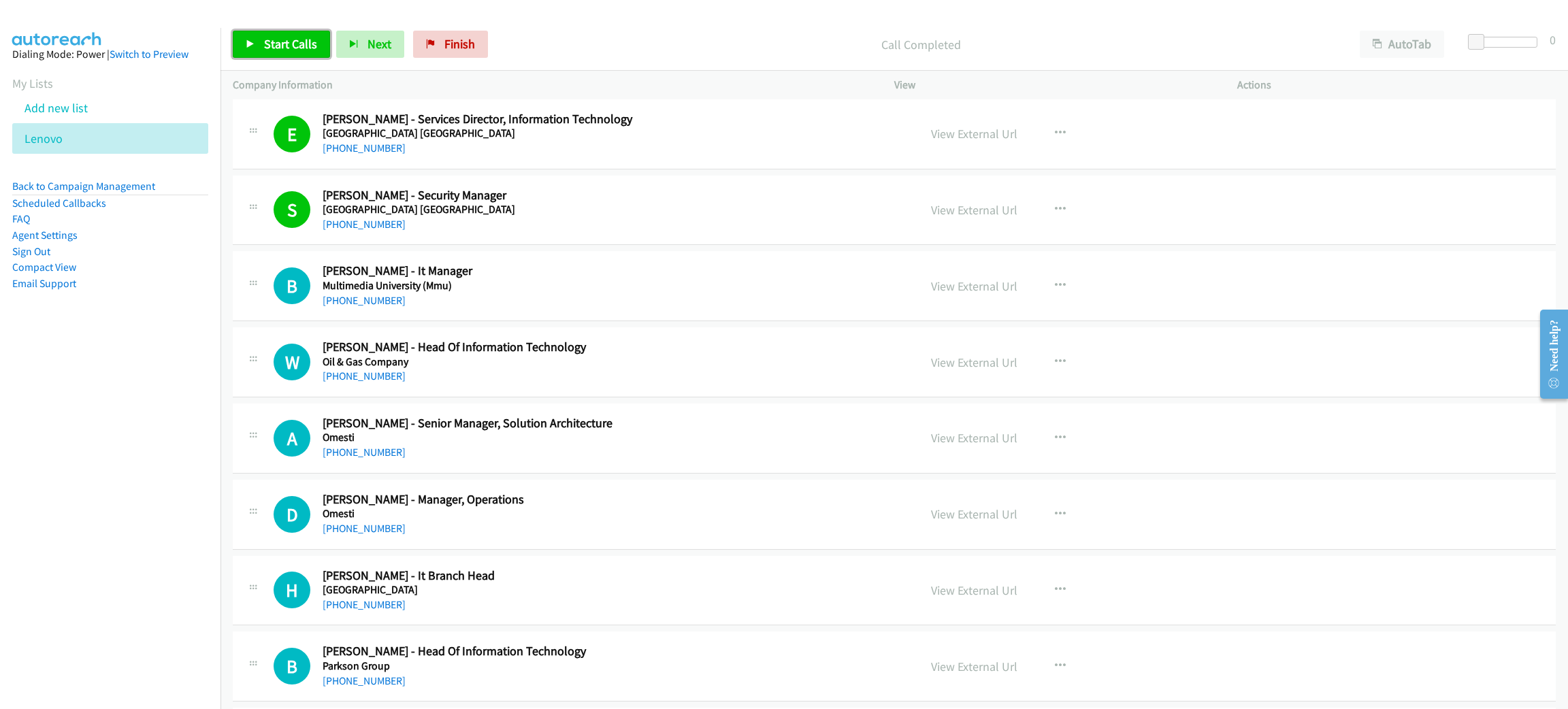
click at [280, 35] on link "Start Calls" at bounding box center [281, 44] width 97 height 27
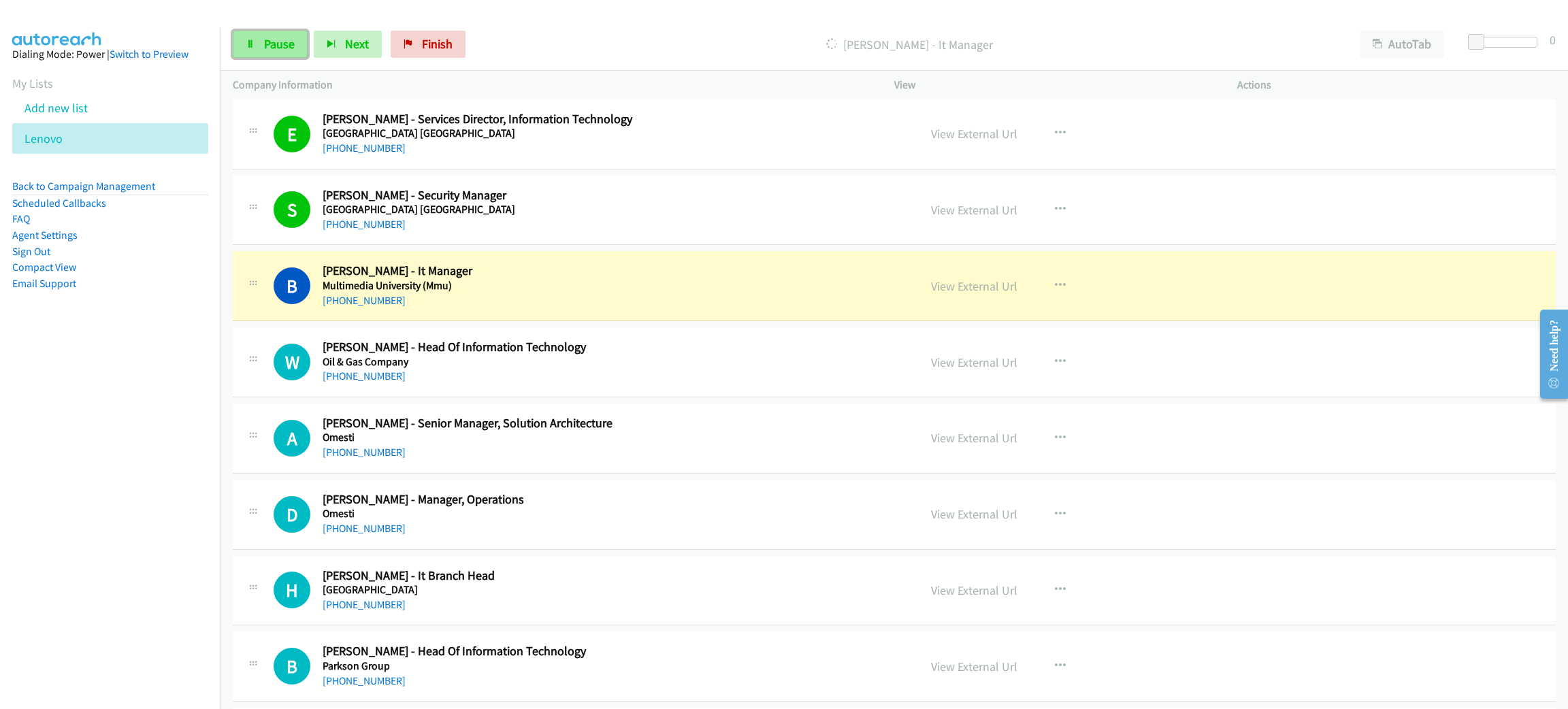
click at [276, 45] on span "Pause" at bounding box center [279, 44] width 31 height 16
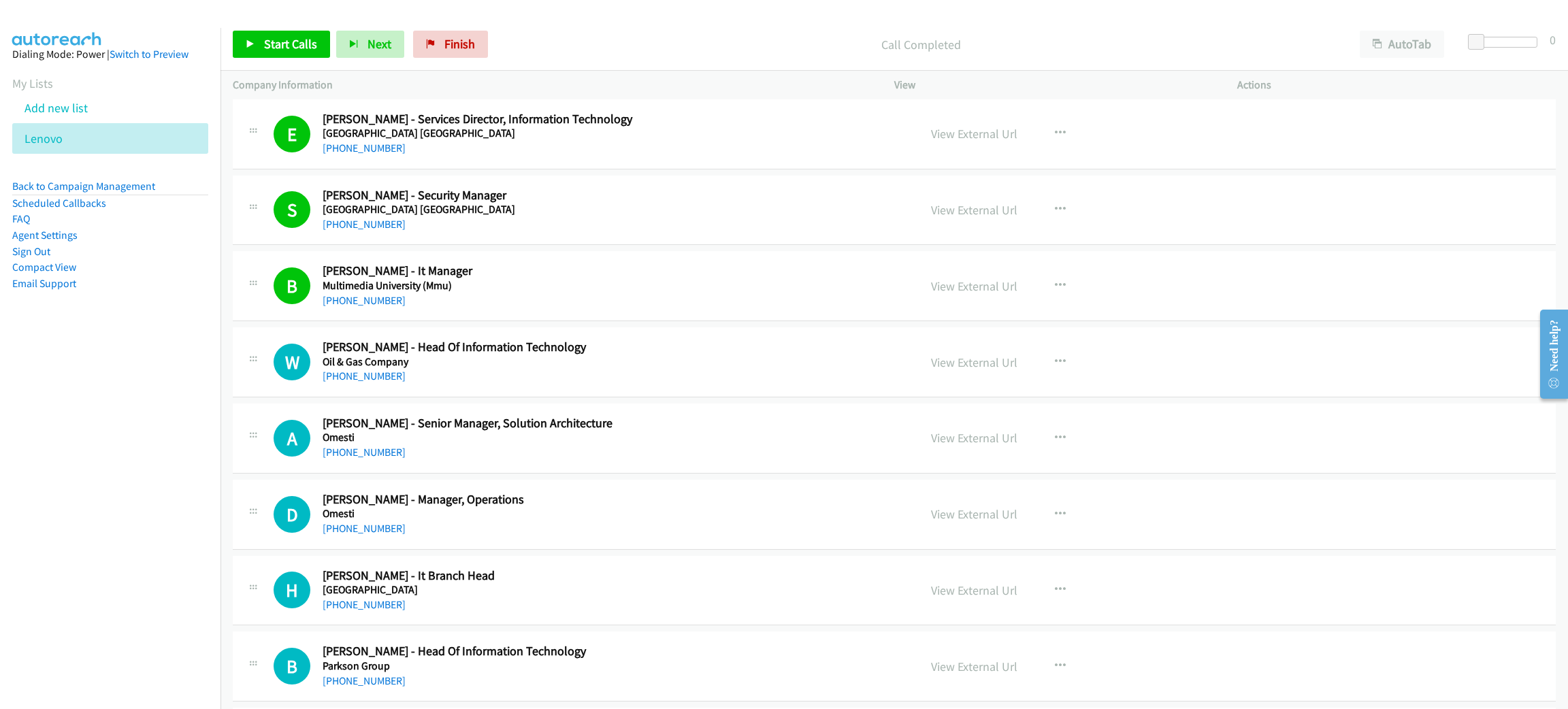
click at [637, 22] on div "Start Calls Pause Next Finish Call Completed AutoTab AutoTab 0" at bounding box center [894, 45] width 1348 height 52
click at [284, 51] on link "Start Calls" at bounding box center [281, 44] width 97 height 27
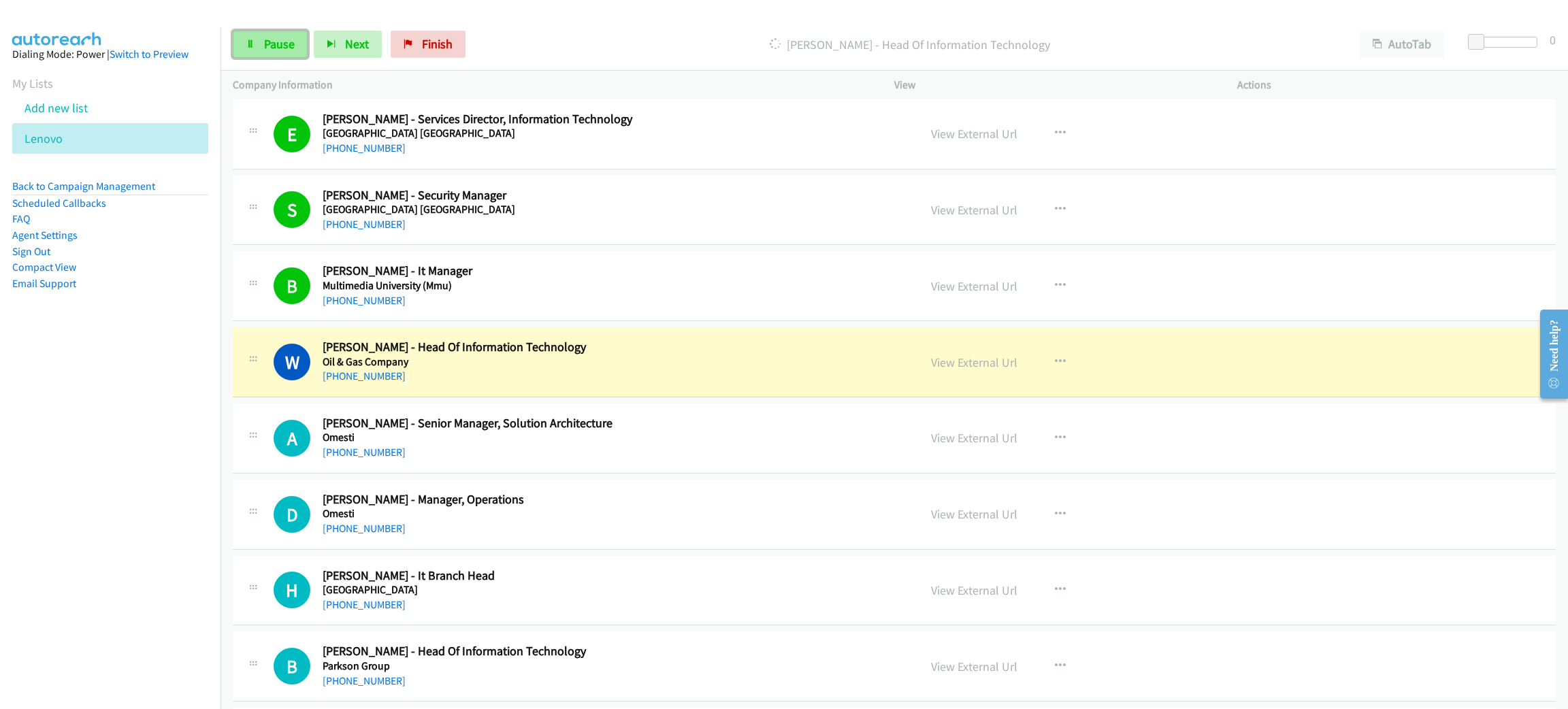
click at [252, 41] on icon at bounding box center [251, 46] width 10 height 10
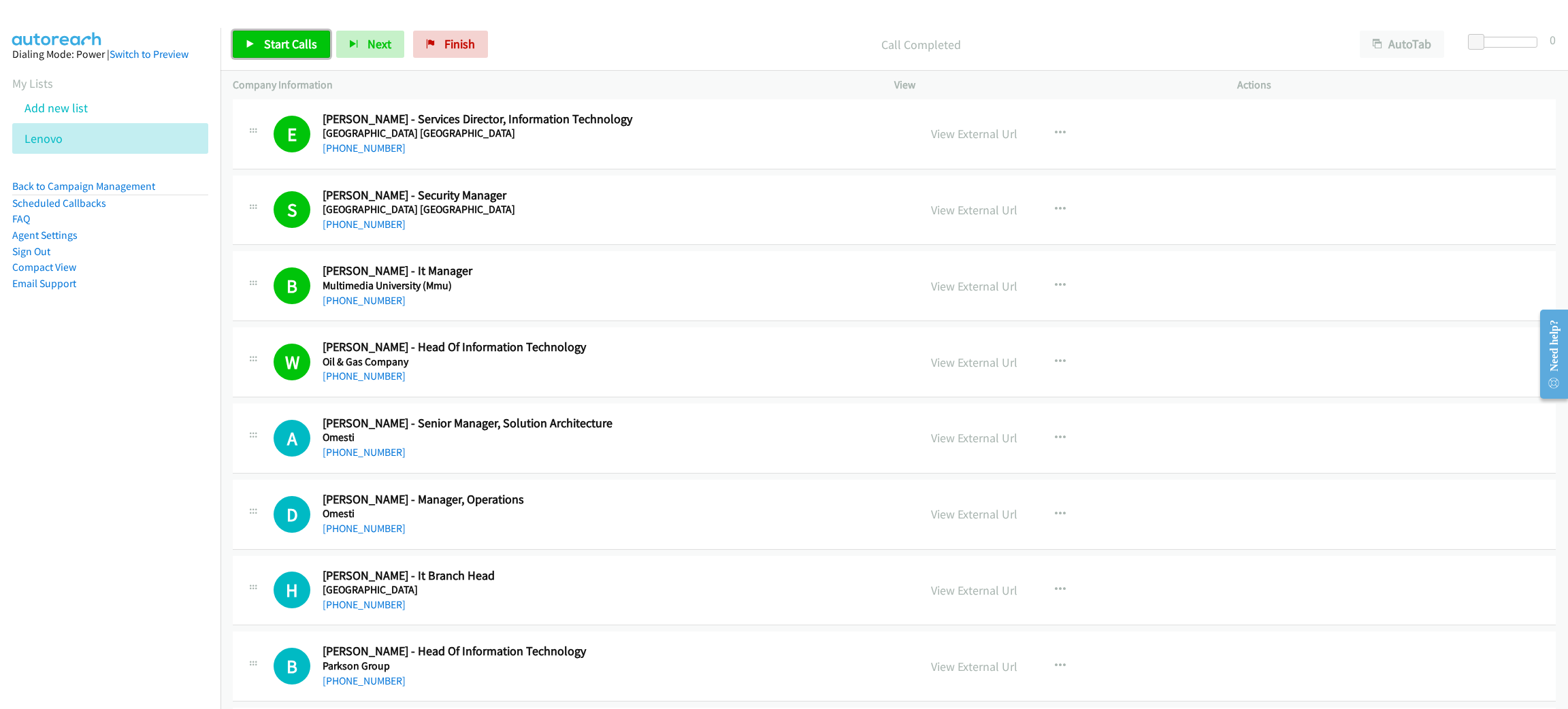
click at [284, 41] on span "Start Calls" at bounding box center [291, 44] width 53 height 16
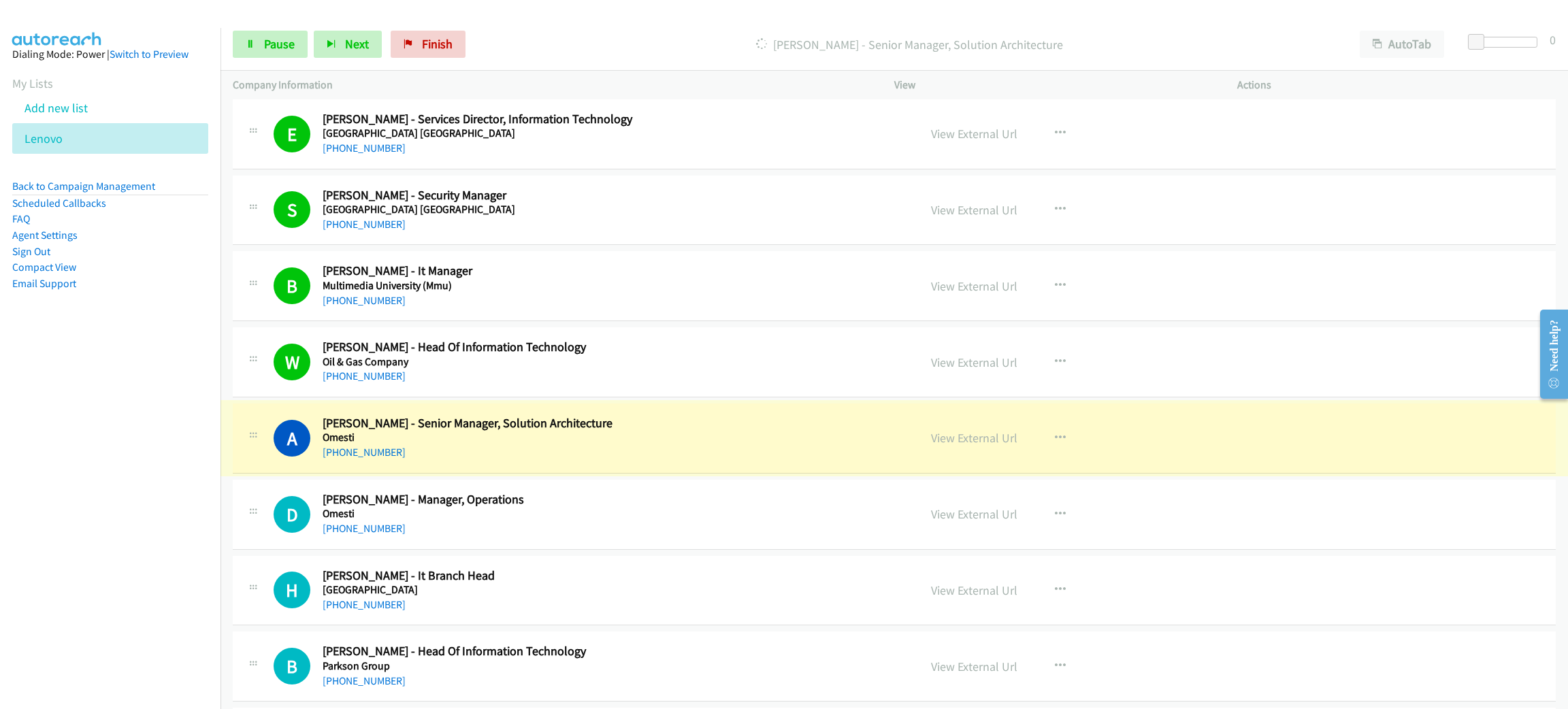
click at [966, 443] on link "View External Url" at bounding box center [974, 438] width 86 height 16
click at [281, 23] on div "Start Calls Pause Next Finish [PERSON_NAME] - Senior Manager, Solution Architec…" at bounding box center [894, 45] width 1348 height 52
click at [281, 34] on link "Pause" at bounding box center [270, 44] width 75 height 27
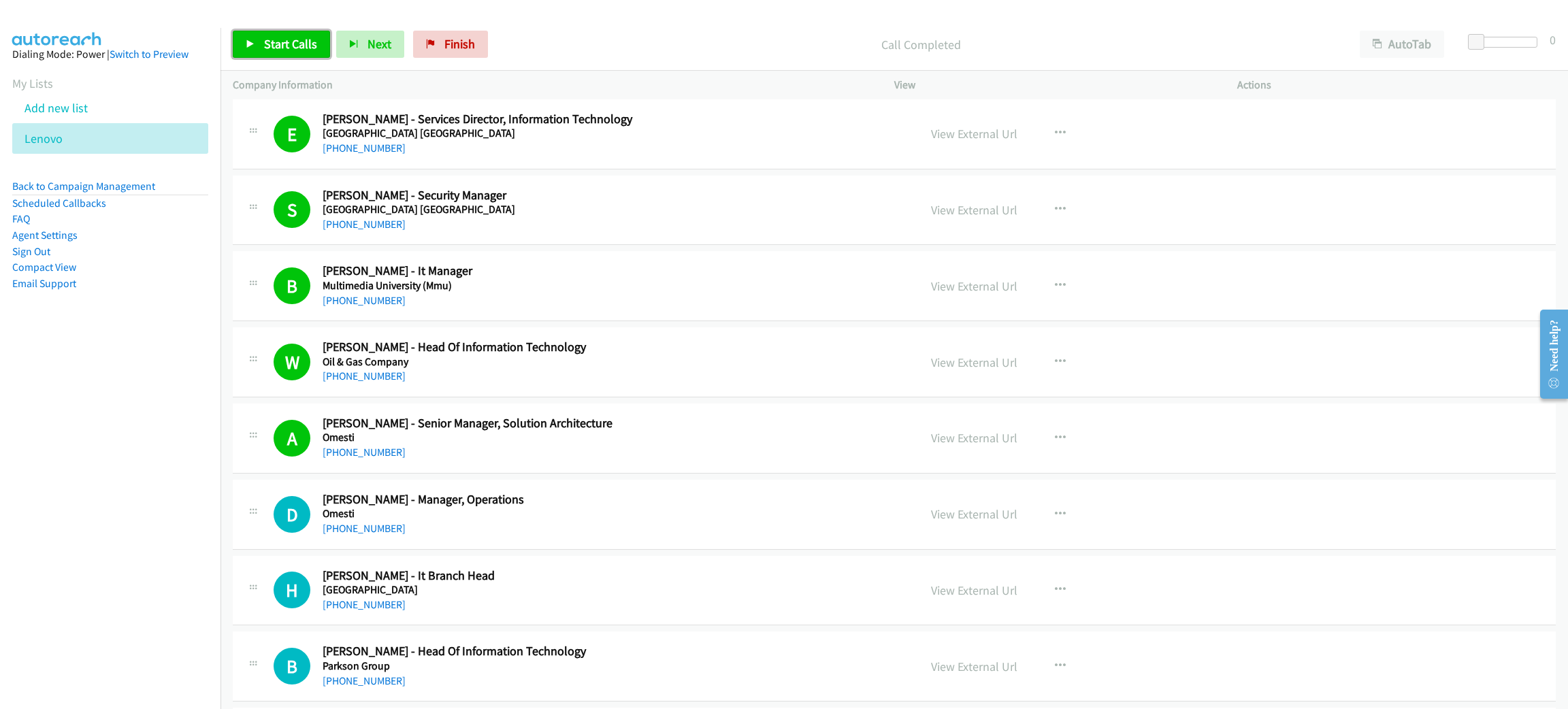
click at [284, 52] on link "Start Calls" at bounding box center [281, 44] width 97 height 27
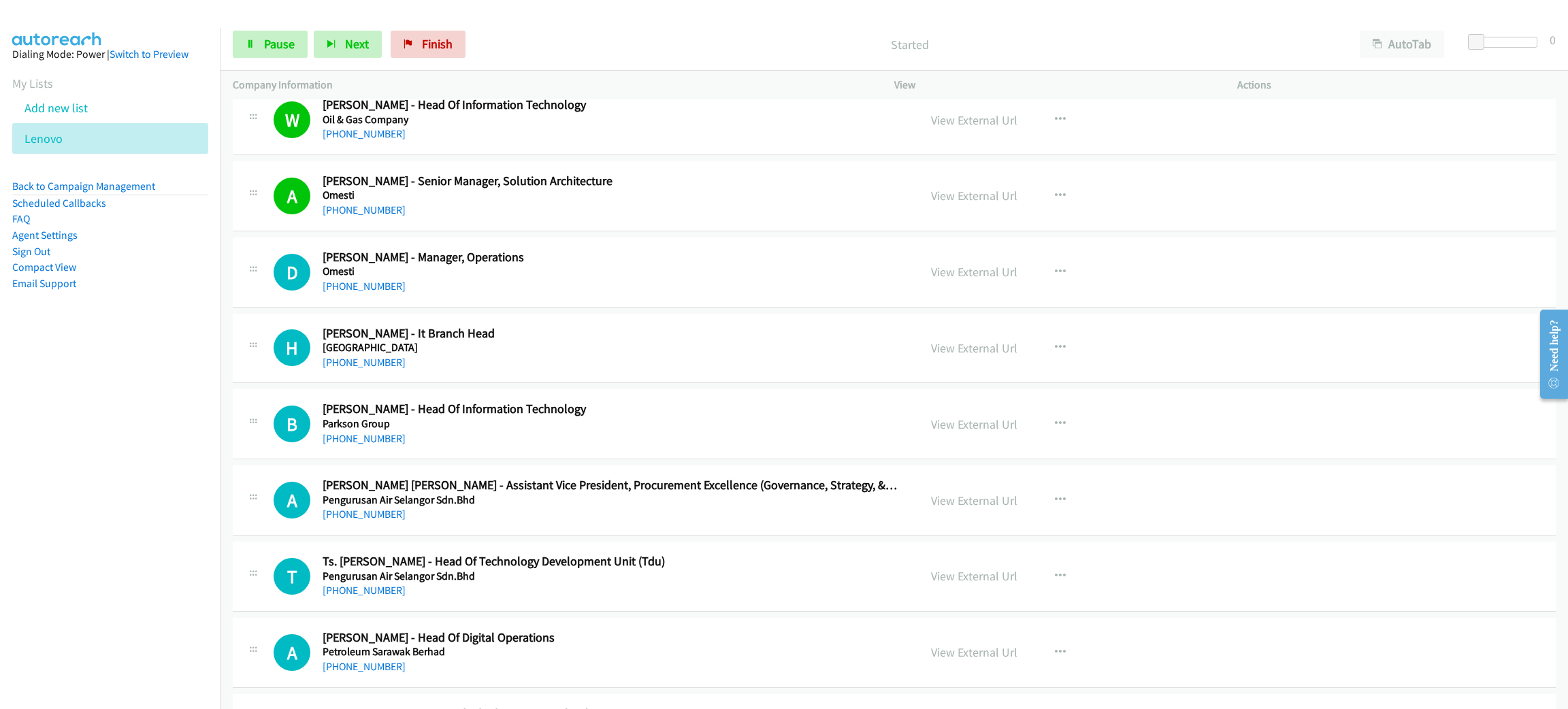
scroll to position [5002, 0]
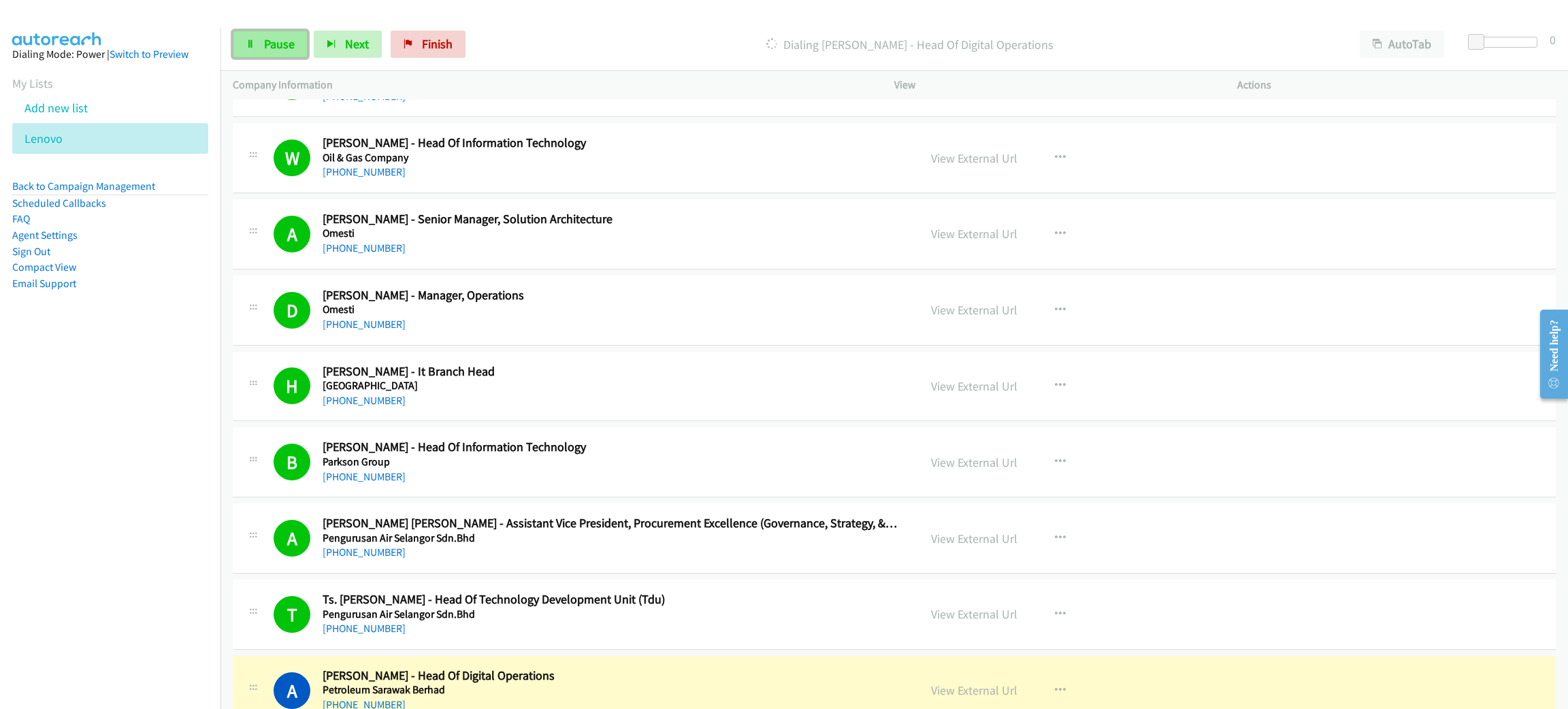
click at [287, 45] on span "Pause" at bounding box center [279, 44] width 31 height 16
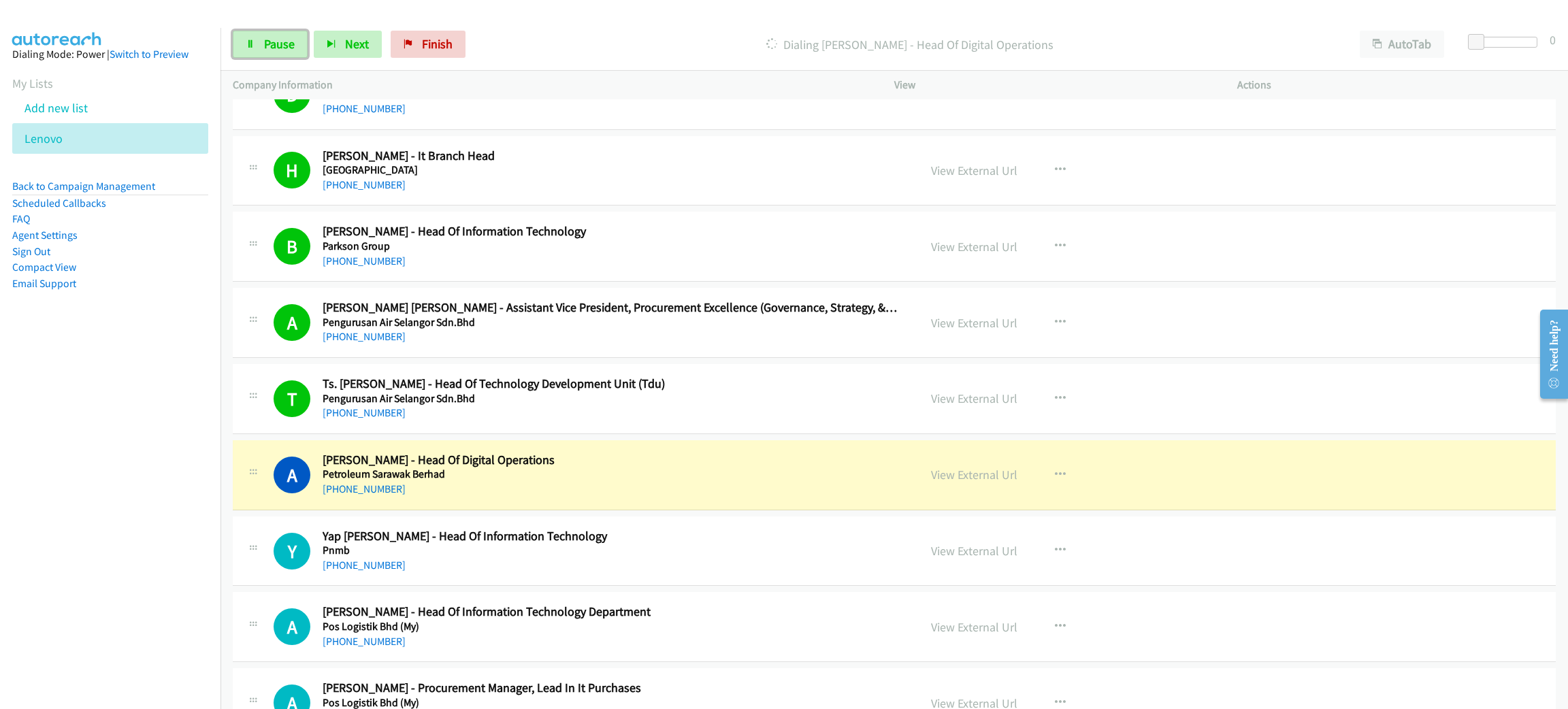
scroll to position [5308, 0]
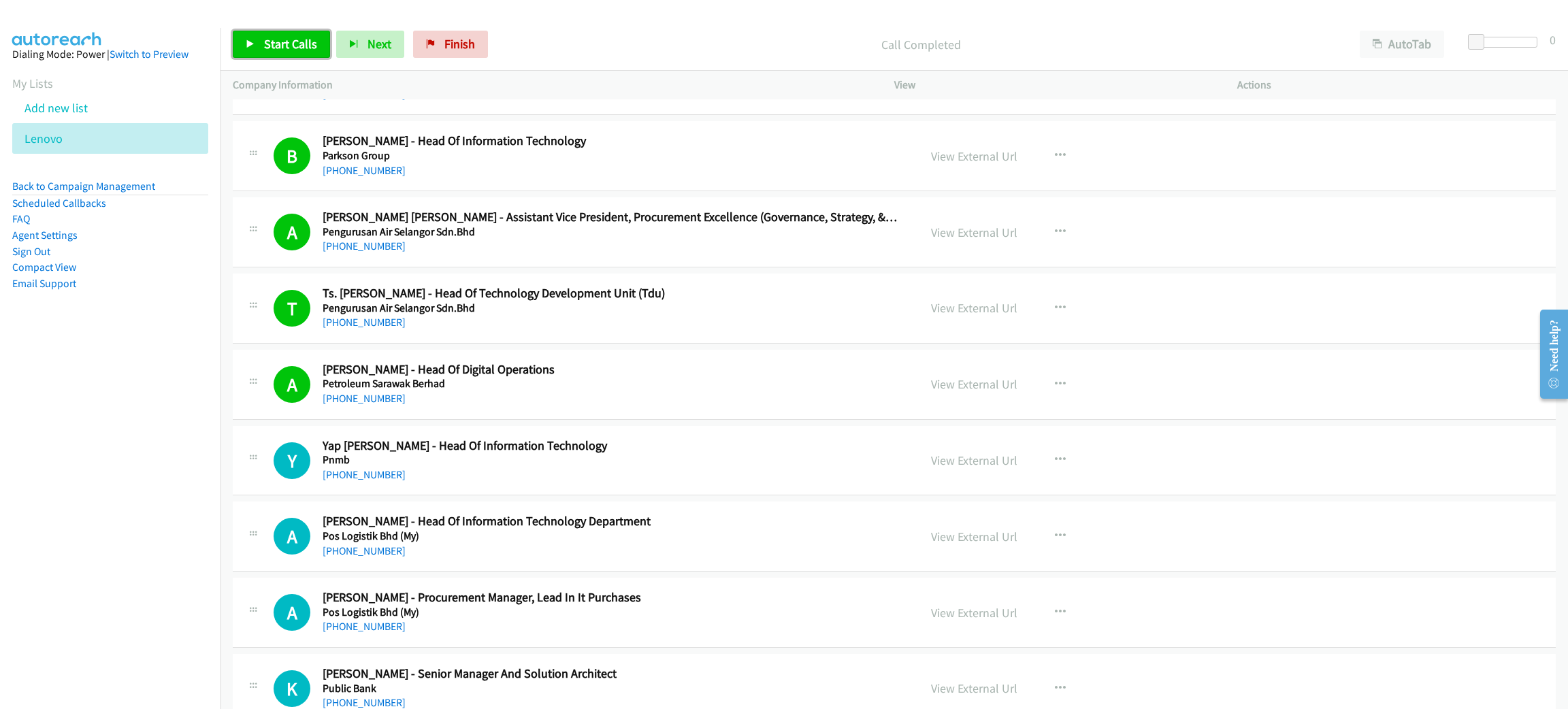
click at [261, 39] on link "Start Calls" at bounding box center [281, 44] width 97 height 27
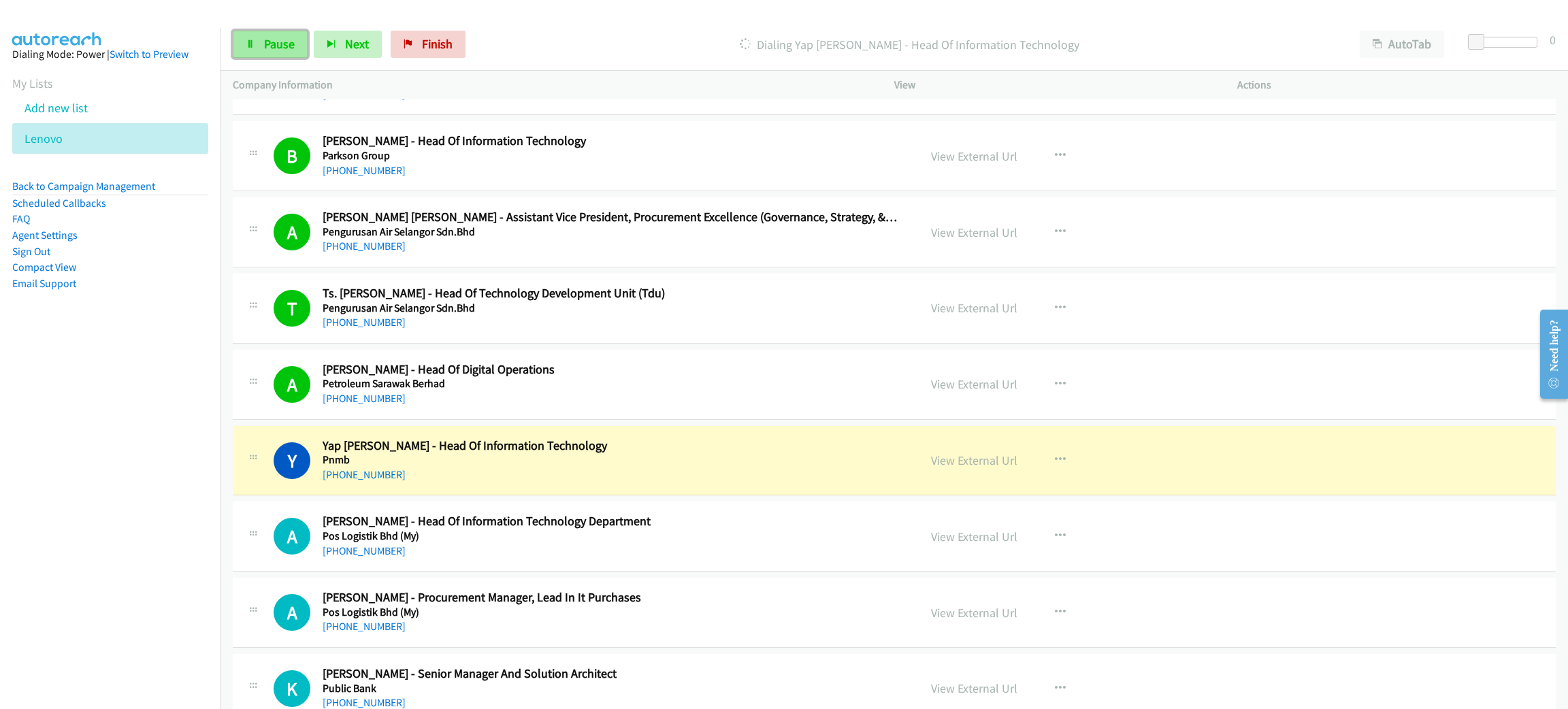
click at [288, 39] on span "Pause" at bounding box center [279, 44] width 31 height 16
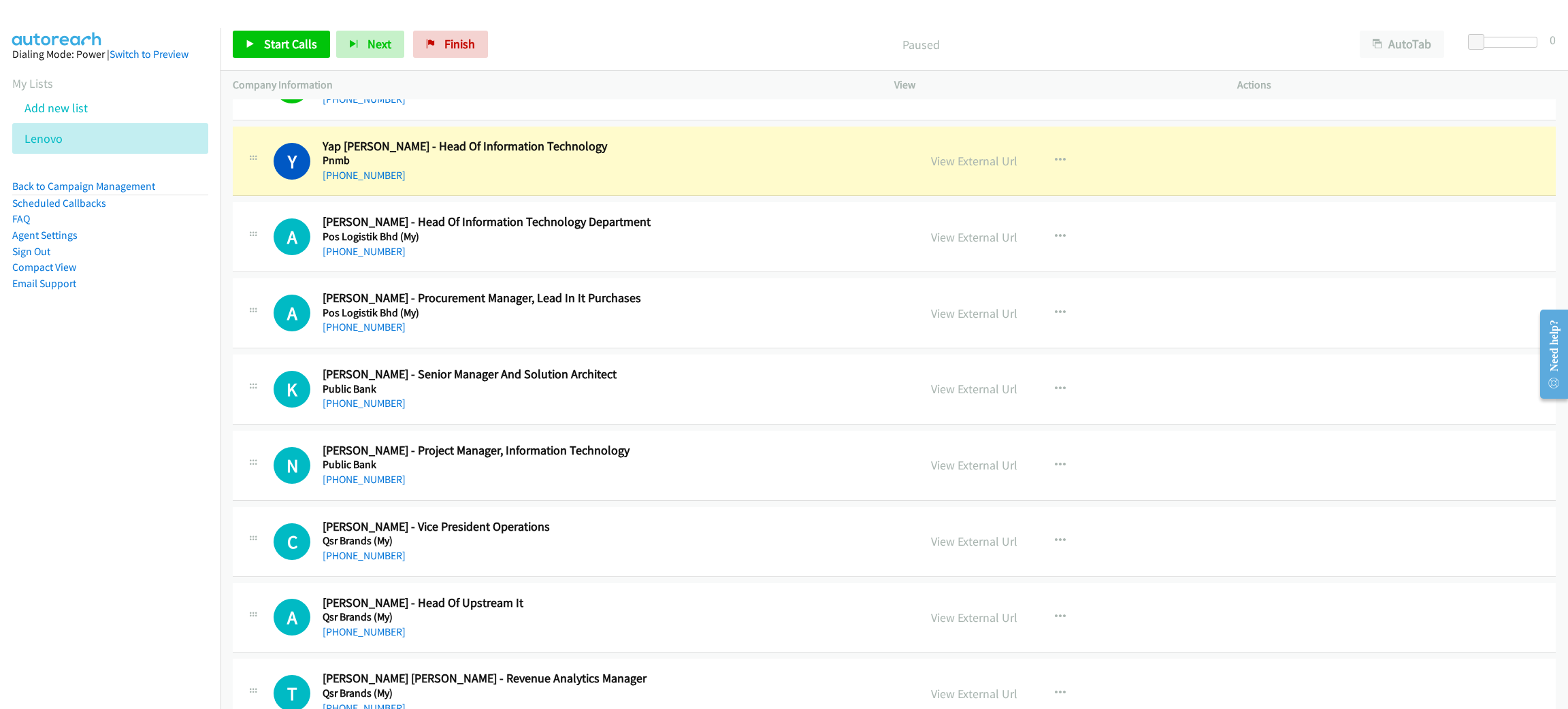
scroll to position [5615, 0]
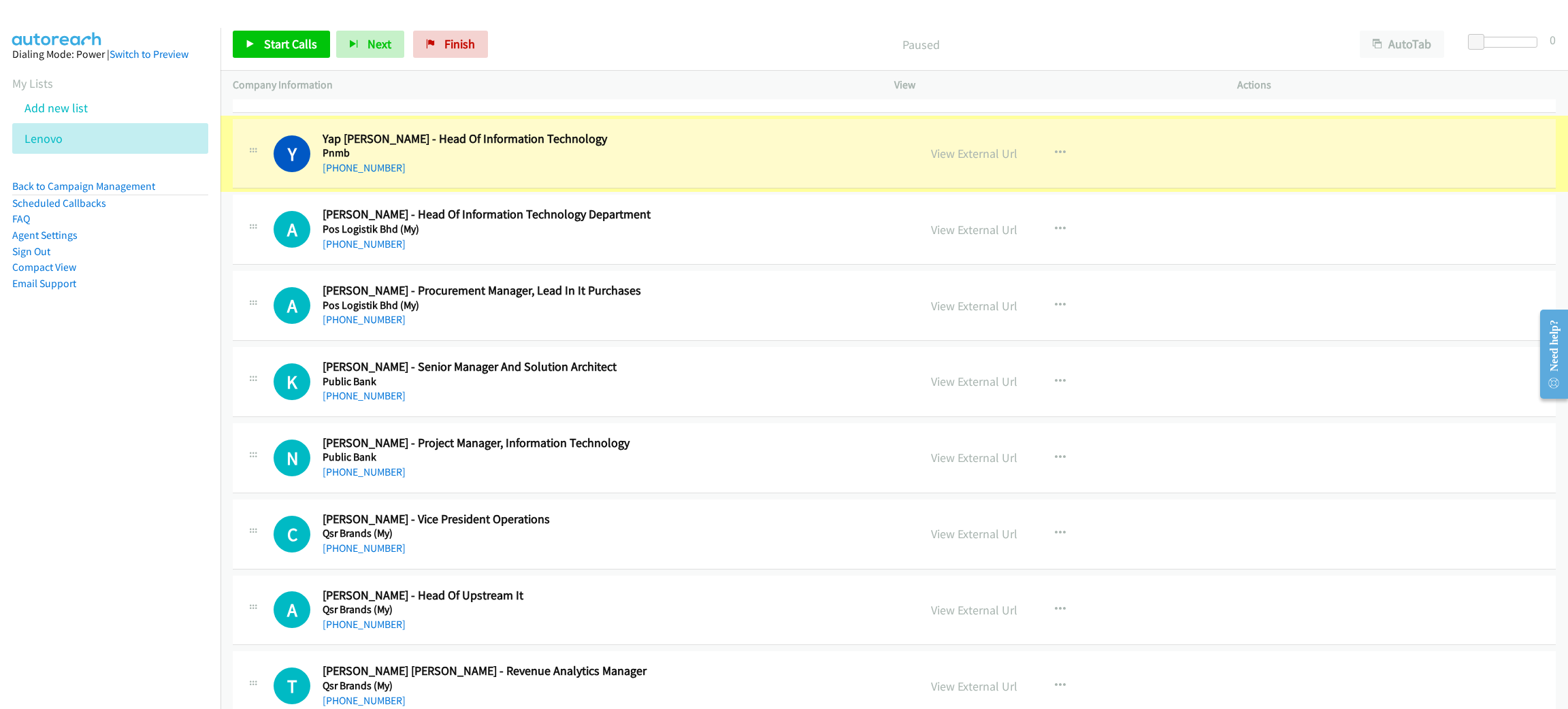
click at [970, 160] on link "View External Url" at bounding box center [974, 153] width 86 height 16
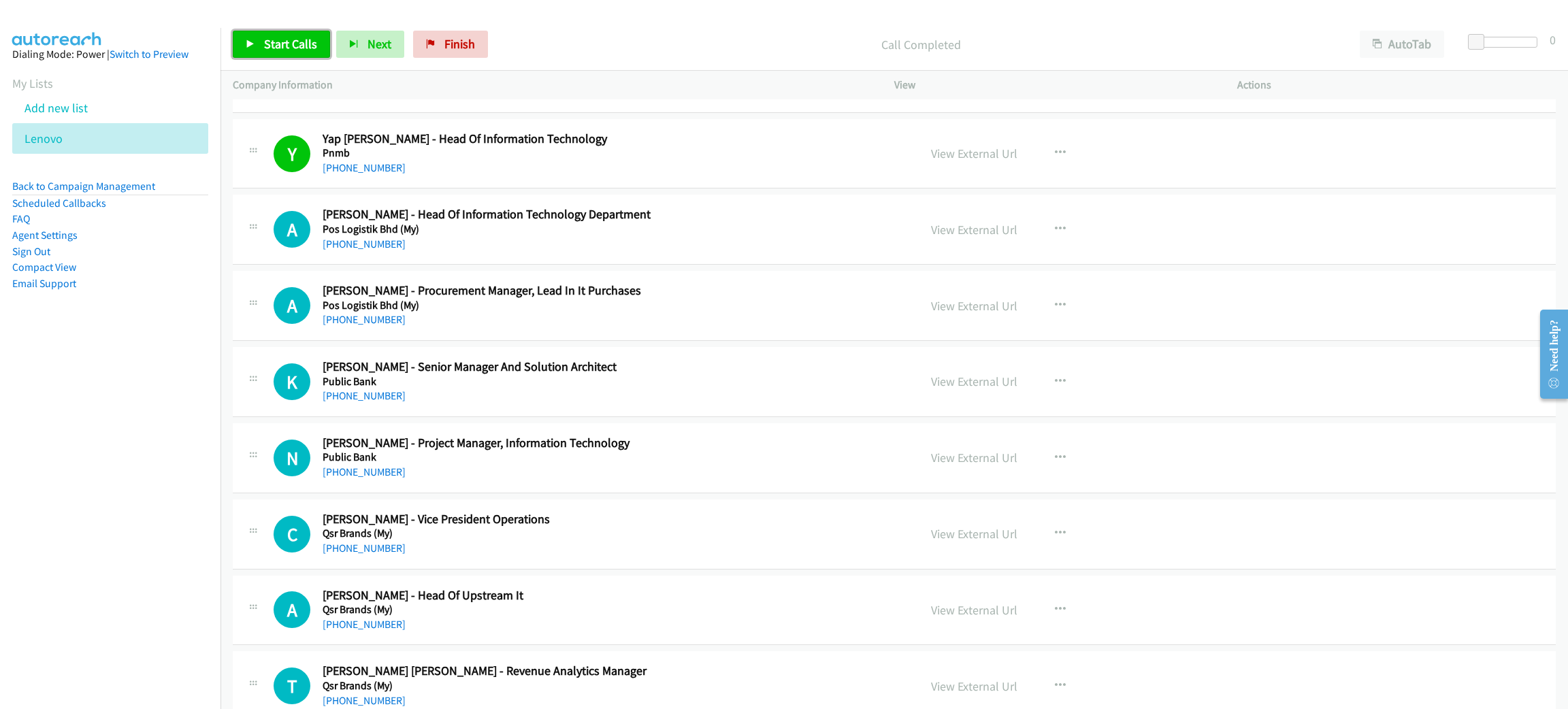
click at [309, 36] on span "Start Calls" at bounding box center [291, 44] width 53 height 16
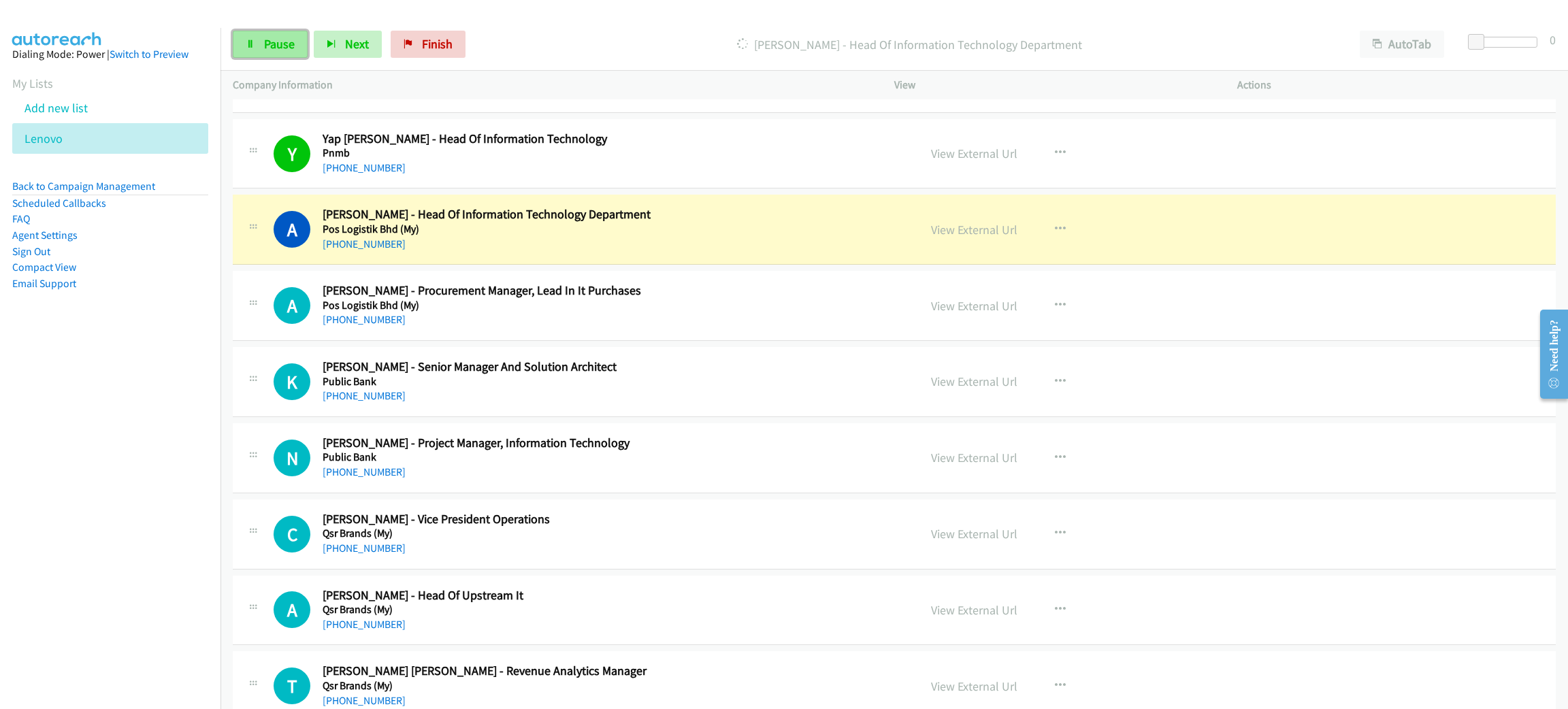
click at [280, 40] on span "Pause" at bounding box center [279, 44] width 31 height 16
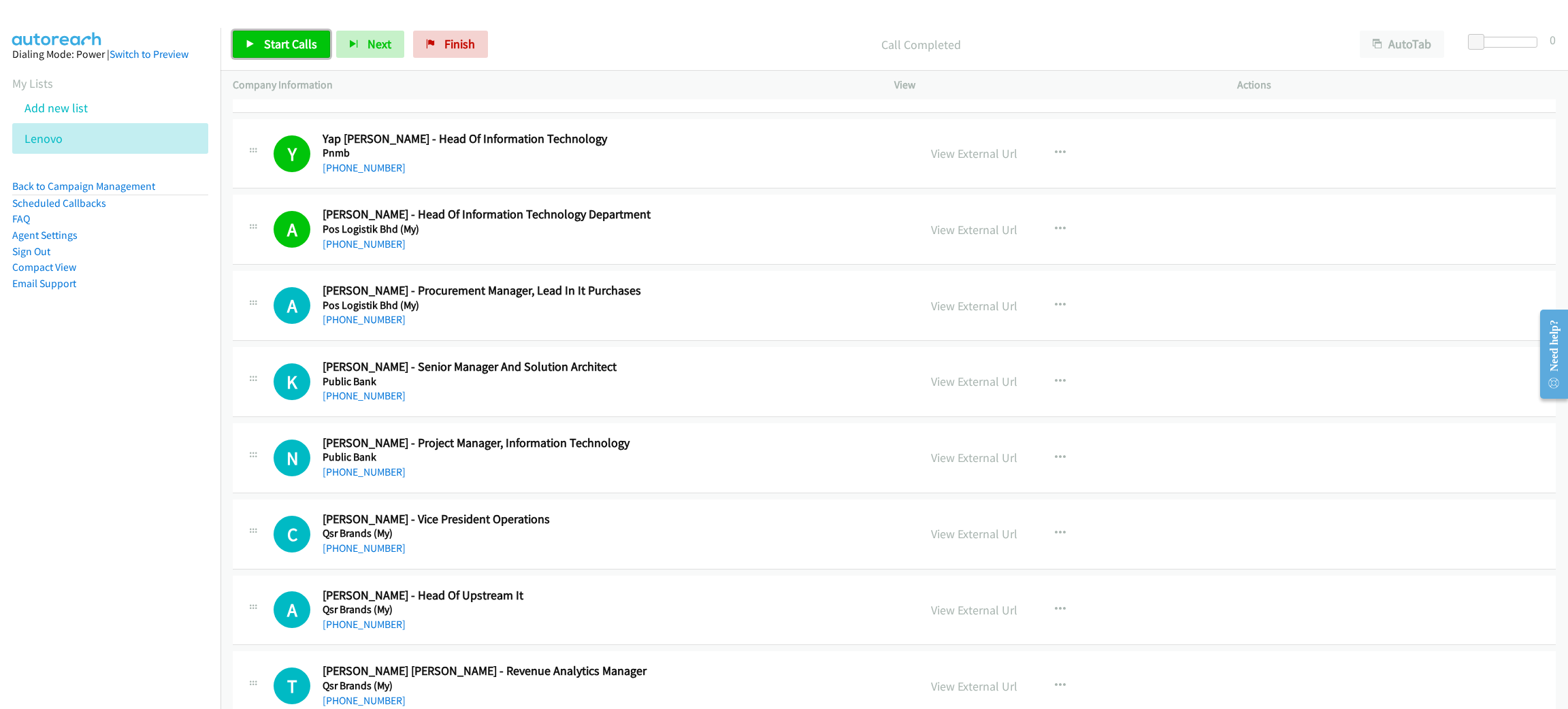
click at [277, 31] on div "Start Calls Pause Next Finish" at bounding box center [364, 44] width 261 height 27
click at [101, 368] on nav "Dialing Mode: Power | Switch to Preview My Lists Add new list [GEOGRAPHIC_DATA]…" at bounding box center [110, 382] width 221 height 709
click at [318, 39] on link "Start Calls" at bounding box center [281, 44] width 97 height 27
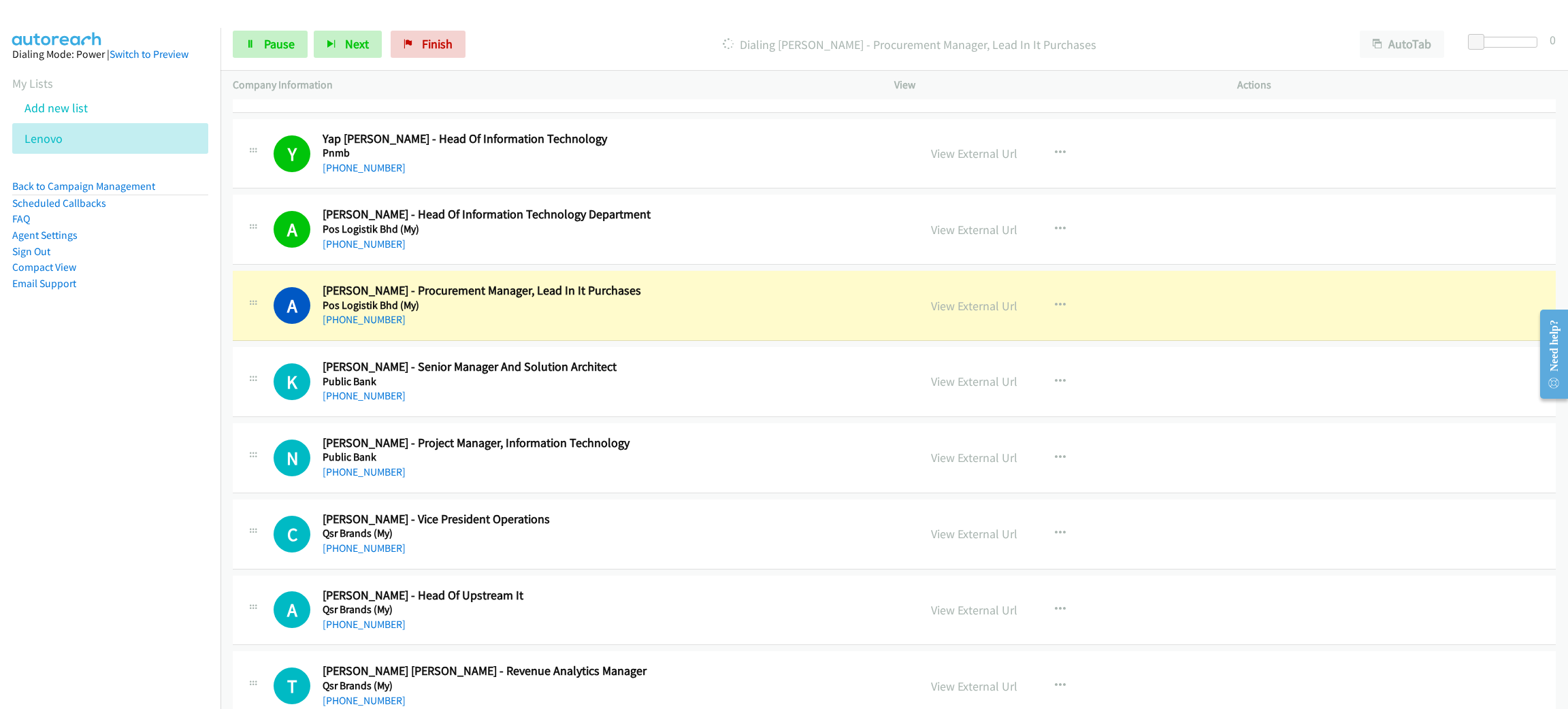
click at [311, 33] on div "Start Calls Pause Next Finish" at bounding box center [352, 44] width 239 height 27
click at [296, 39] on link "Pause" at bounding box center [270, 44] width 75 height 27
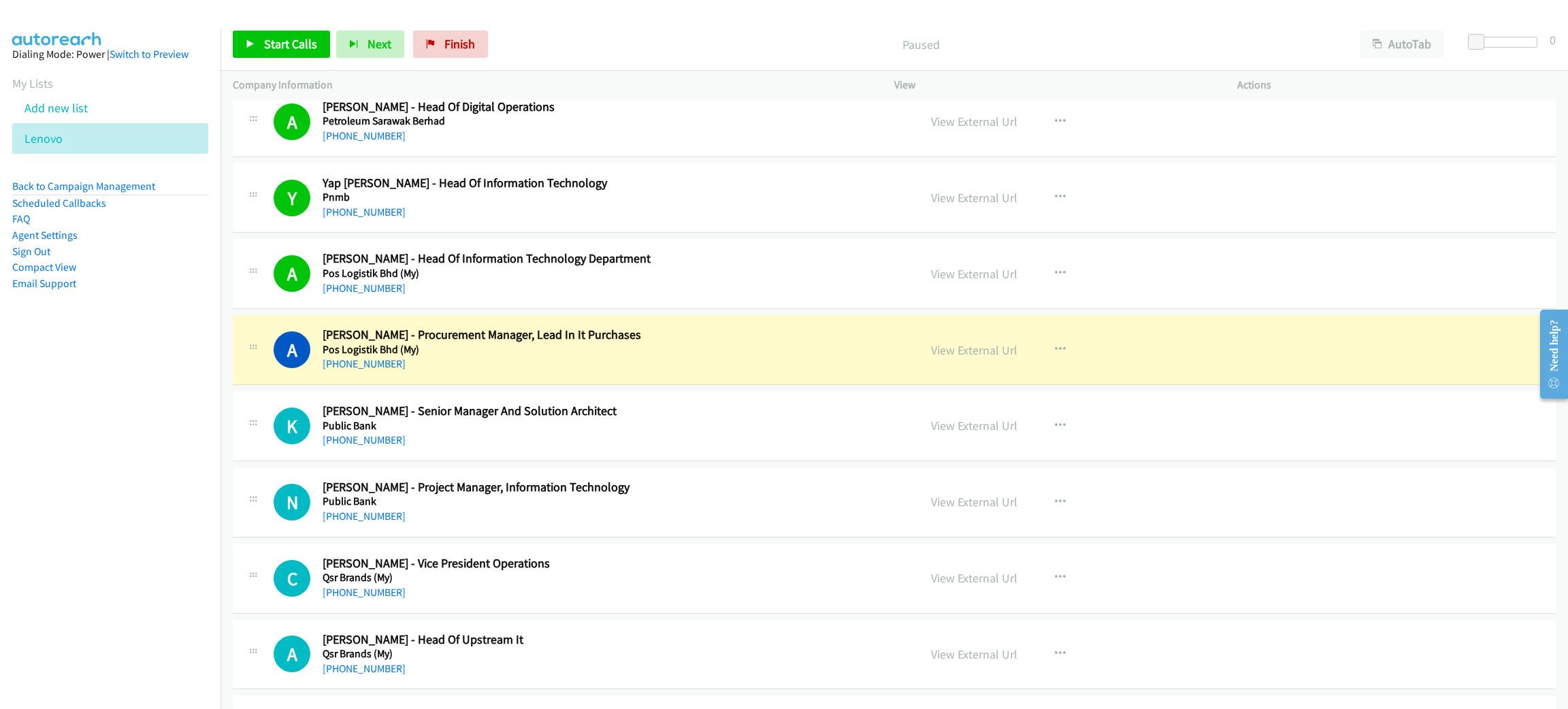
scroll to position [5512, 0]
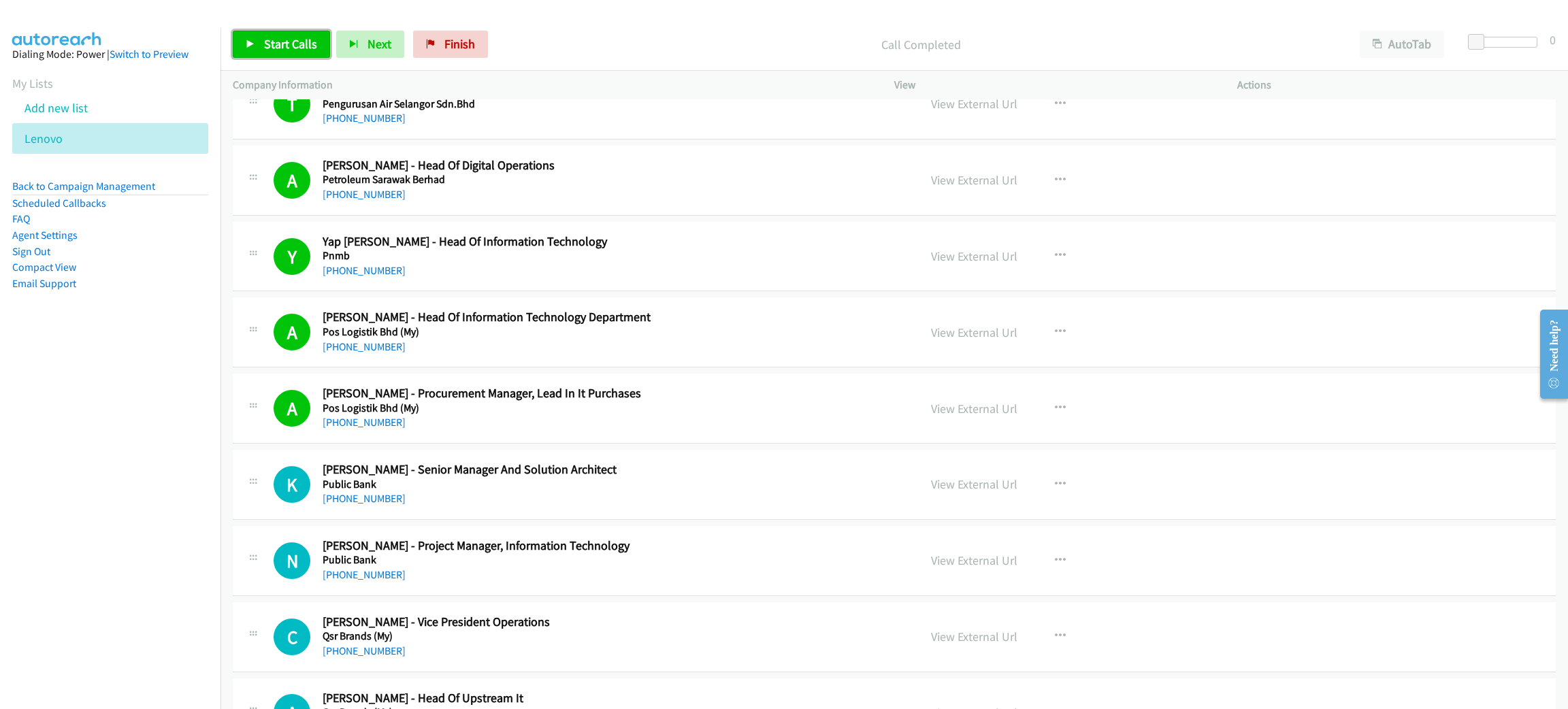
click at [304, 45] on span "Start Calls" at bounding box center [291, 44] width 53 height 16
click at [289, 45] on span "Pause" at bounding box center [279, 44] width 31 height 16
click at [288, 54] on link "Start Calls" at bounding box center [281, 44] width 97 height 27
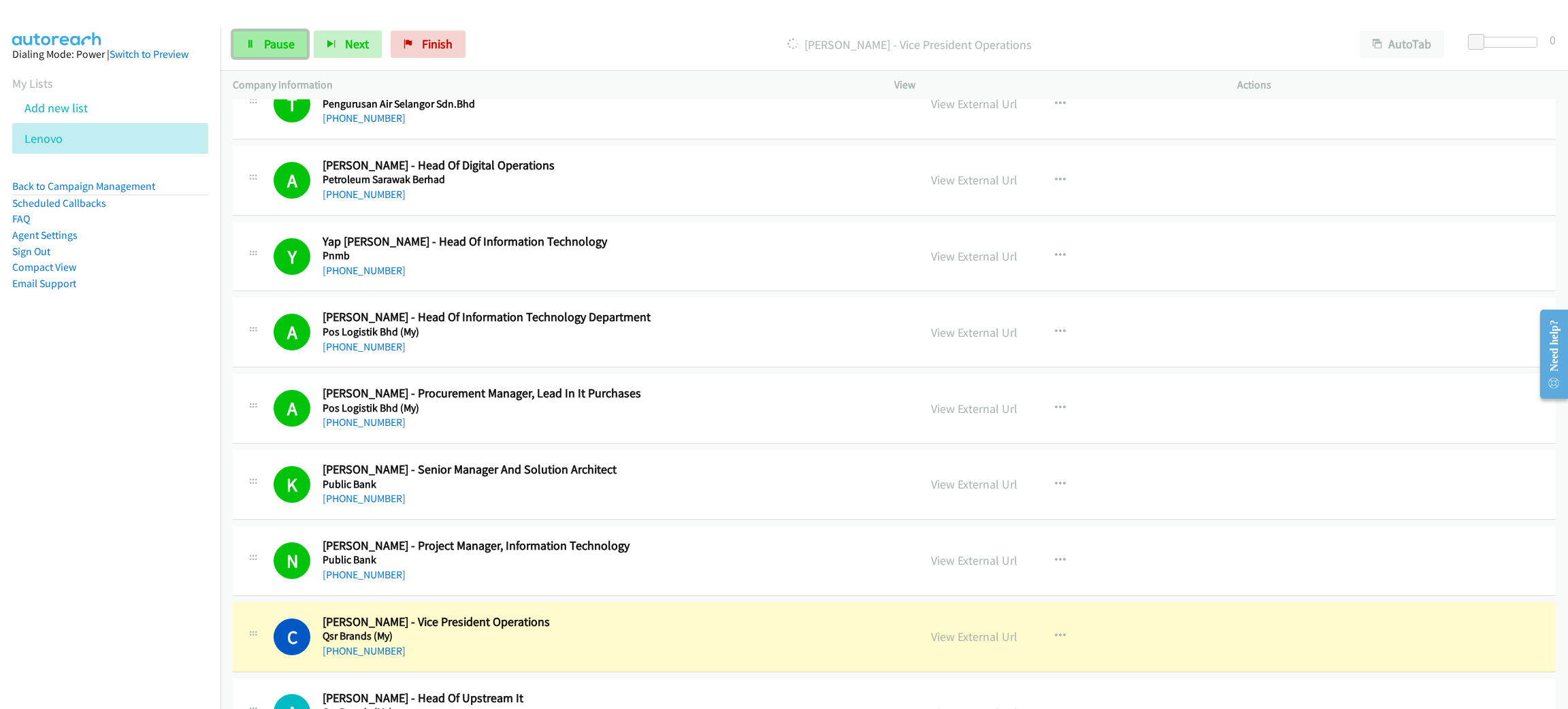
click at [280, 38] on span "Pause" at bounding box center [279, 44] width 31 height 16
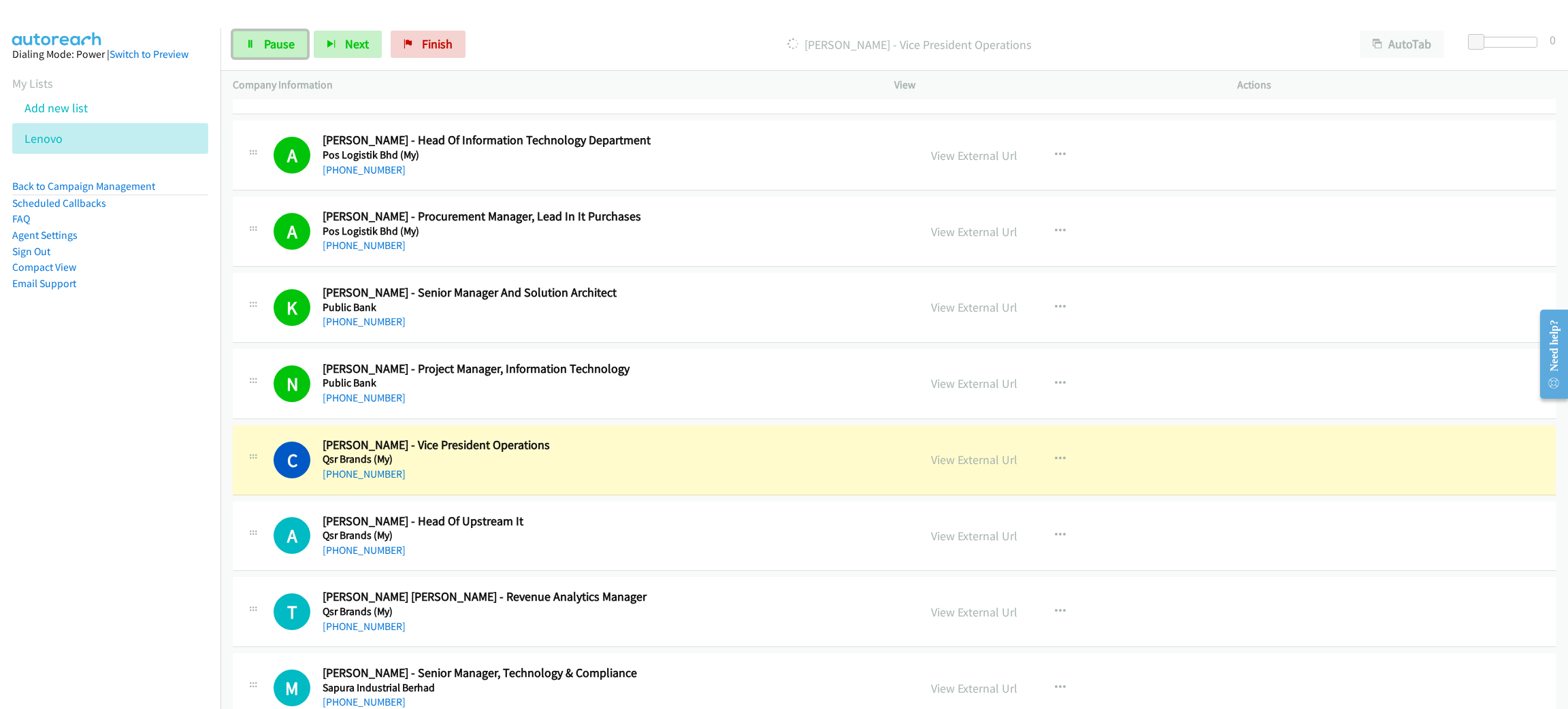
scroll to position [5819, 0]
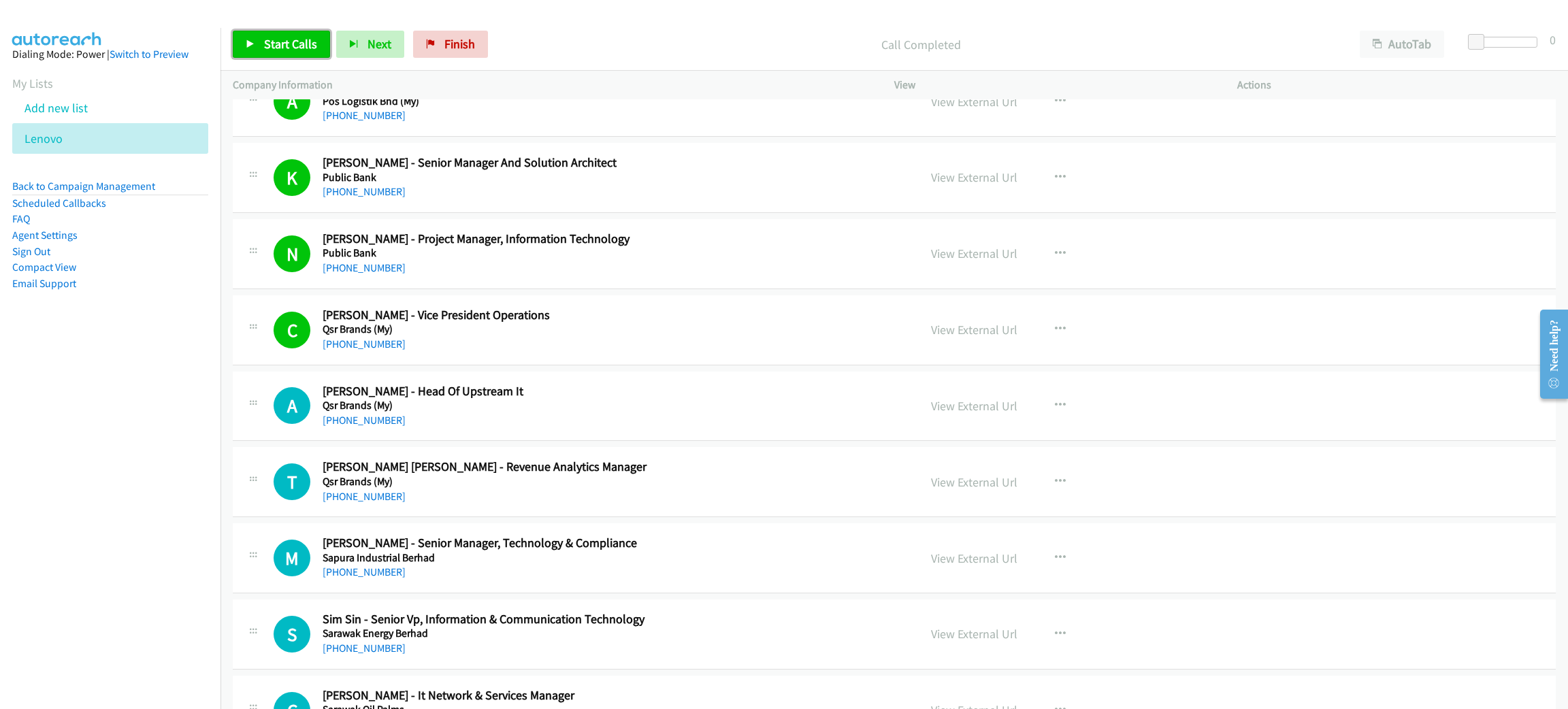
click at [243, 45] on link "Start Calls" at bounding box center [281, 44] width 97 height 27
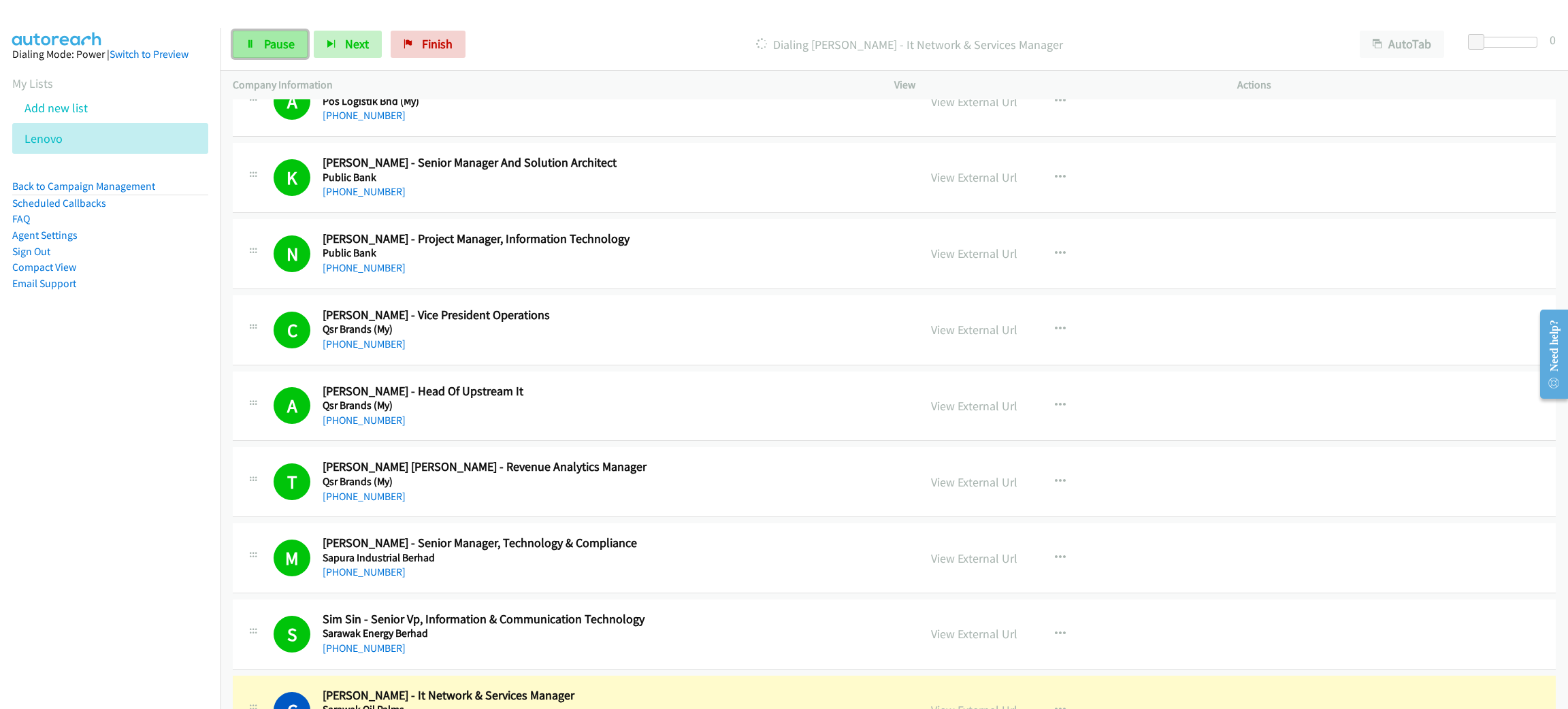
click at [268, 43] on span "Pause" at bounding box center [279, 44] width 31 height 16
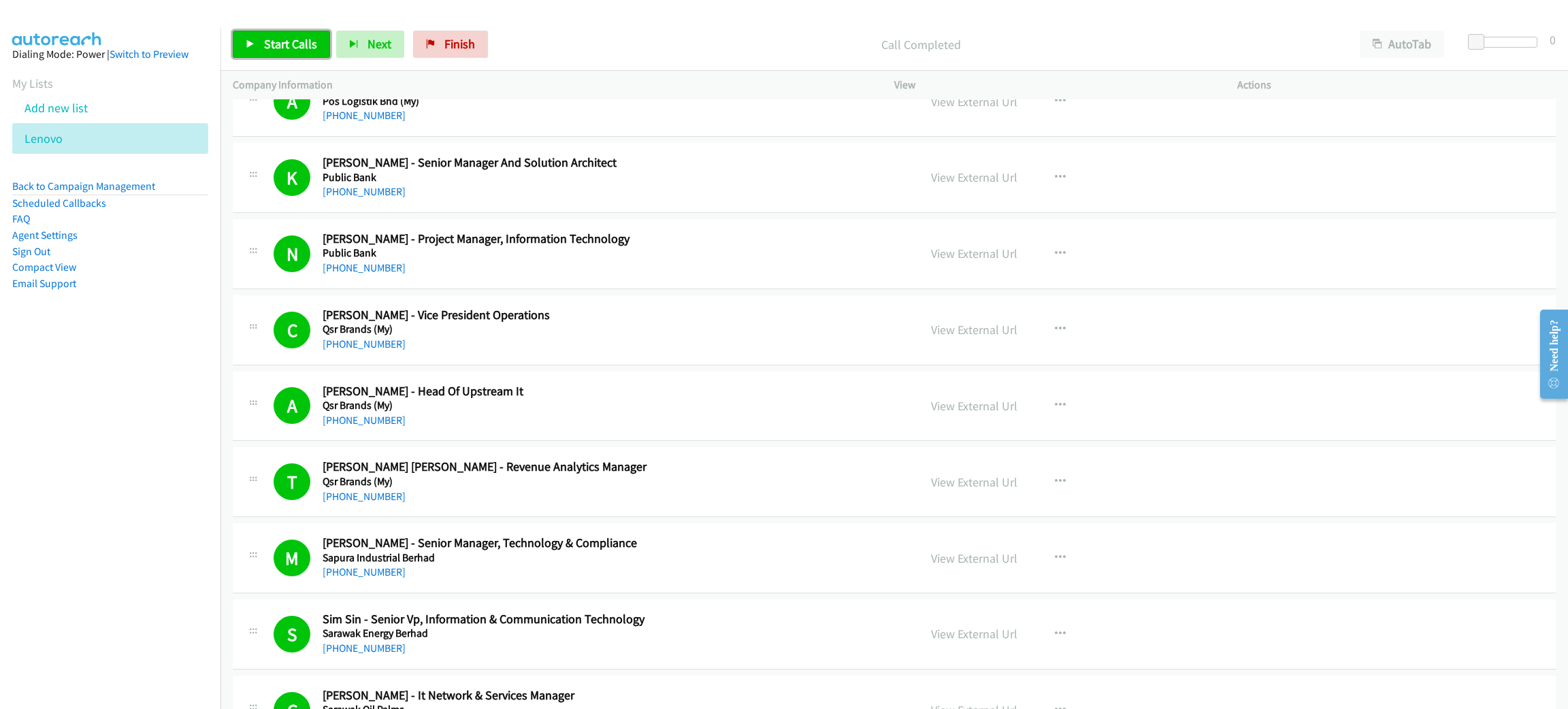
click at [266, 35] on link "Start Calls" at bounding box center [281, 44] width 97 height 27
click at [266, 34] on link "Pause" at bounding box center [270, 44] width 75 height 27
click at [273, 47] on span "Start Calls" at bounding box center [291, 44] width 53 height 16
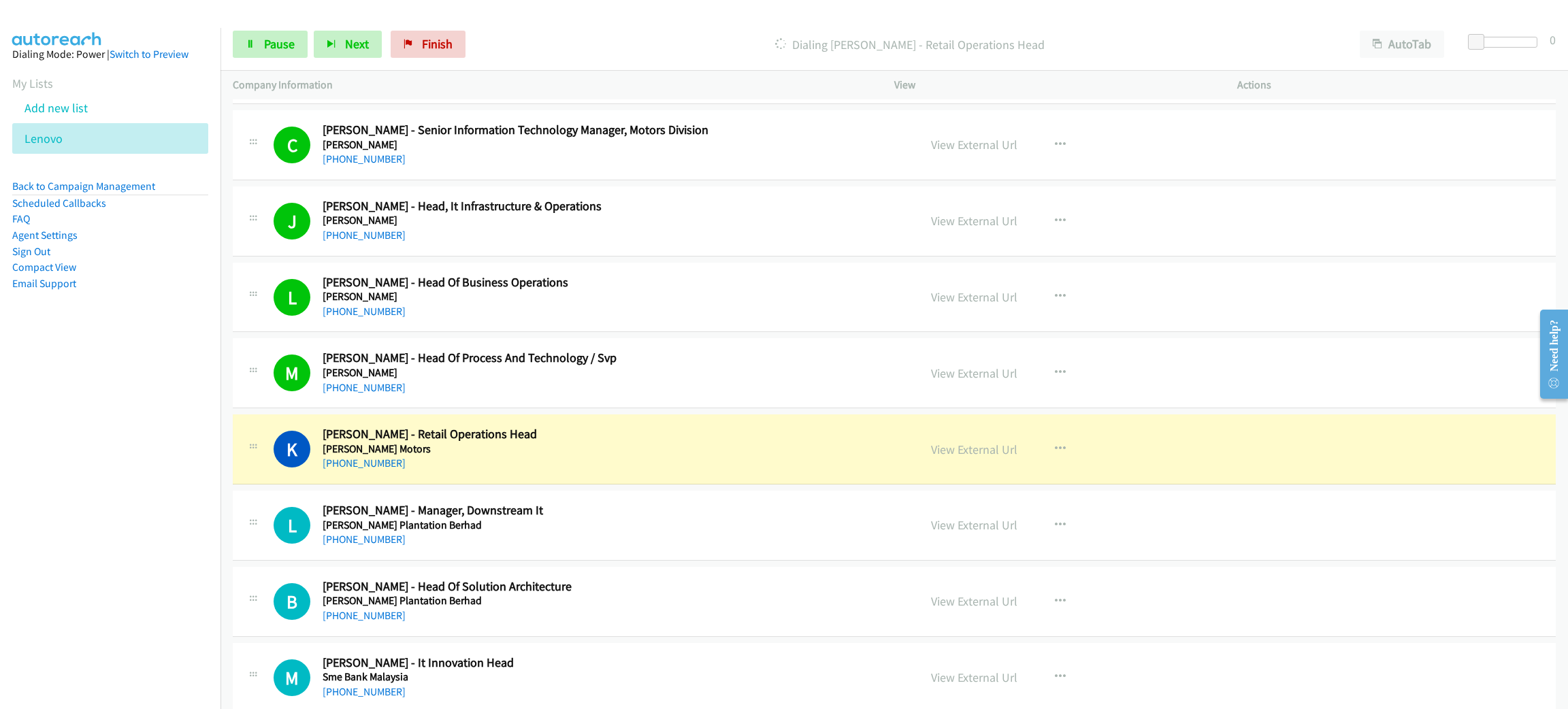
scroll to position [6737, 0]
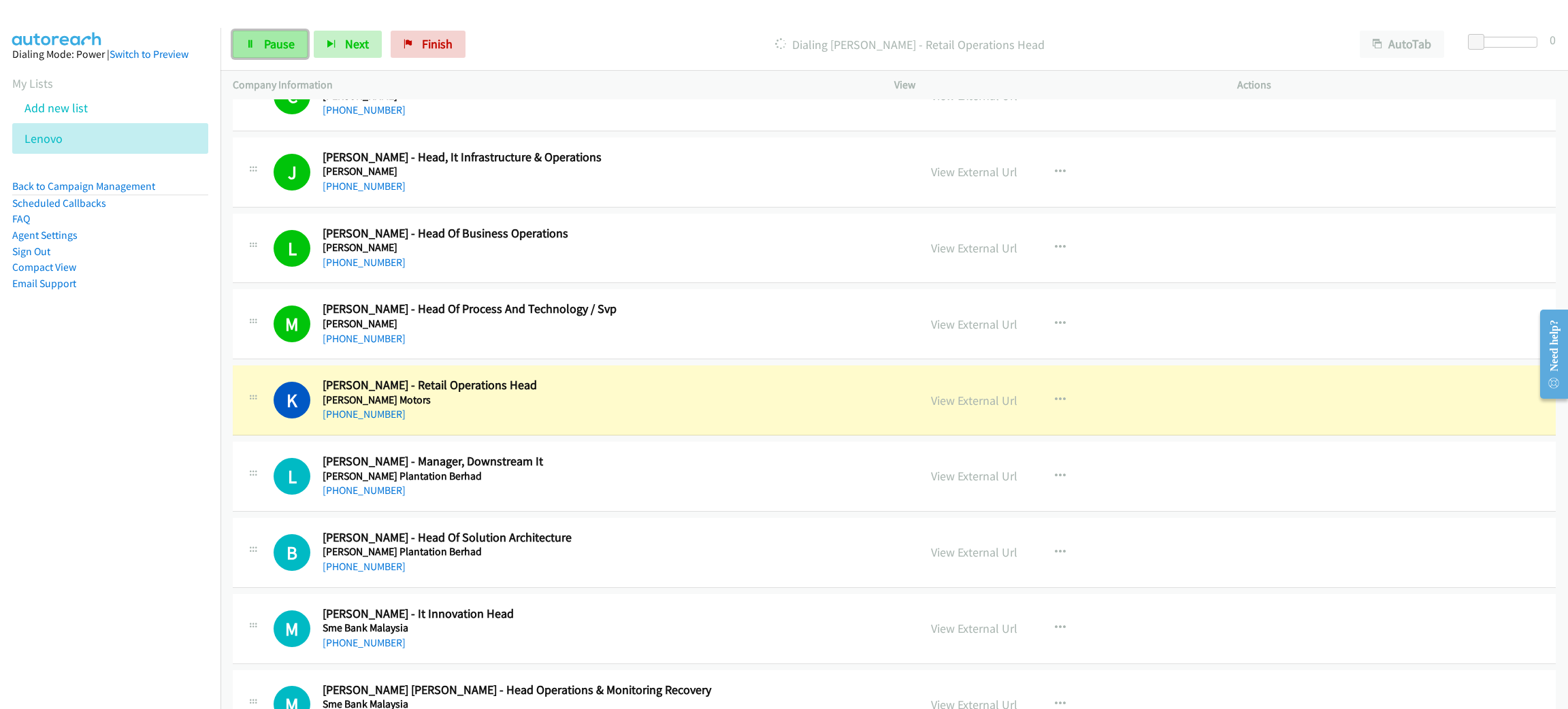
click at [281, 32] on link "Pause" at bounding box center [270, 44] width 75 height 27
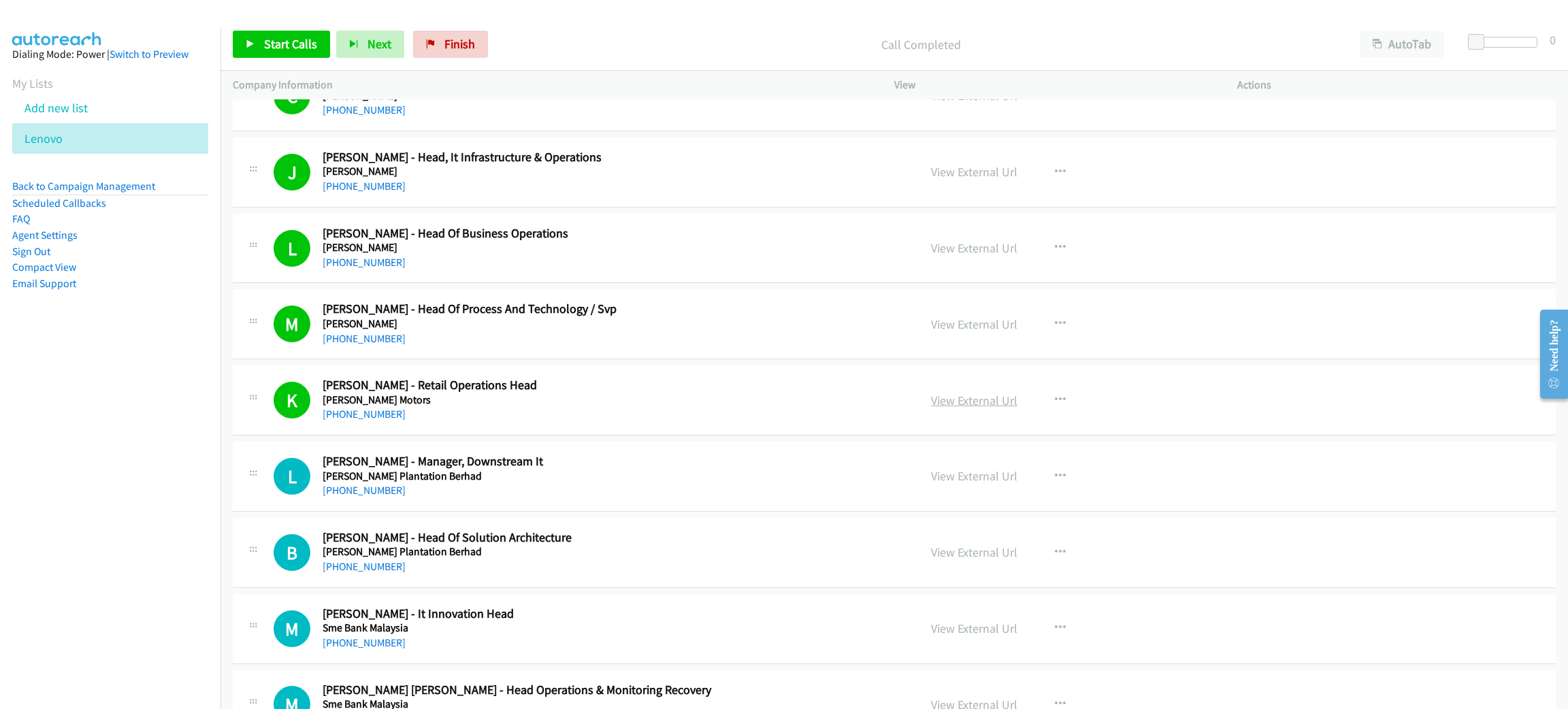
click at [992, 408] on link "View External Url" at bounding box center [974, 401] width 86 height 16
click at [640, 26] on div "Start Calls Pause Next Finish Call Completed AutoTab AutoTab 0" at bounding box center [894, 45] width 1348 height 52
click at [301, 37] on span "Start Calls" at bounding box center [291, 44] width 53 height 16
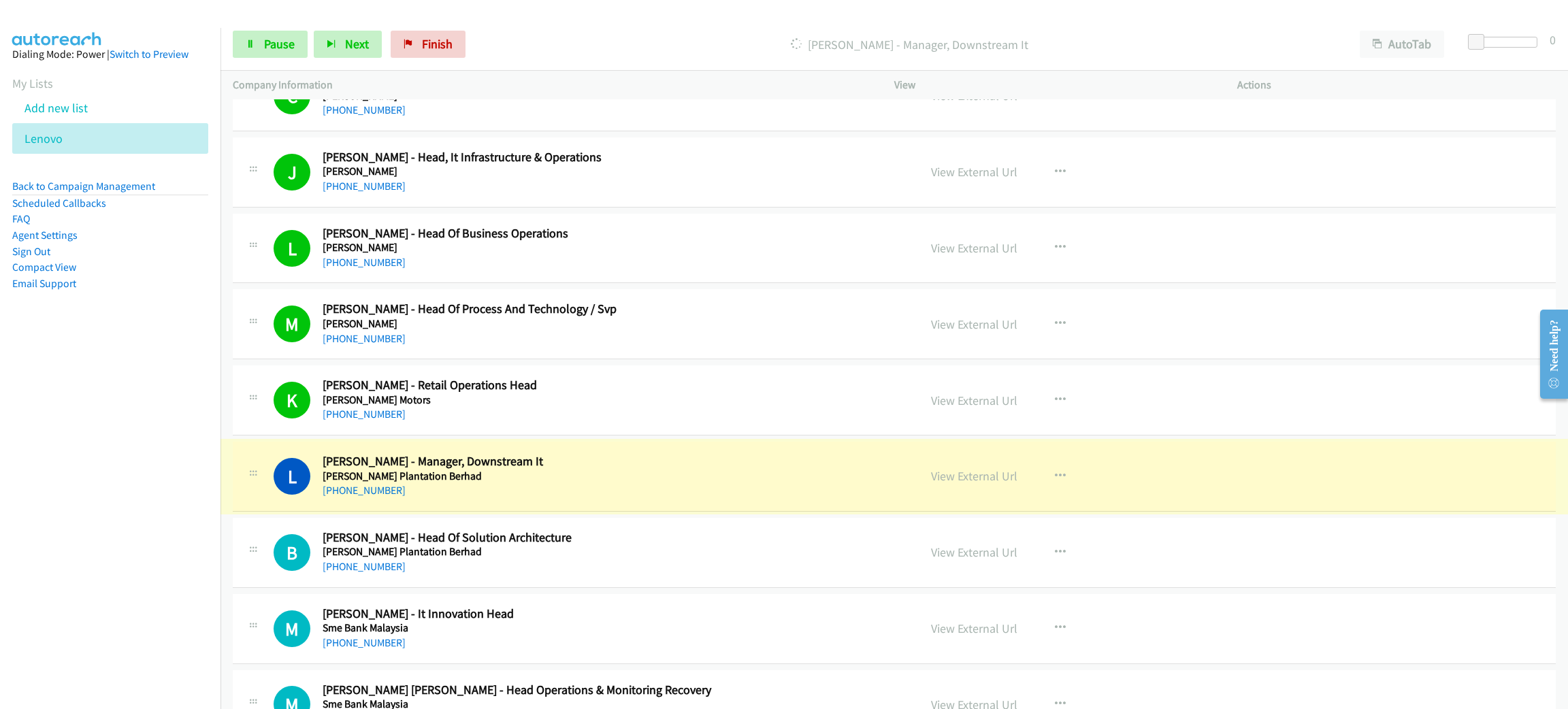
click at [604, 481] on h5 "[PERSON_NAME] Plantation Berhad" at bounding box center [611, 476] width 576 height 14
click at [273, 52] on link "Pause" at bounding box center [270, 44] width 75 height 27
click at [997, 484] on link "View External Url" at bounding box center [974, 476] width 86 height 16
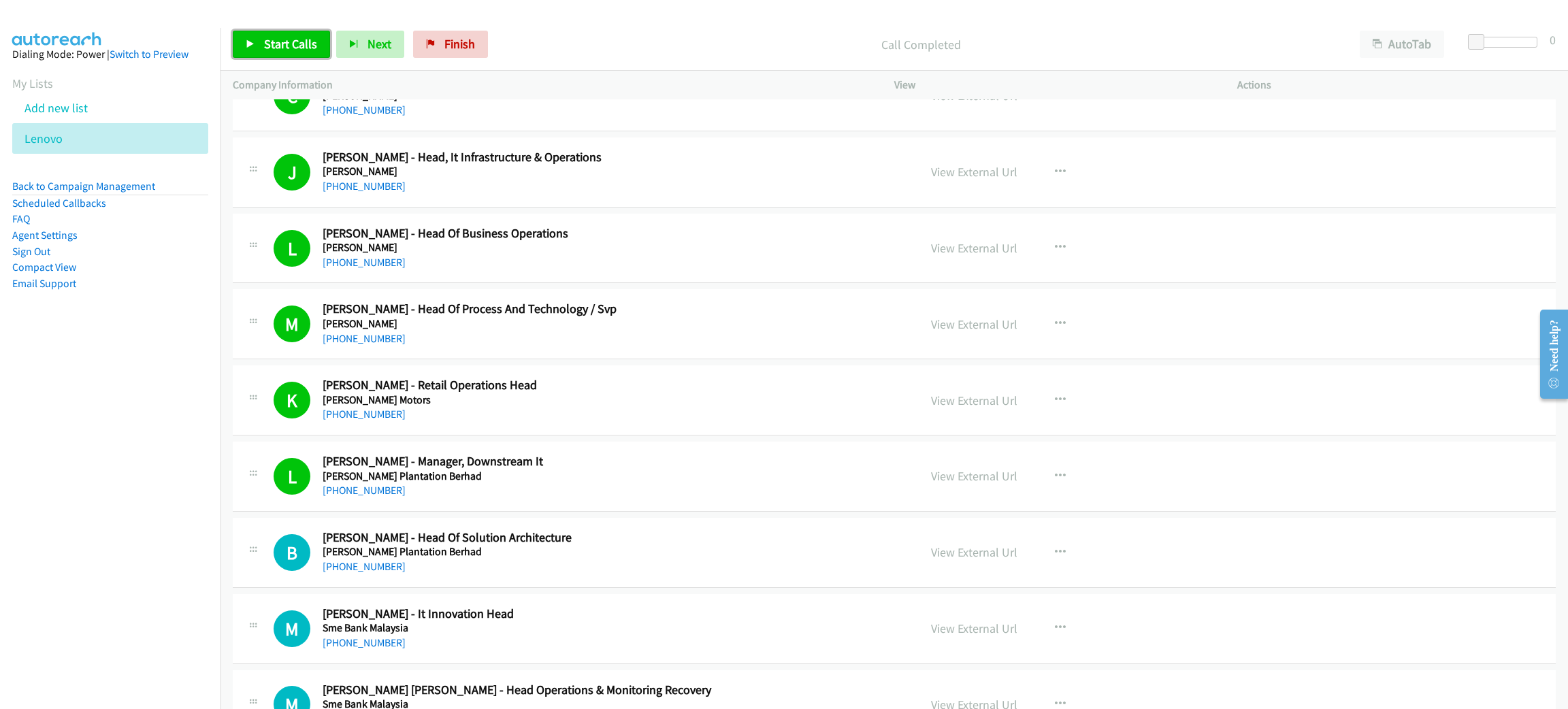
click at [296, 38] on span "Start Calls" at bounding box center [291, 44] width 53 height 16
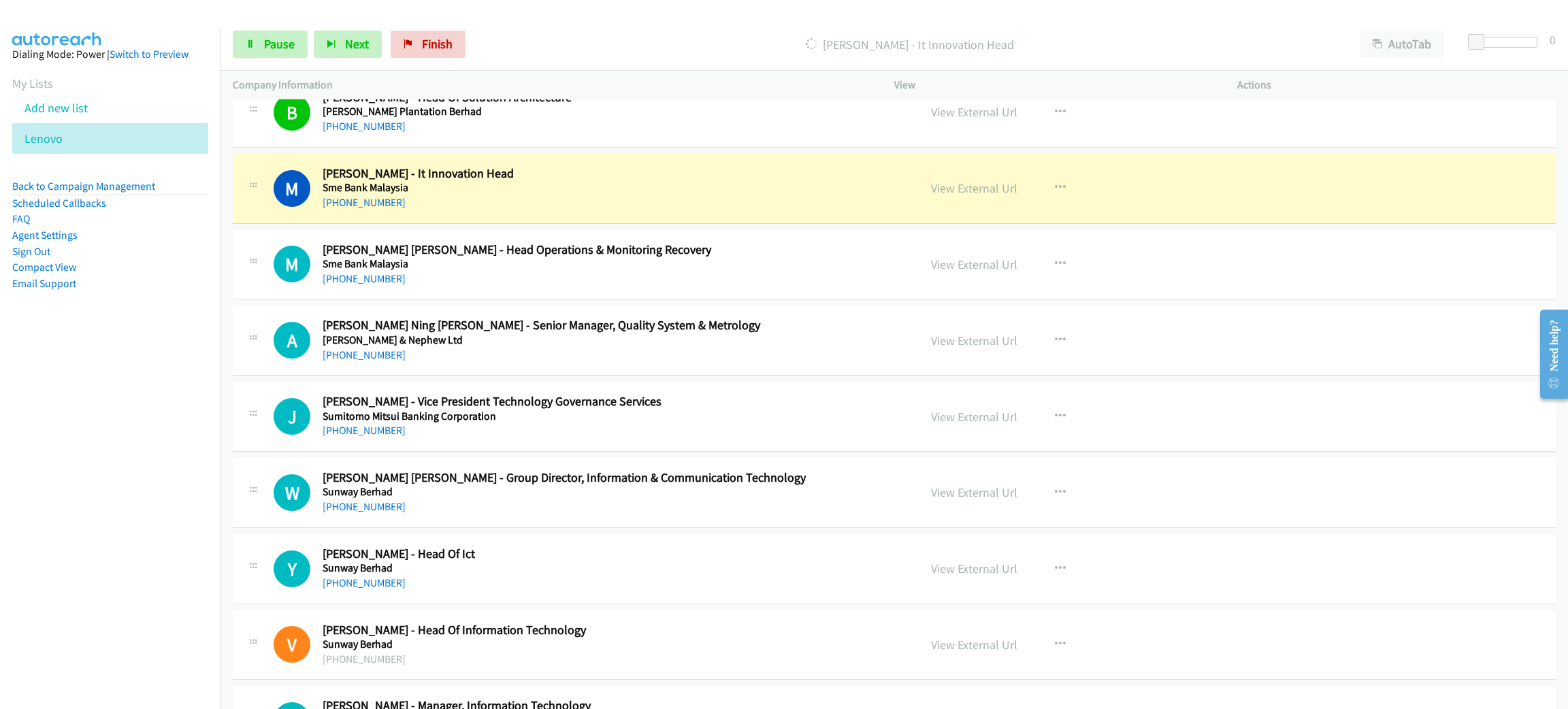
scroll to position [7144, 0]
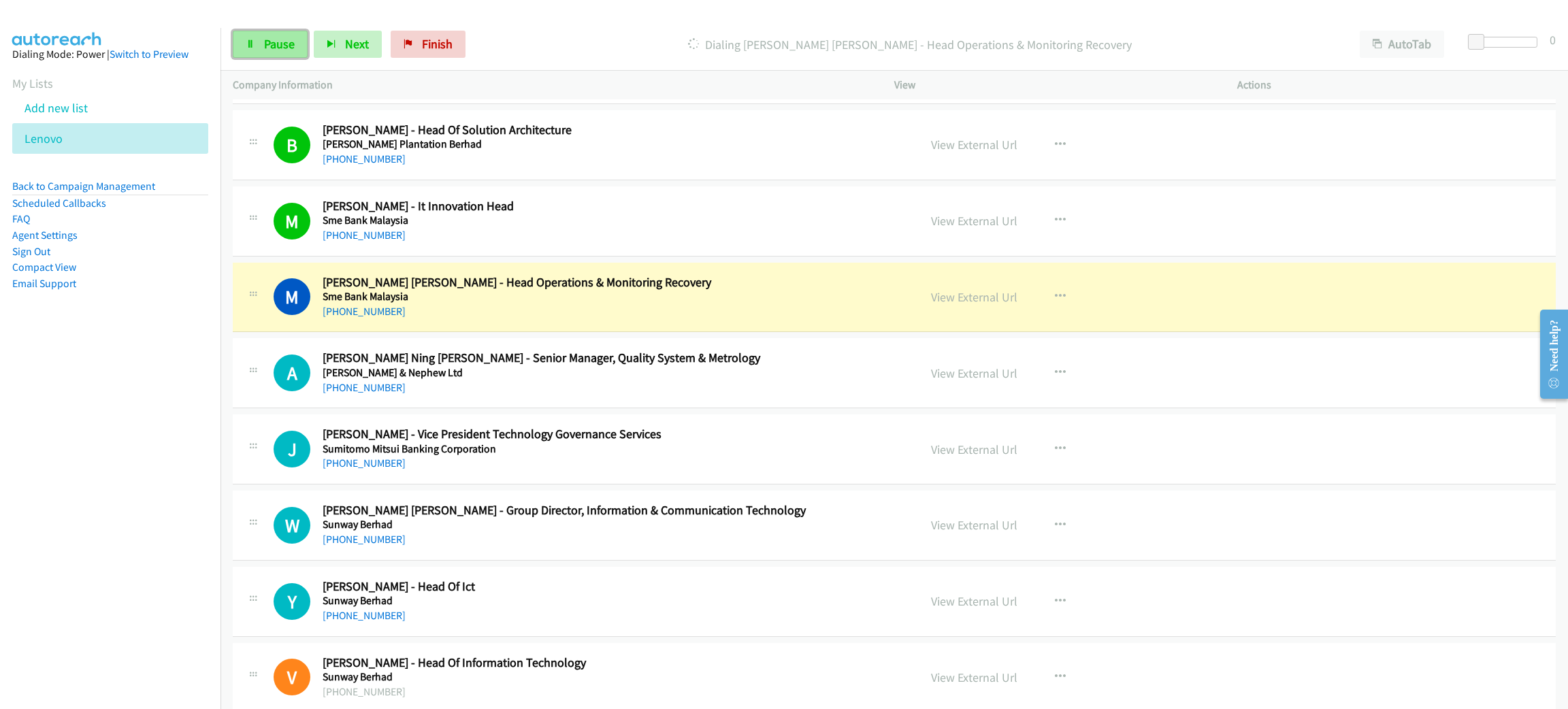
click at [290, 37] on span "Pause" at bounding box center [279, 44] width 31 height 16
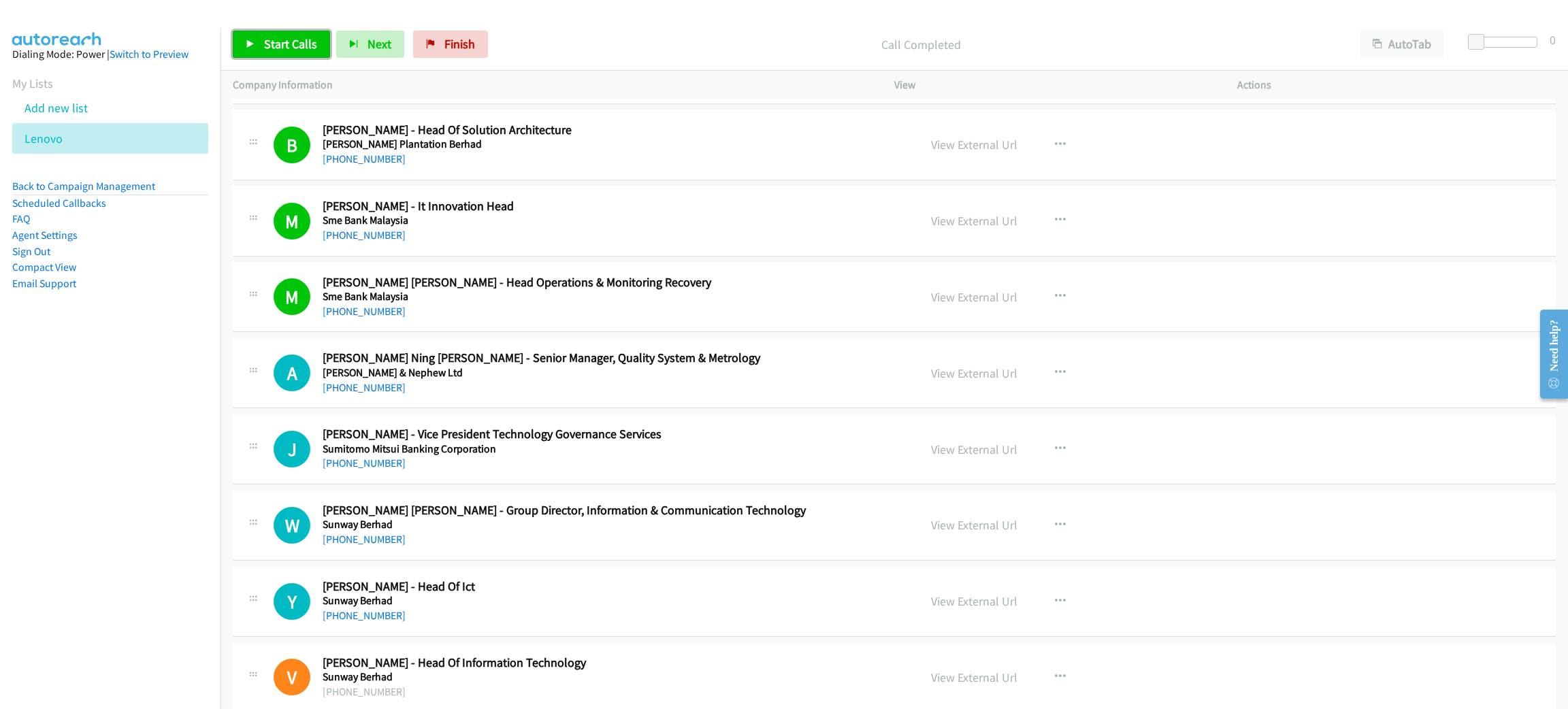
click at [301, 39] on span "Start Calls" at bounding box center [291, 44] width 53 height 16
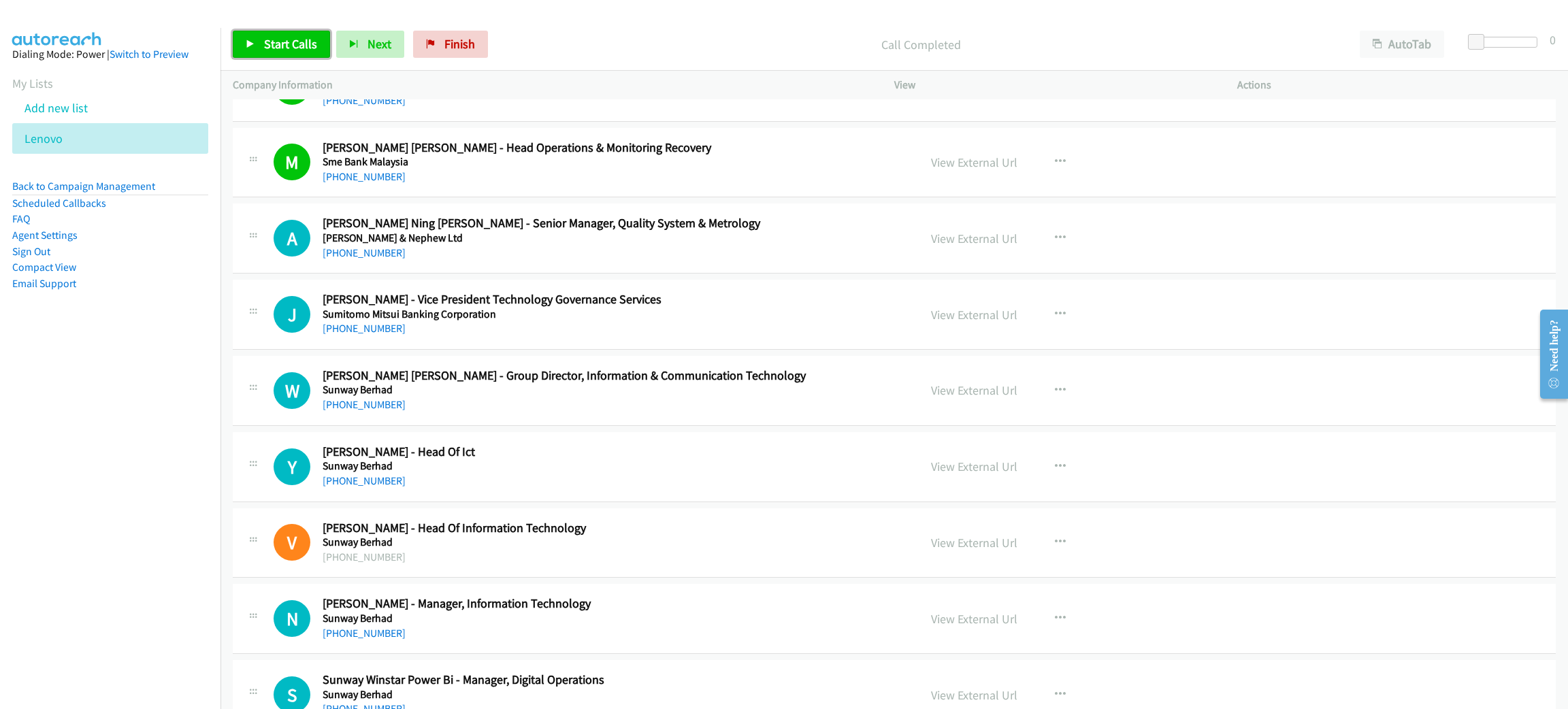
scroll to position [7349, 0]
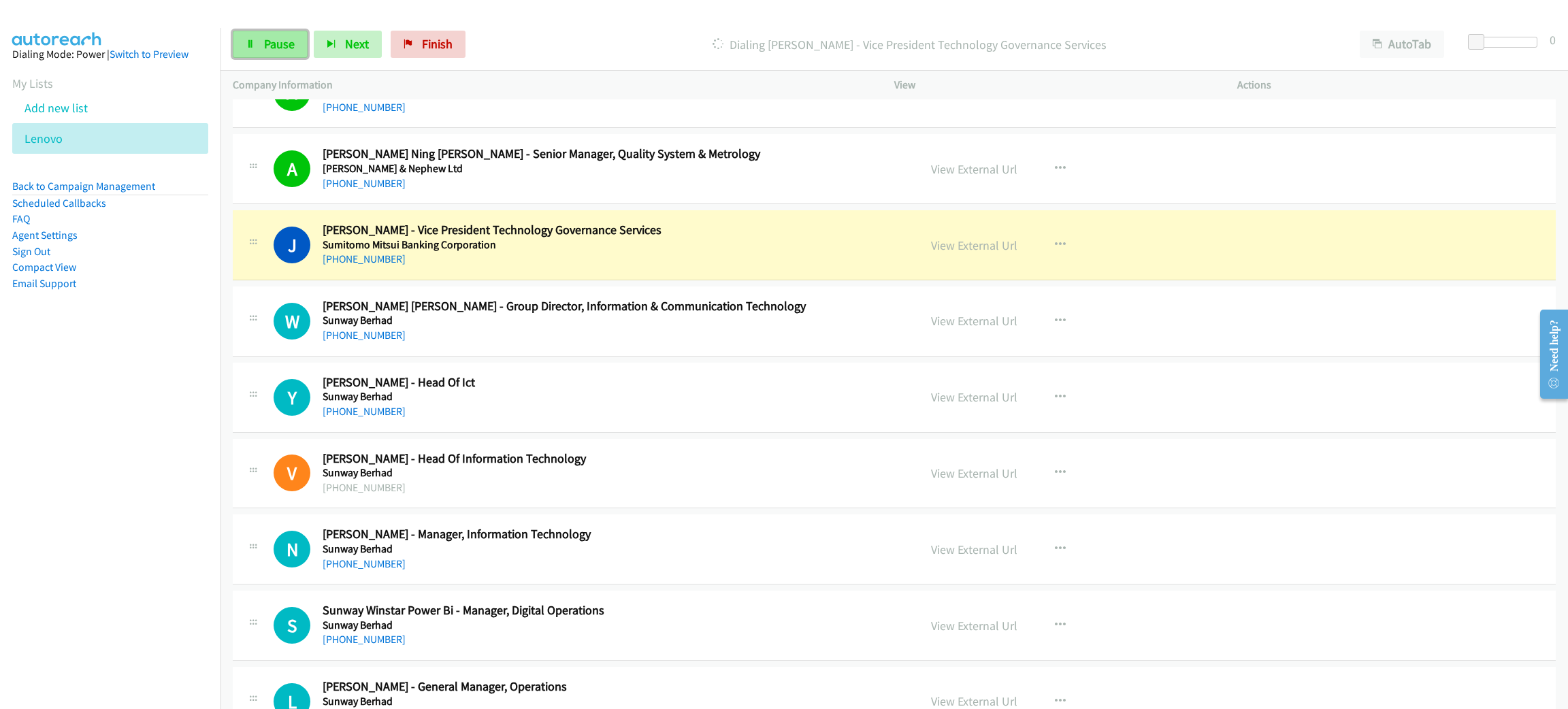
click at [267, 41] on span "Pause" at bounding box center [279, 44] width 31 height 16
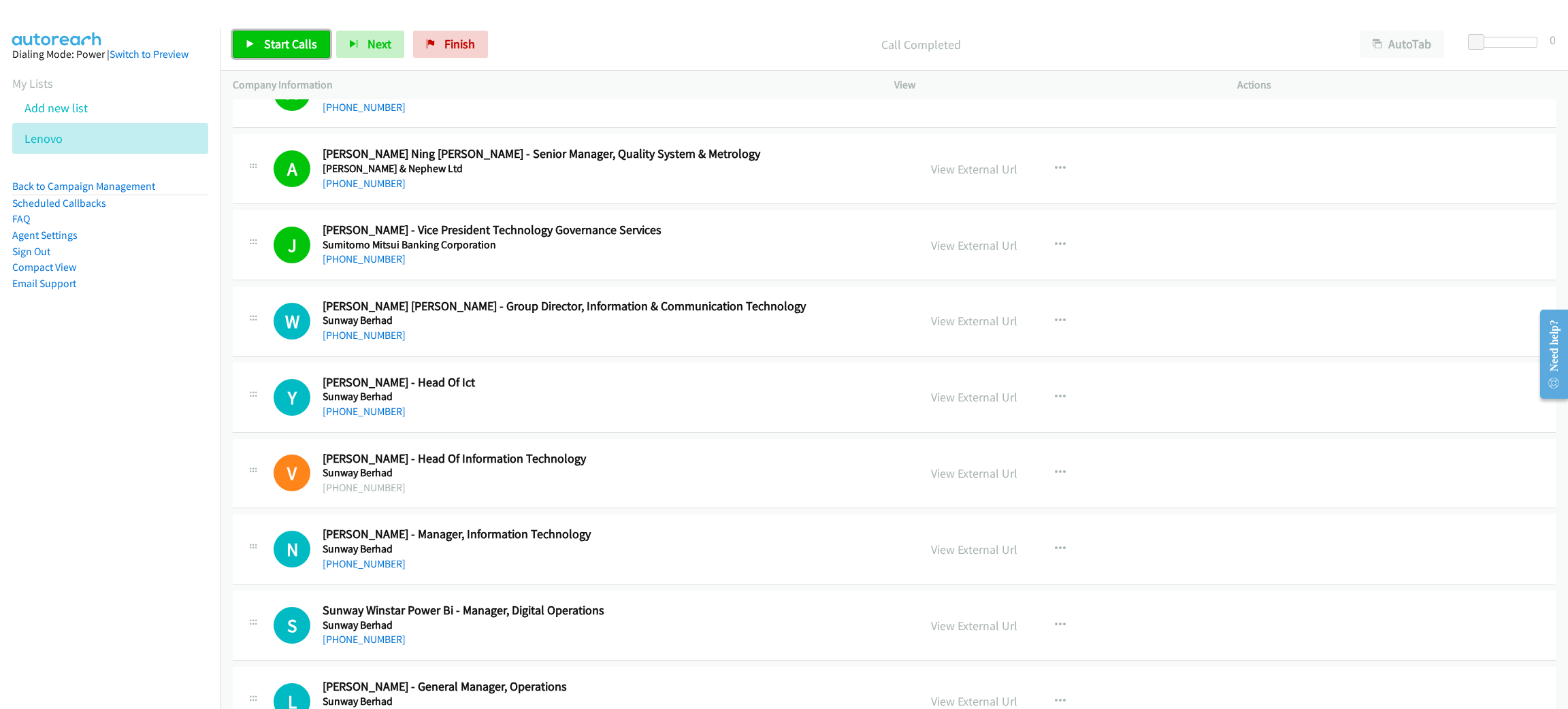
click at [288, 36] on span "Start Calls" at bounding box center [291, 44] width 53 height 16
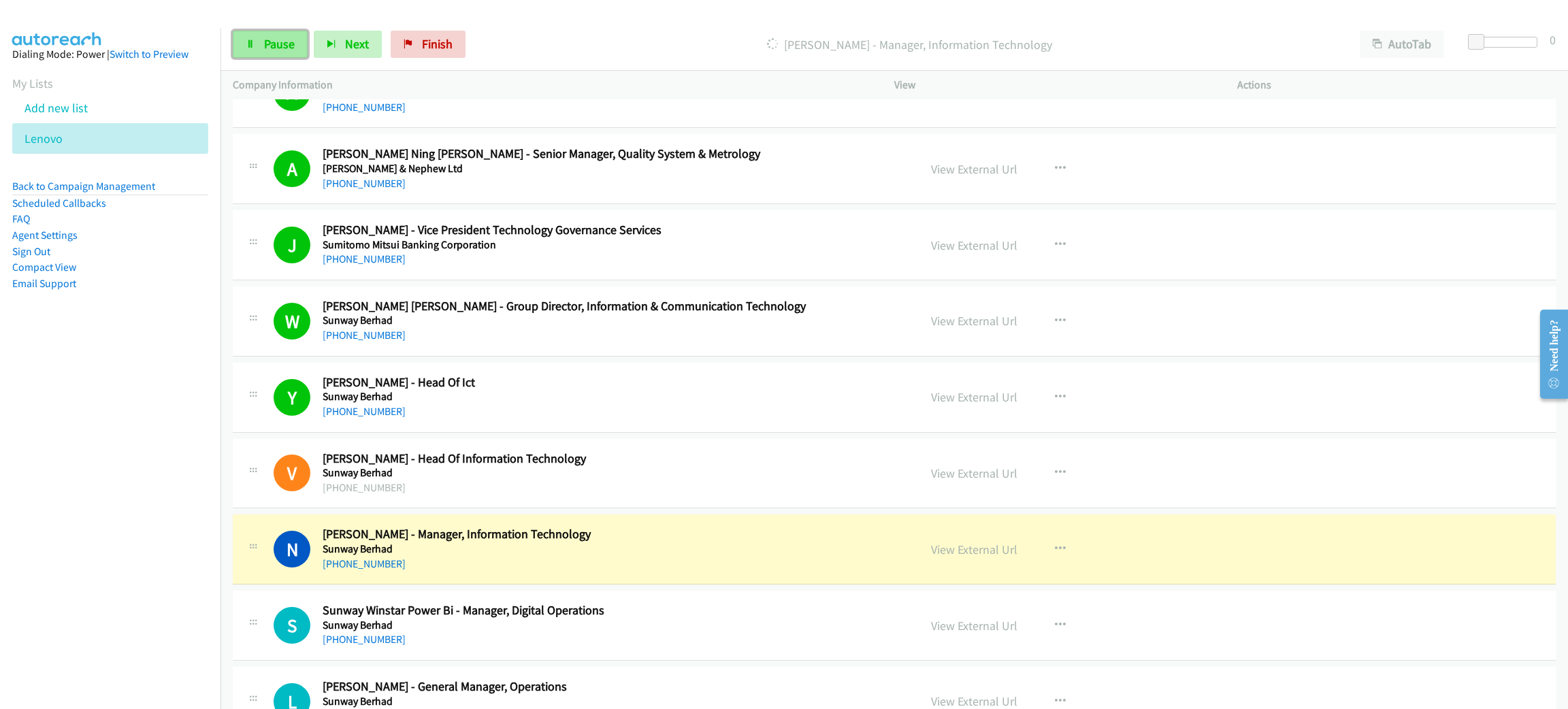
click at [260, 49] on link "Pause" at bounding box center [270, 44] width 75 height 27
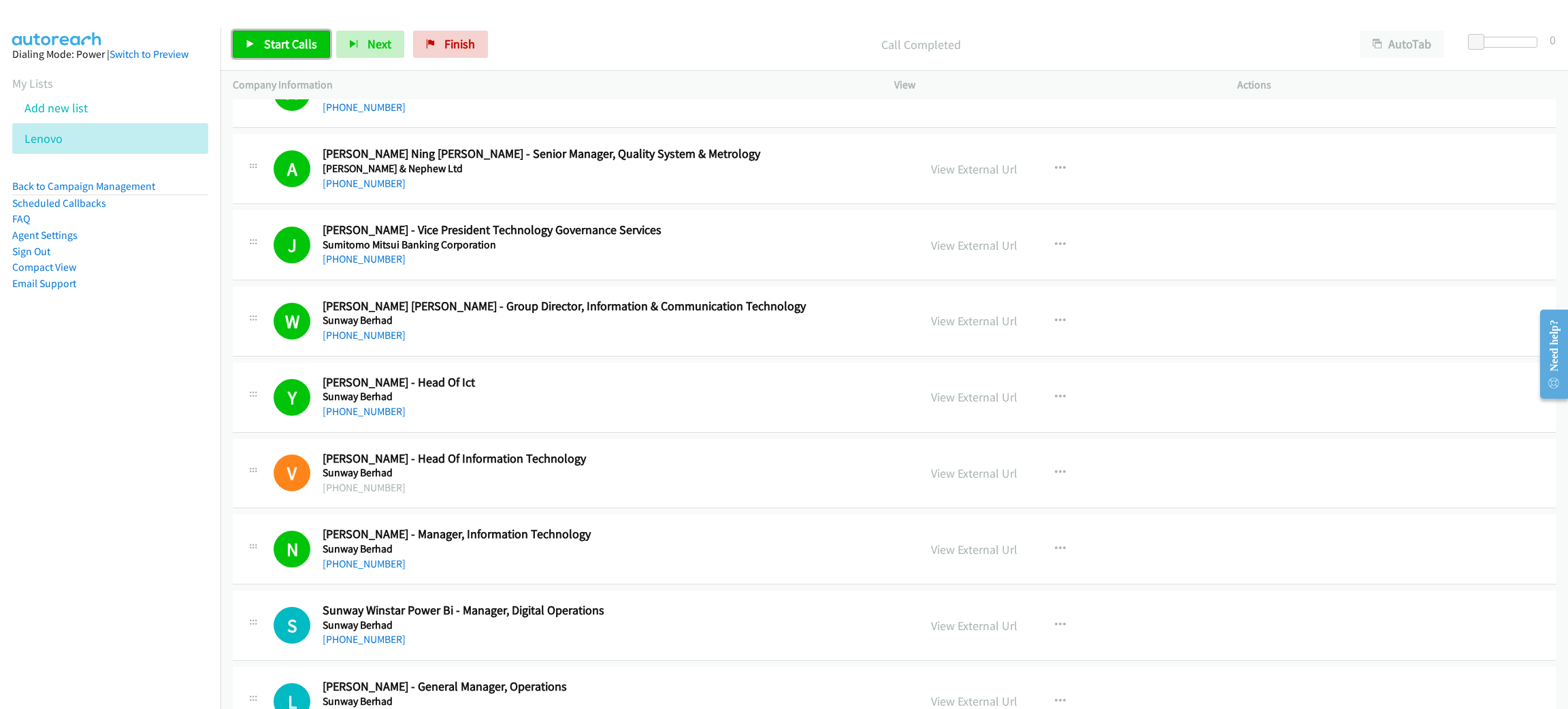
click at [297, 40] on span "Start Calls" at bounding box center [291, 44] width 53 height 16
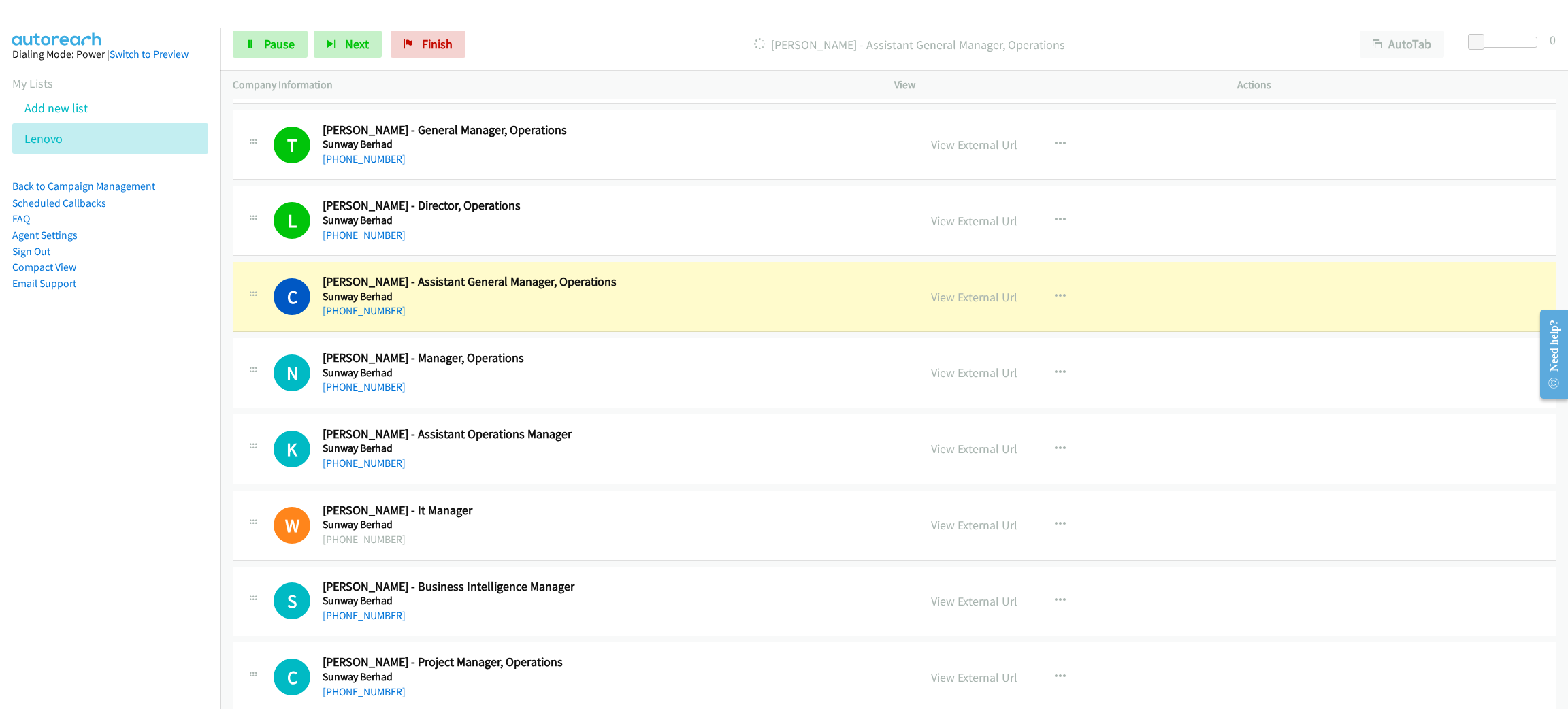
scroll to position [8063, 0]
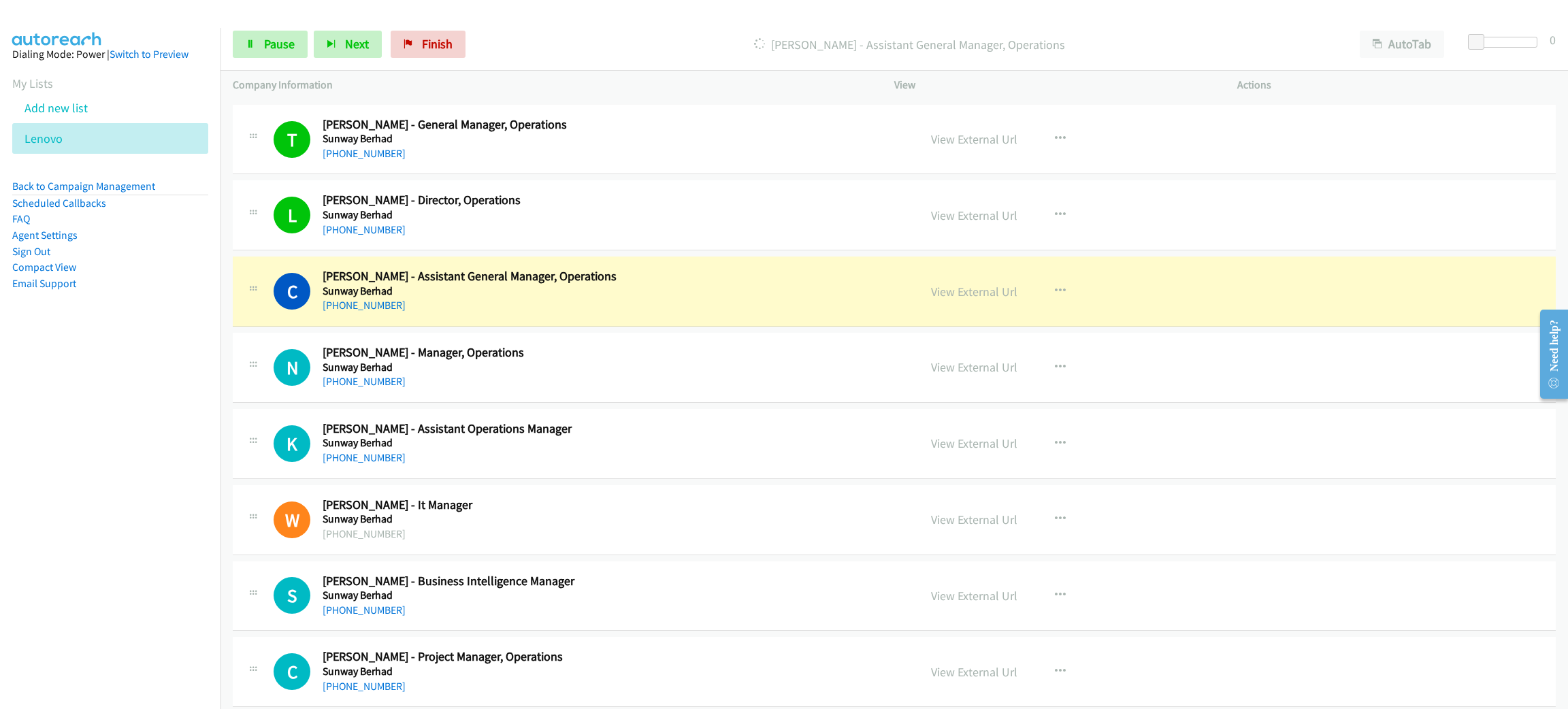
click at [663, 284] on h2 "[PERSON_NAME] - Assistant General Manager, Operations" at bounding box center [611, 276] width 576 height 16
click at [275, 45] on span "Pause" at bounding box center [279, 44] width 31 height 16
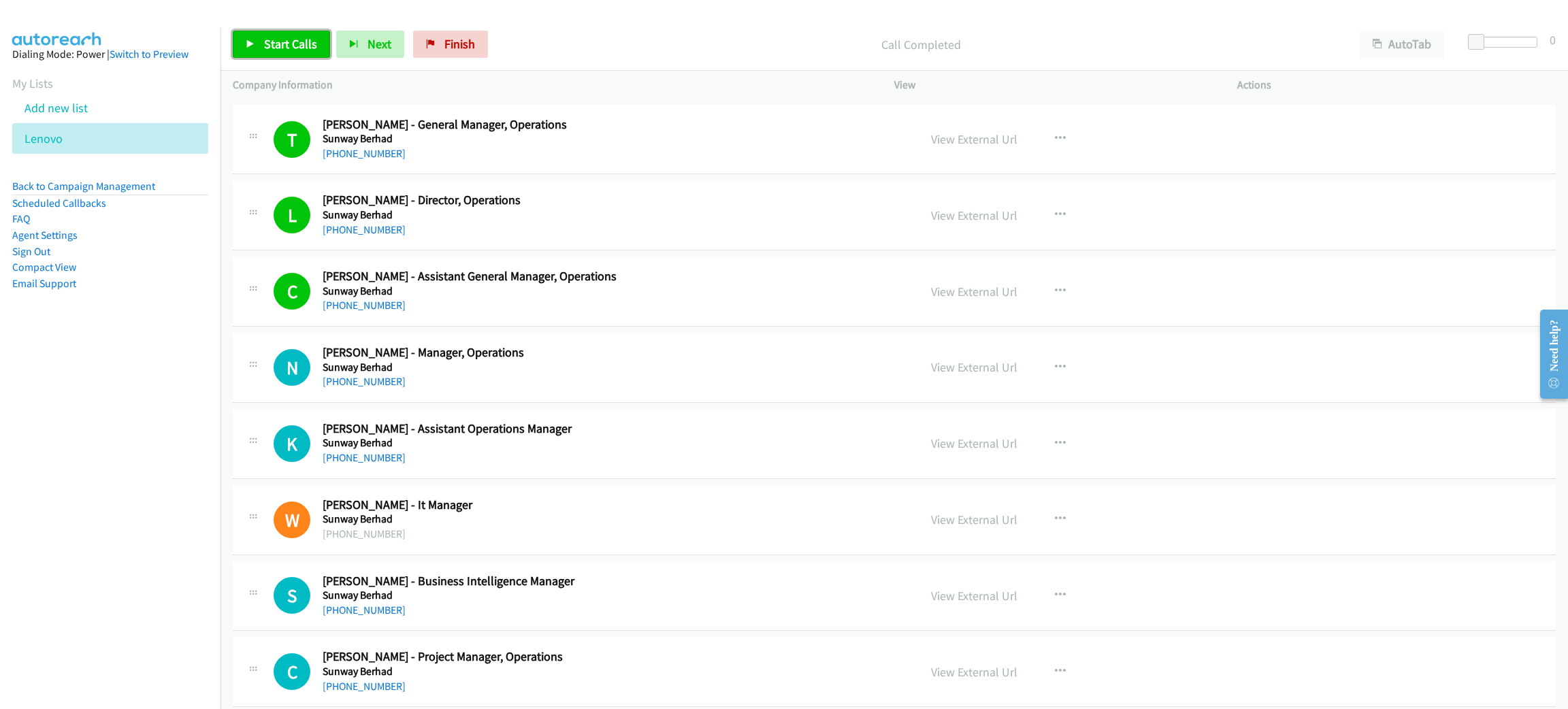
click at [272, 35] on link "Start Calls" at bounding box center [281, 44] width 97 height 27
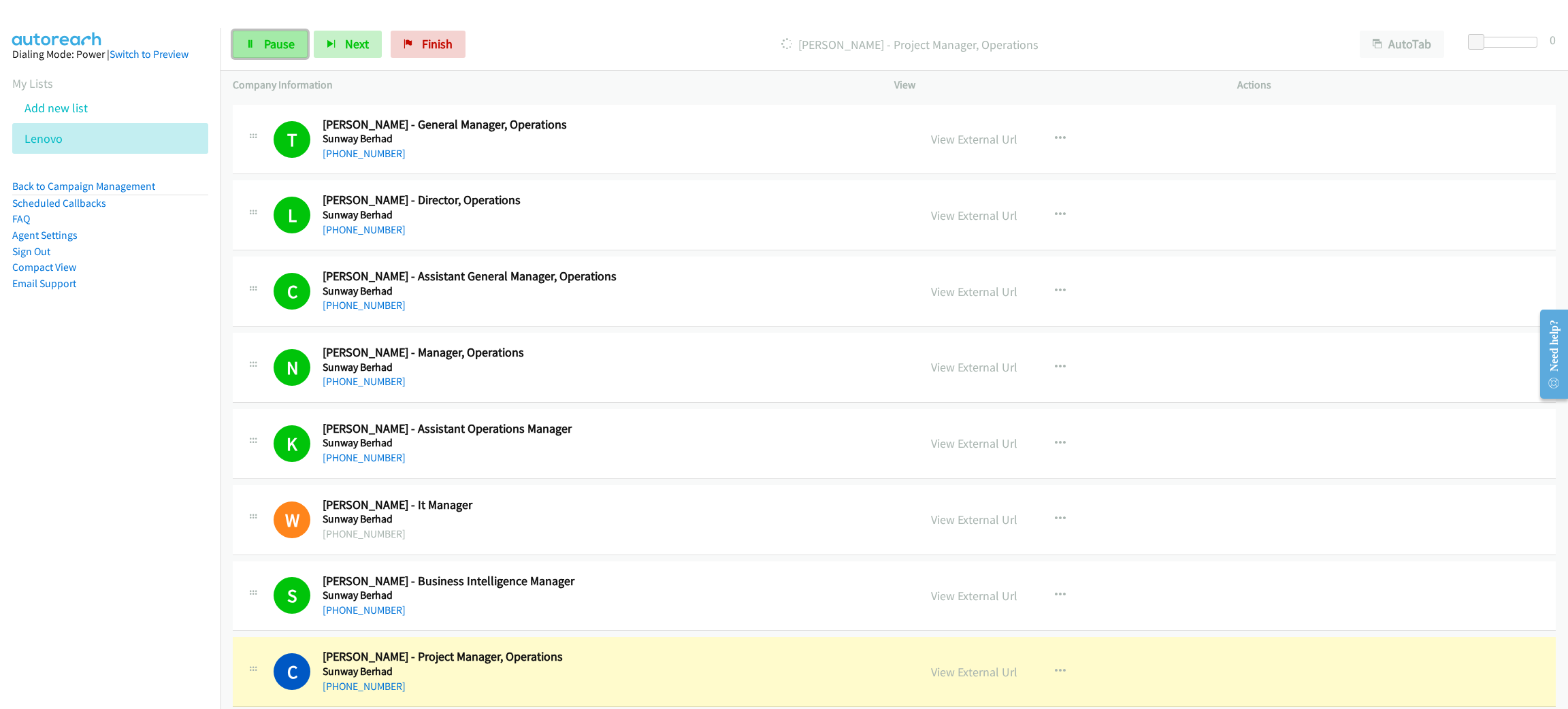
click at [295, 49] on link "Pause" at bounding box center [270, 44] width 75 height 27
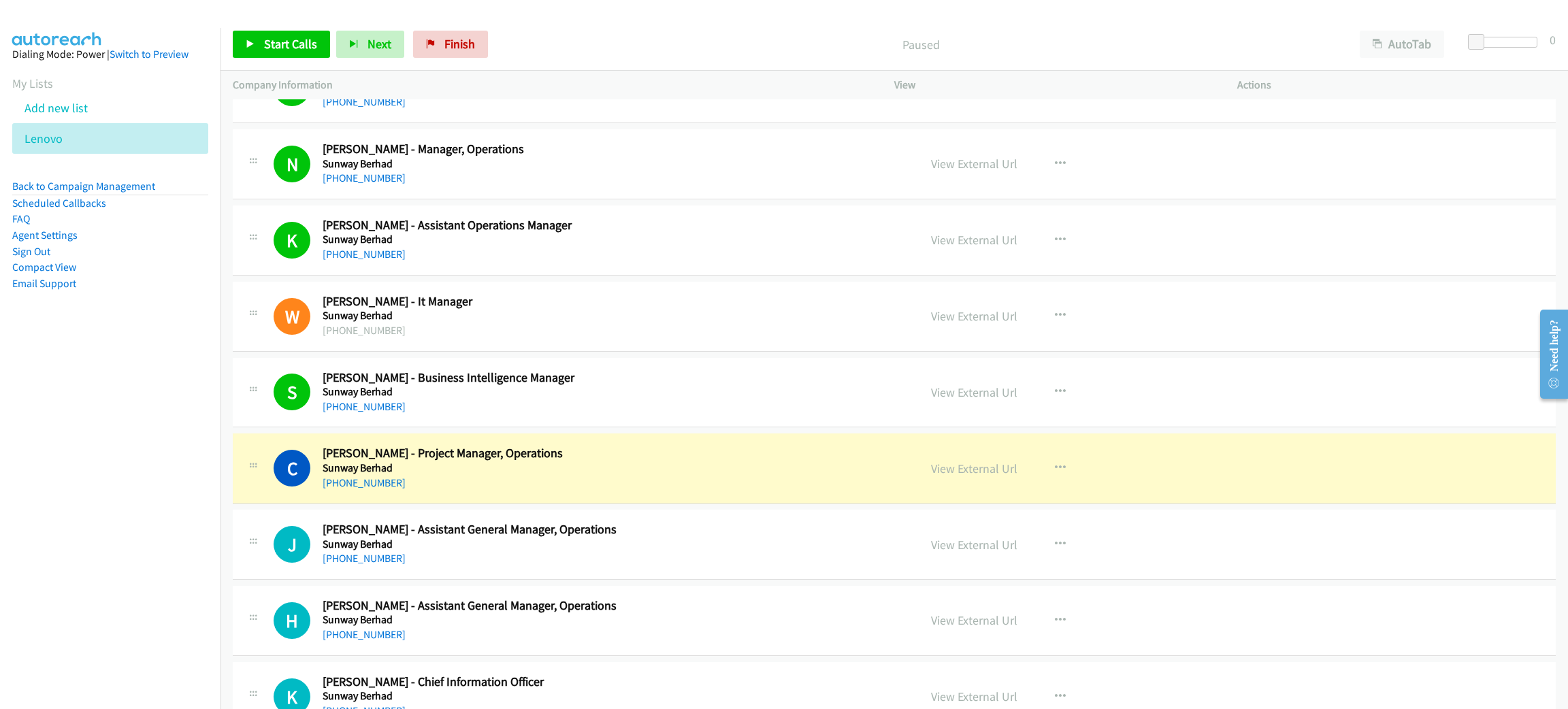
scroll to position [8267, 0]
click at [1001, 475] on link "View External Url" at bounding box center [974, 468] width 86 height 16
